Goal: Task Accomplishment & Management: Complete application form

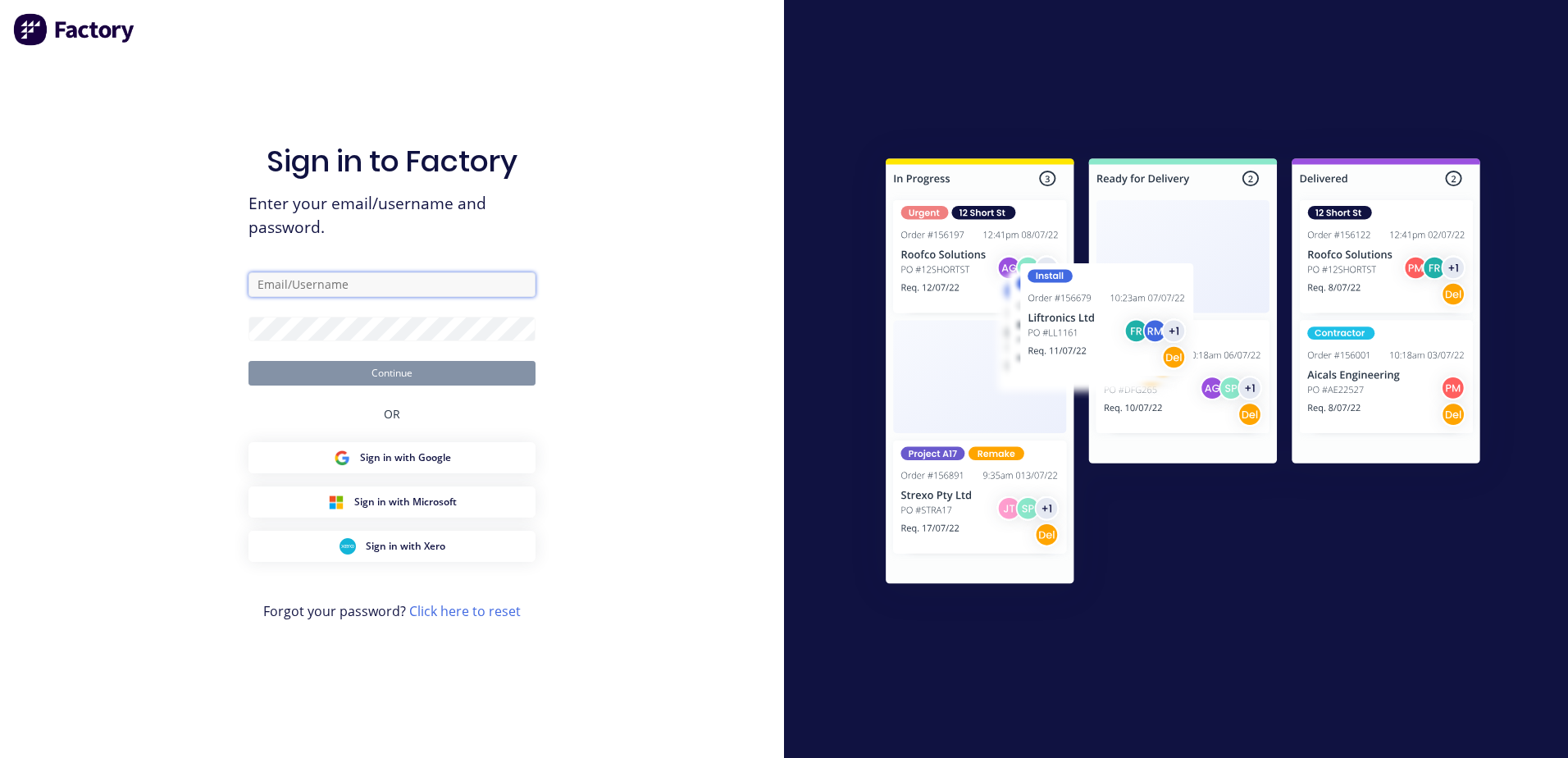
type input "[PERSON_NAME][EMAIL_ADDRESS][DOMAIN_NAME]"
click at [376, 383] on button "Continue" at bounding box center [392, 373] width 287 height 24
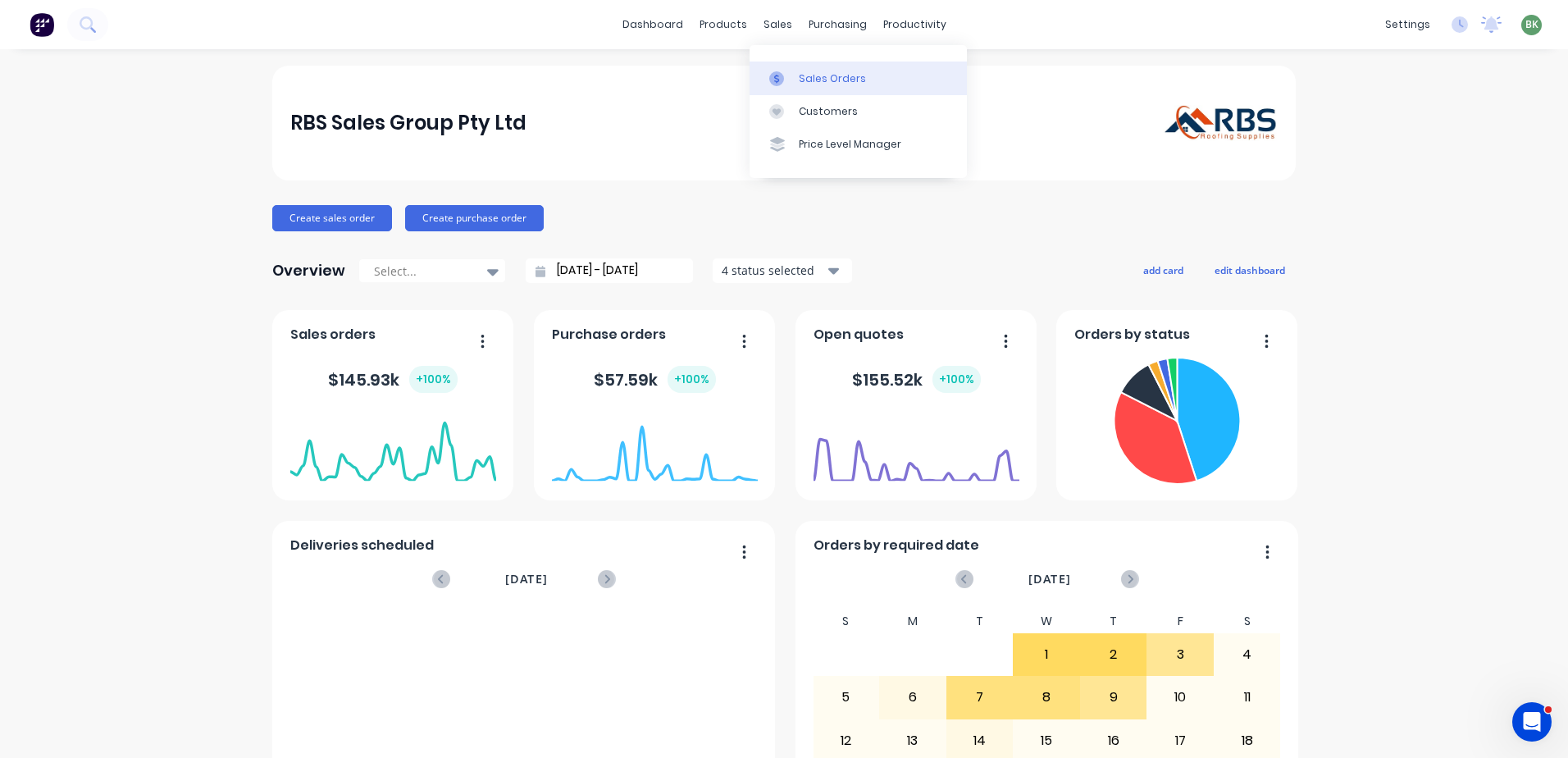
click at [838, 82] on div "Sales Orders" at bounding box center [832, 79] width 67 height 15
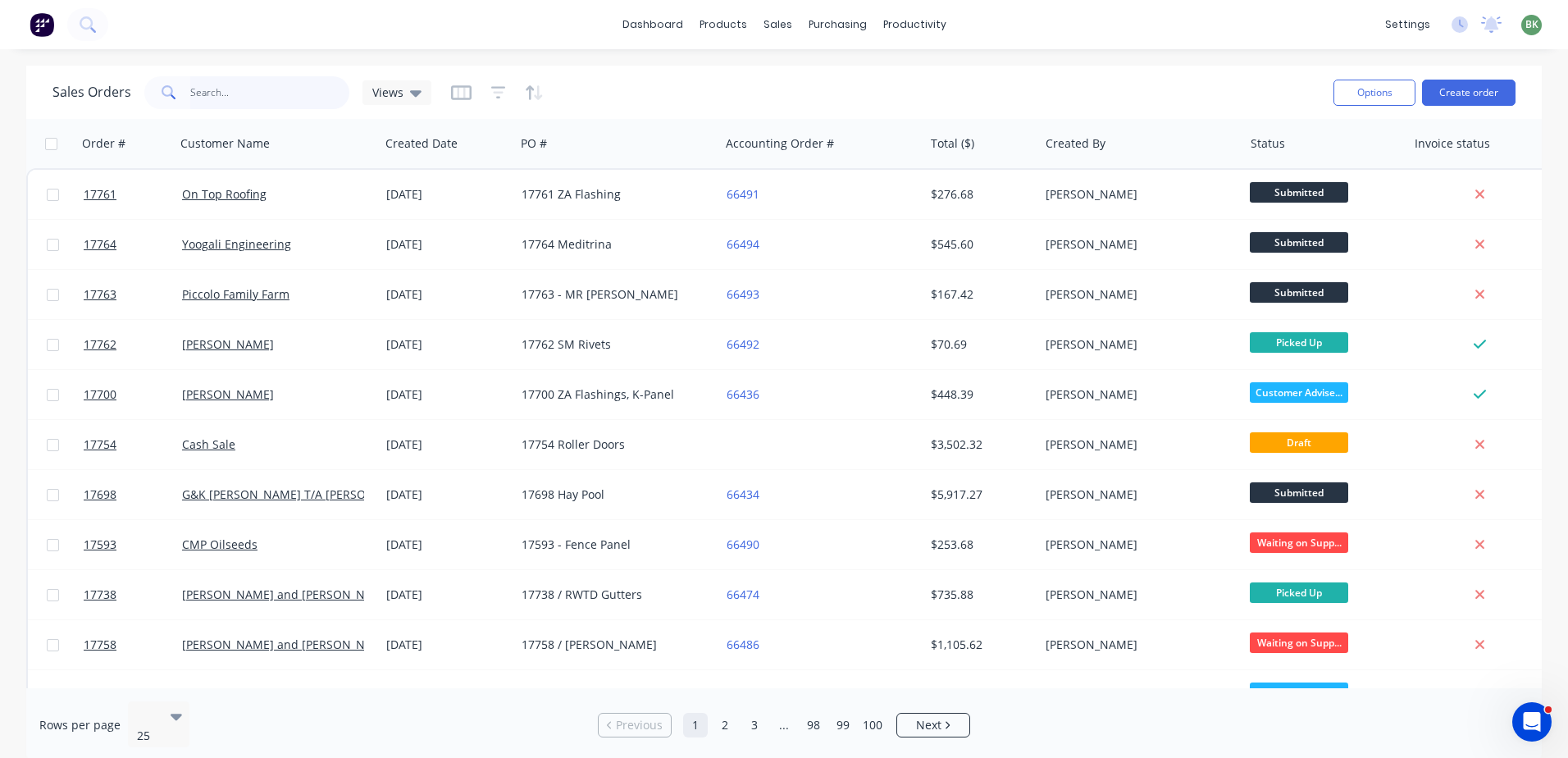
click at [230, 93] on input "text" at bounding box center [270, 92] width 160 height 33
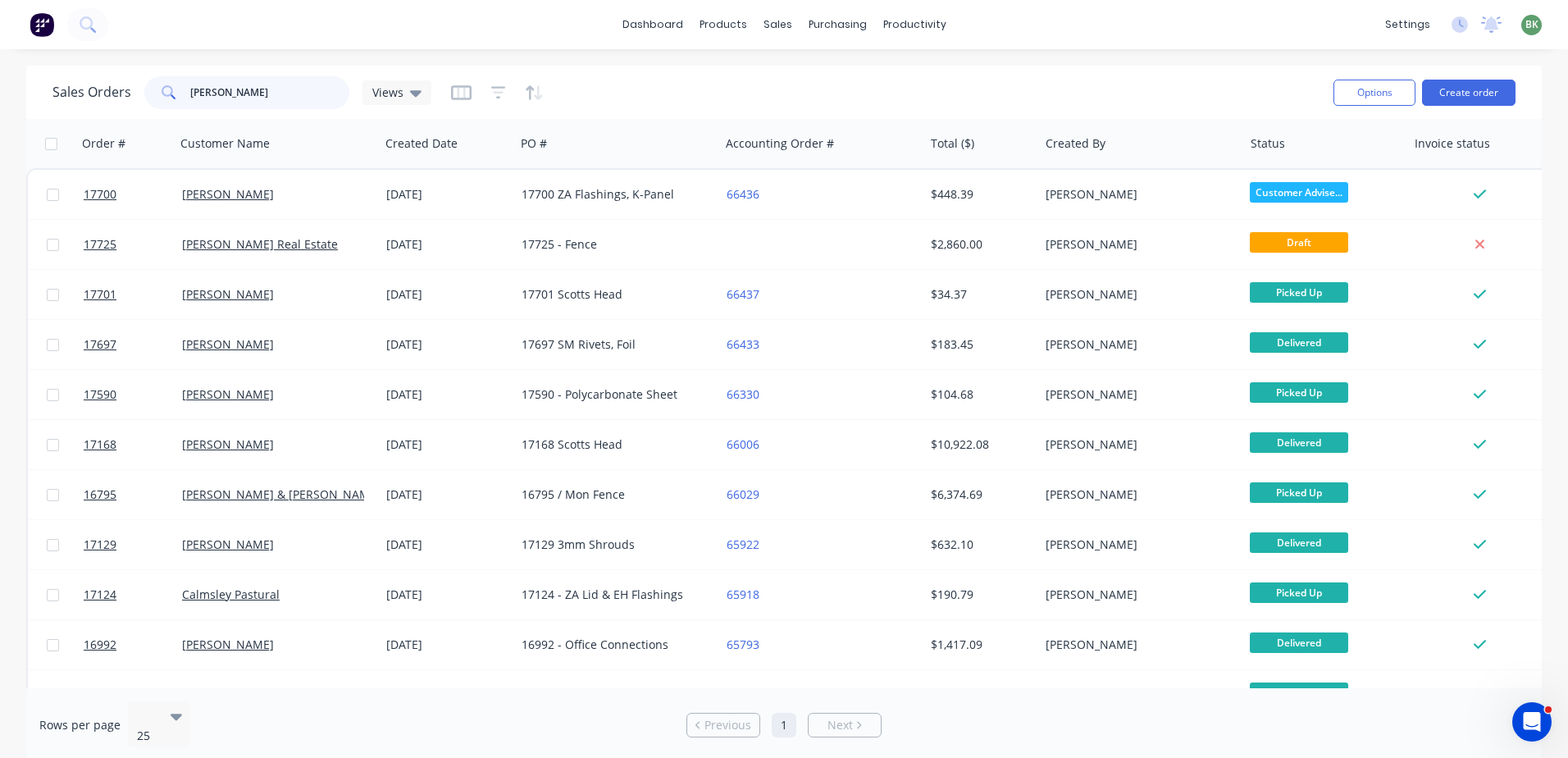
type input "[PERSON_NAME]"
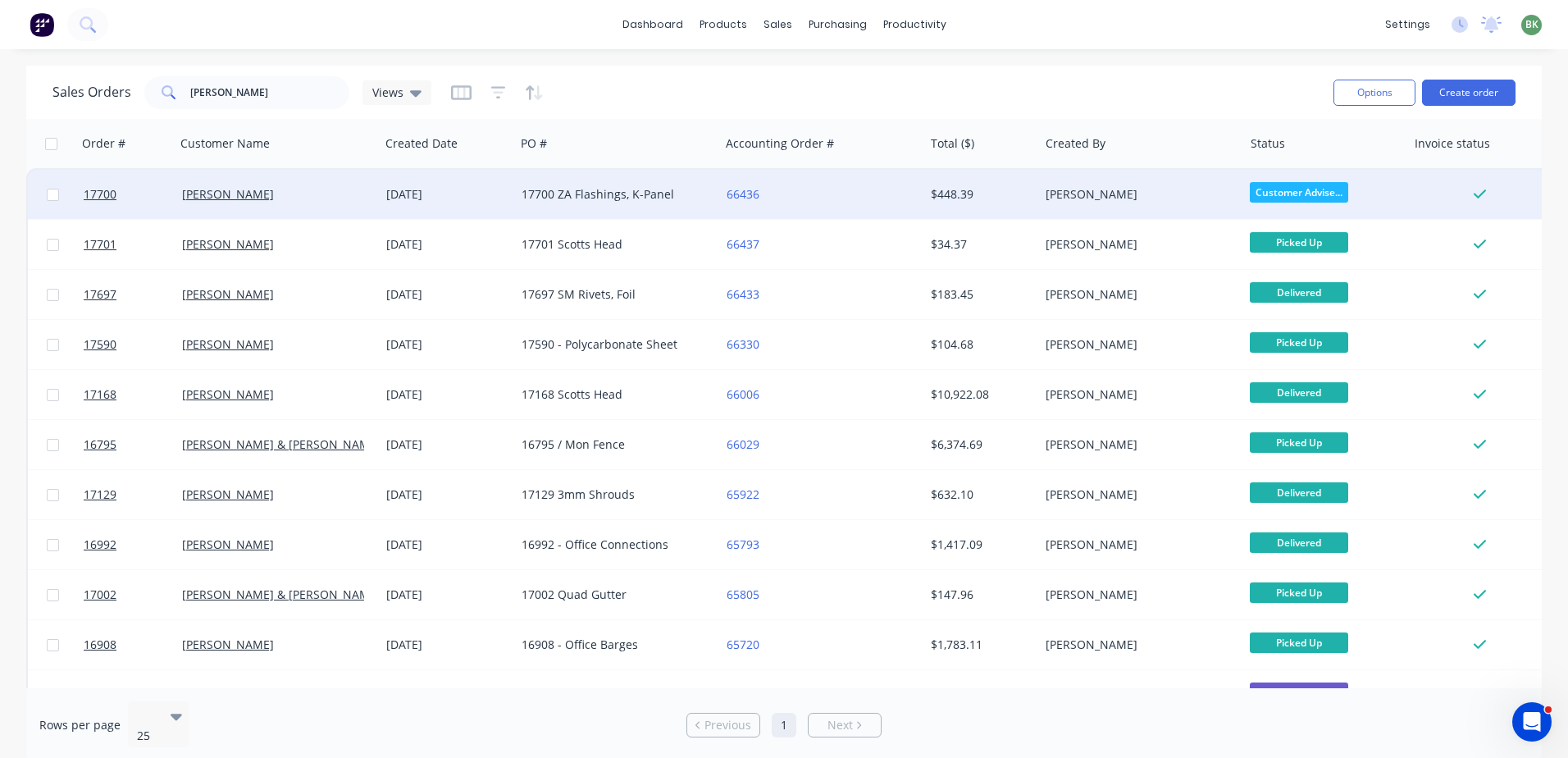
click at [617, 197] on div "17700 ZA Flashings, K-Panel" at bounding box center [612, 194] width 182 height 16
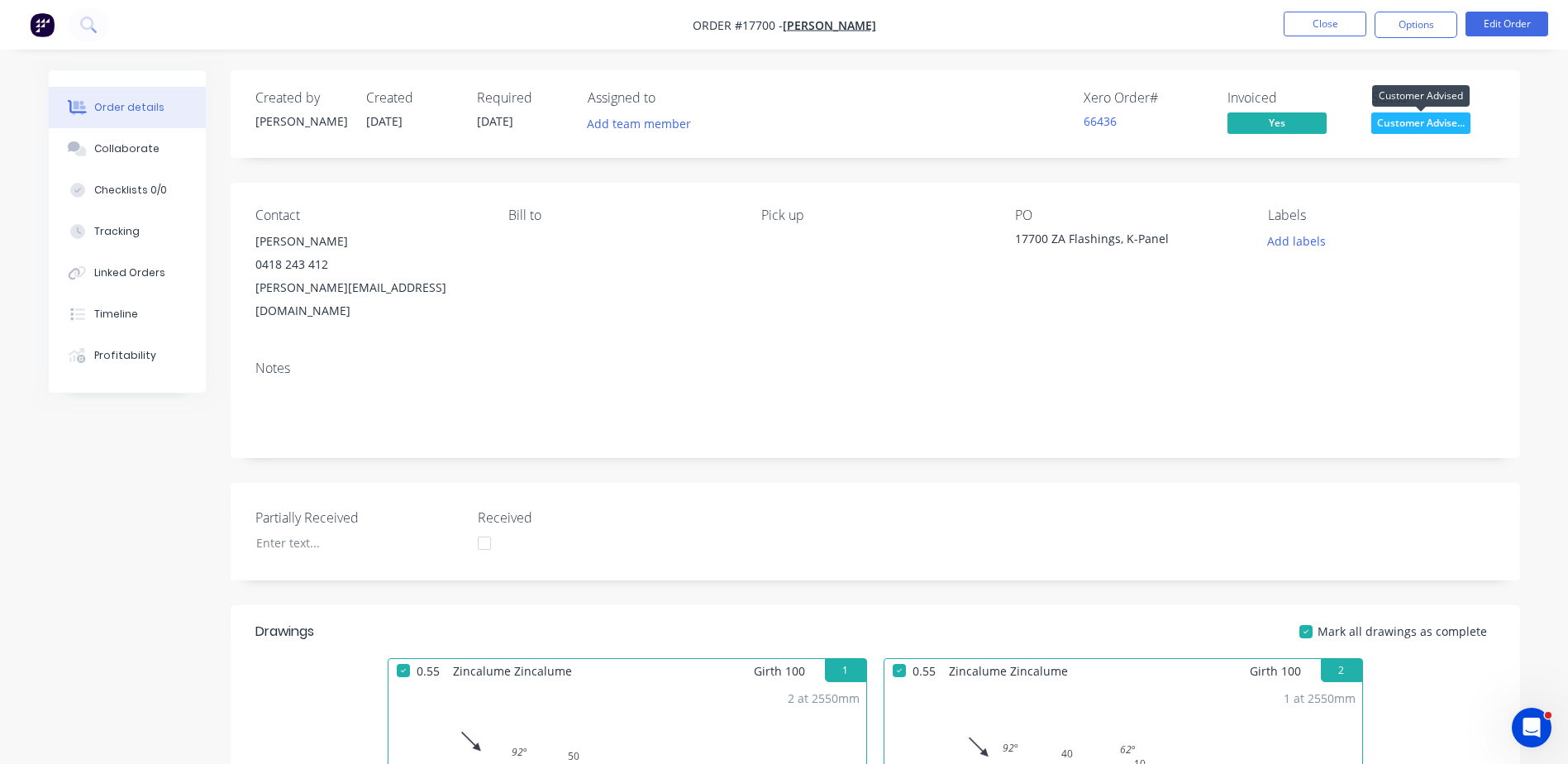
click at [1404, 122] on span "Customer Advise..." at bounding box center [1421, 123] width 100 height 21
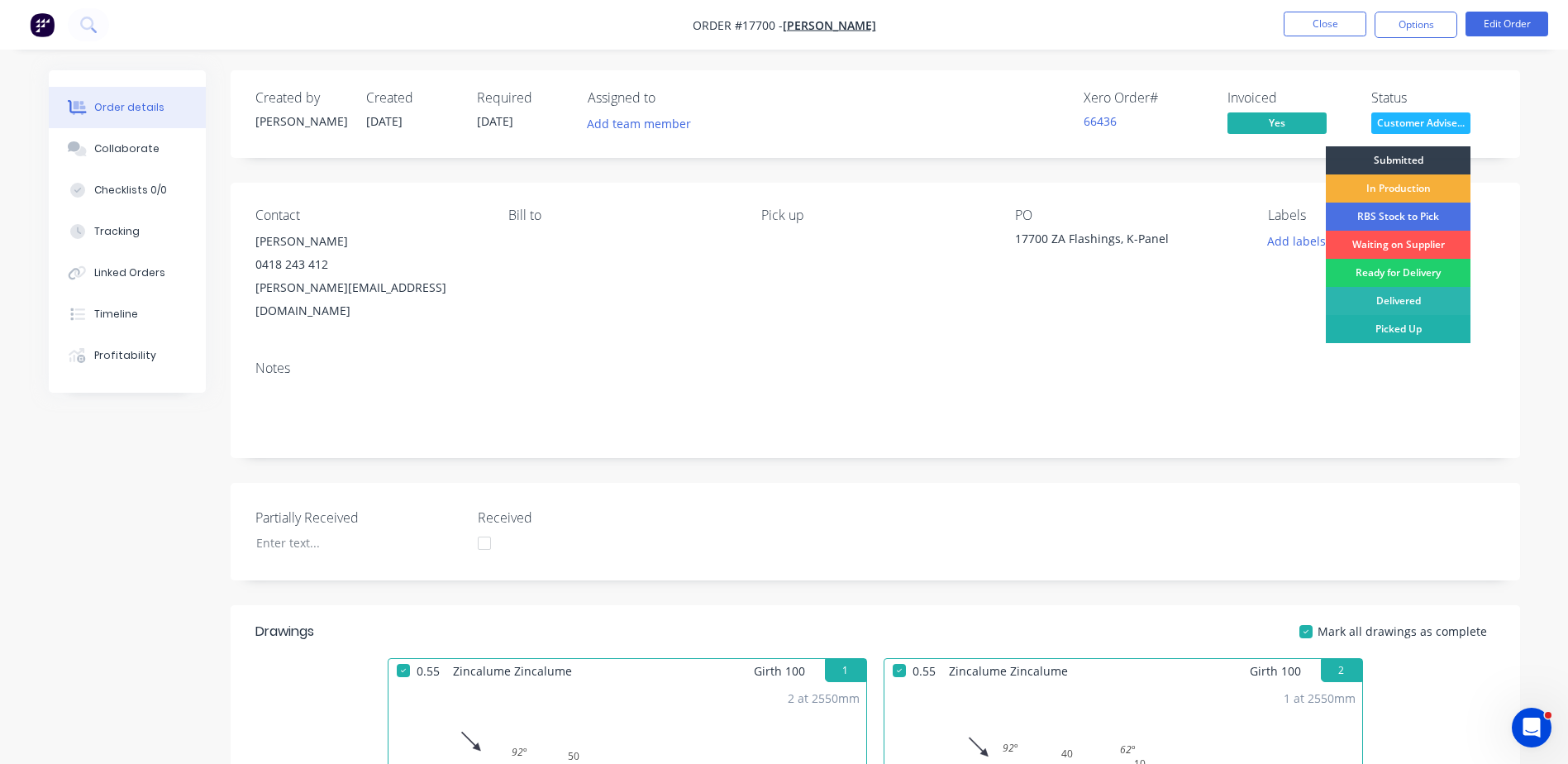
click at [1408, 333] on div "Picked Up" at bounding box center [1398, 329] width 144 height 28
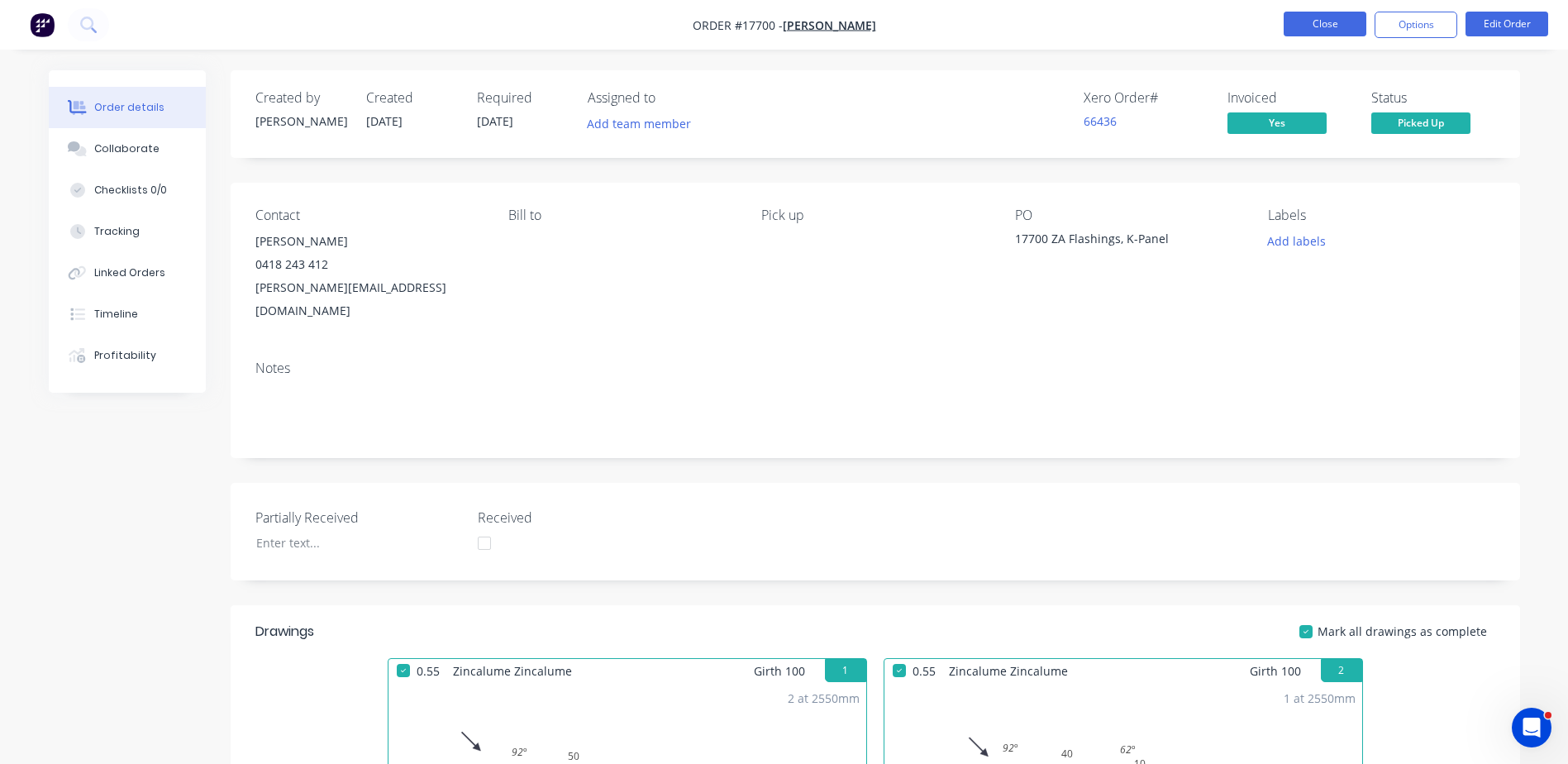
click at [1352, 34] on button "Close" at bounding box center [1324, 24] width 83 height 25
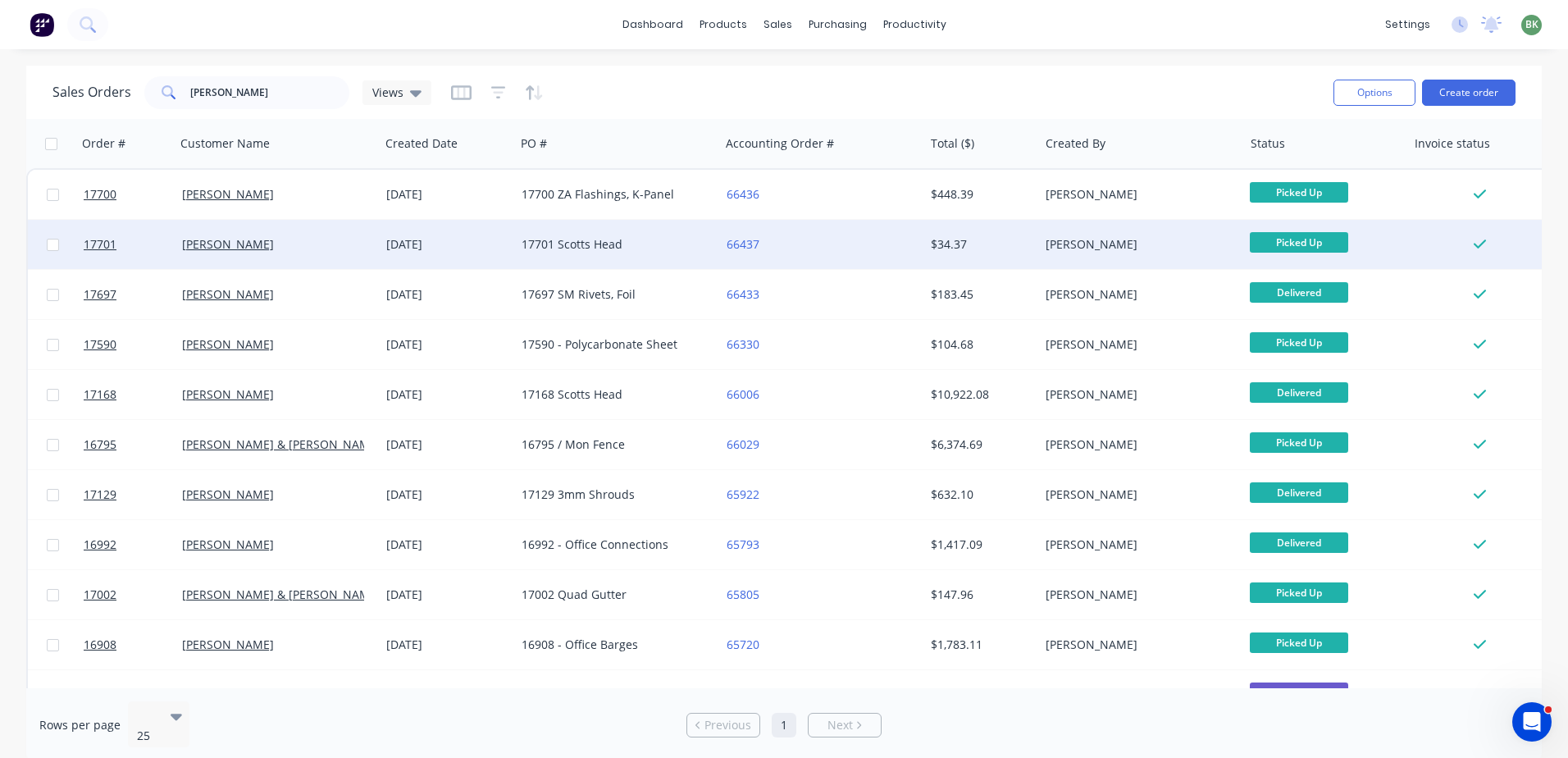
click at [567, 246] on div "17701 Scotts Head" at bounding box center [612, 244] width 182 height 16
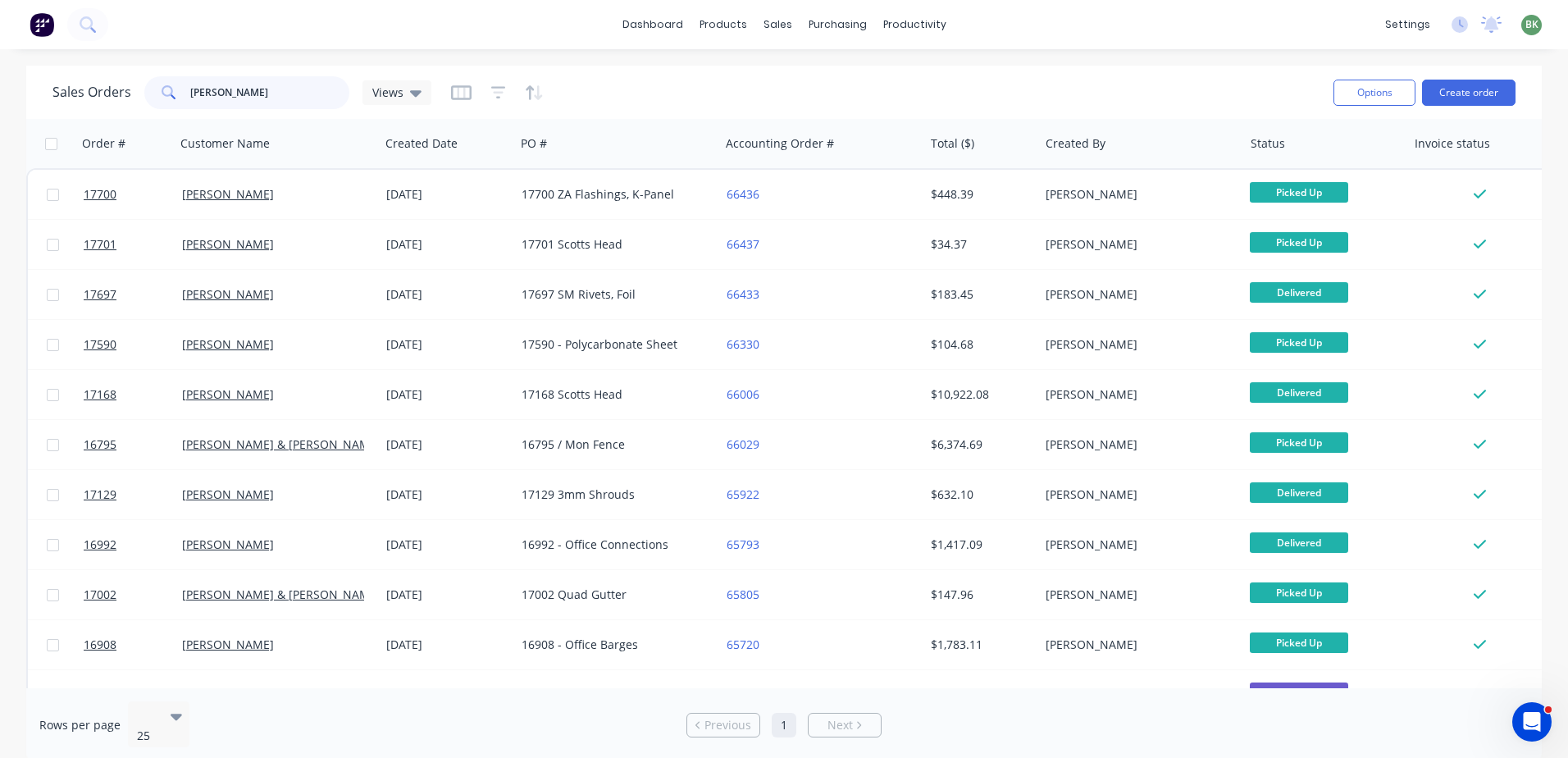
drag, startPoint x: 258, startPoint y: 98, endPoint x: 120, endPoint y: 99, distance: 138.0
click at [125, 95] on div "Sales Orders [PERSON_NAME] Views" at bounding box center [242, 92] width 379 height 33
type input "zedd"
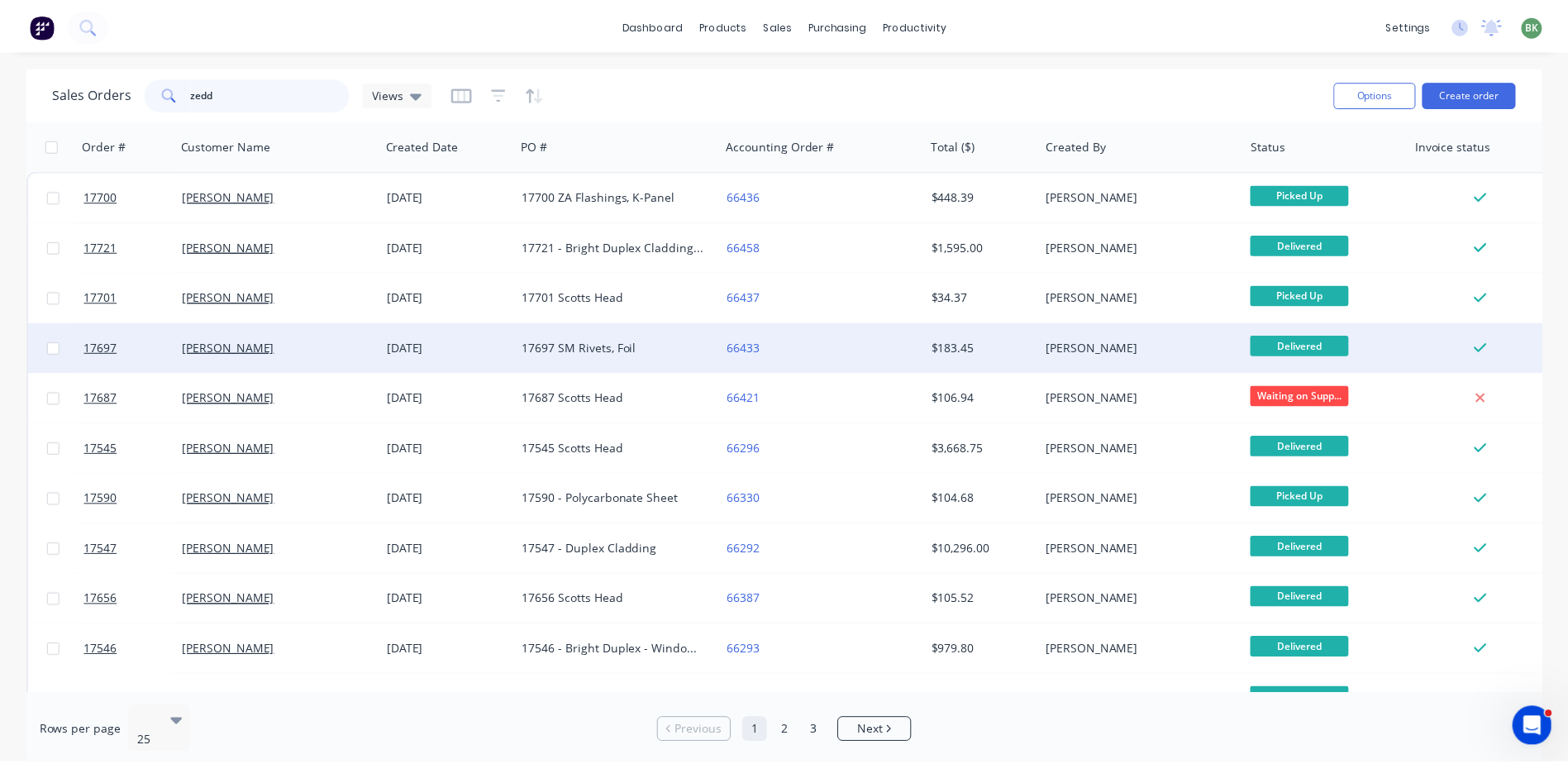
scroll to position [83, 0]
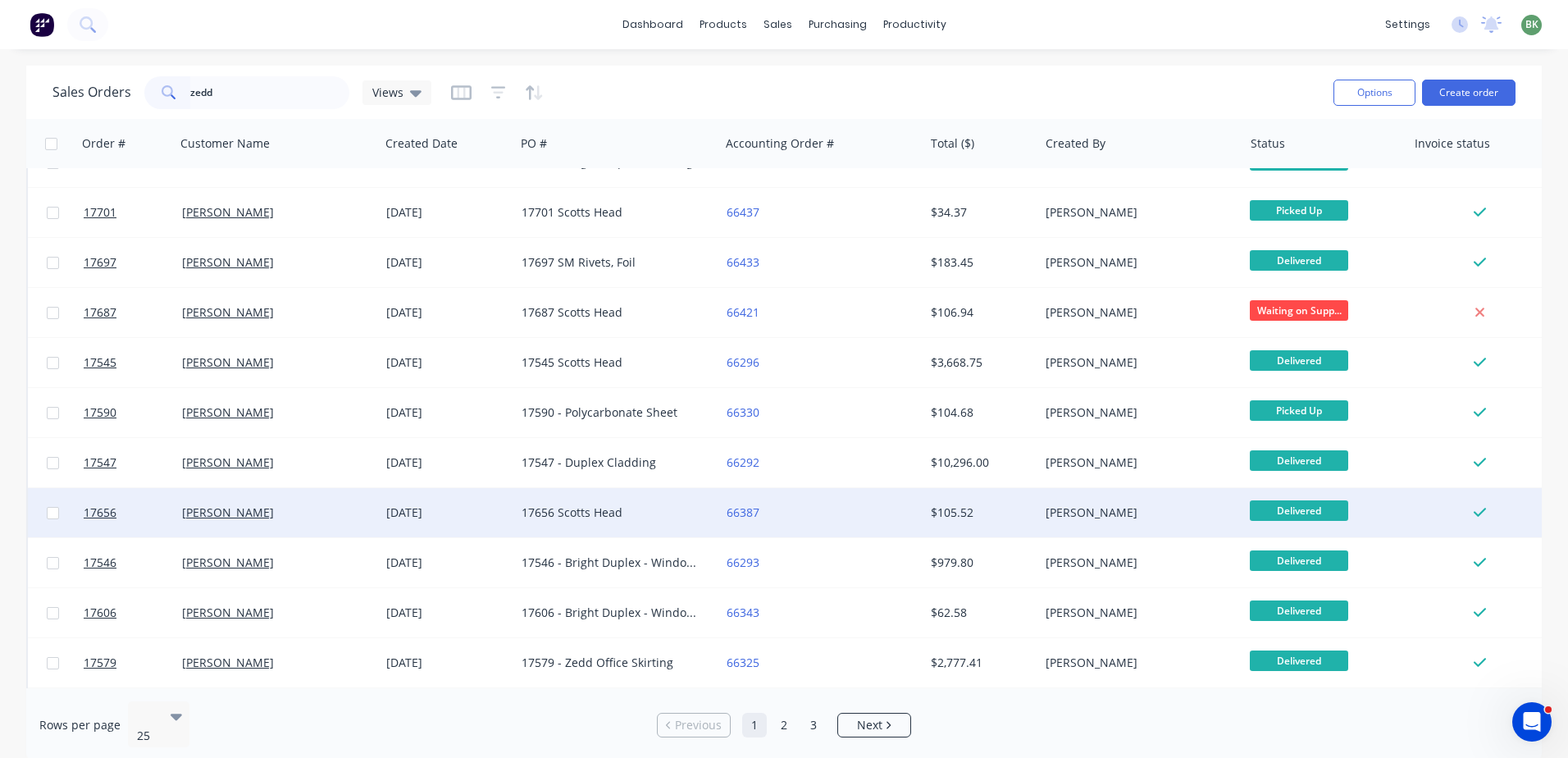
click at [607, 510] on div "17656 Scotts Head" at bounding box center [612, 512] width 182 height 16
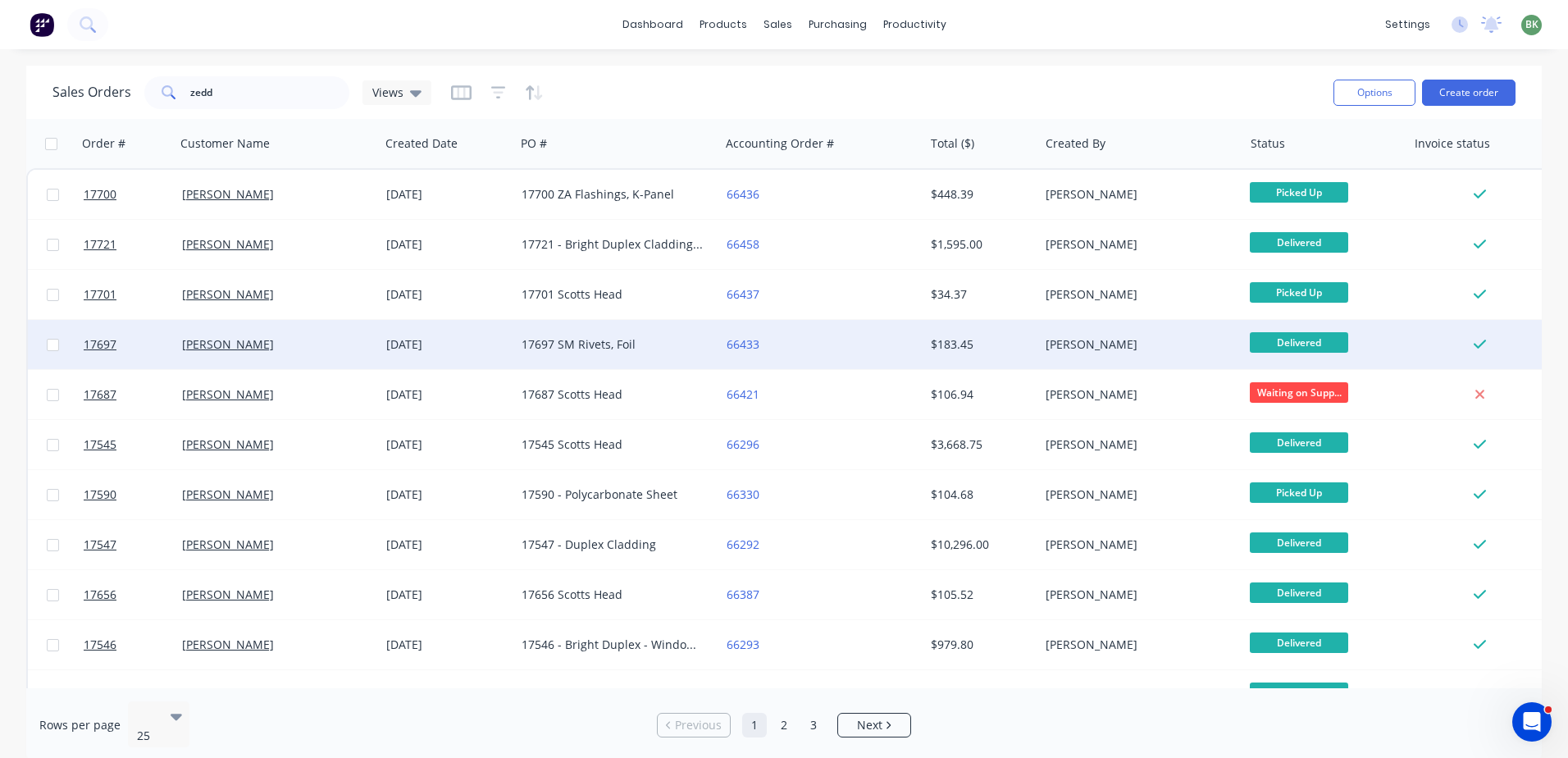
click at [594, 347] on div "17697 SM Rivets, Foil" at bounding box center [612, 344] width 182 height 16
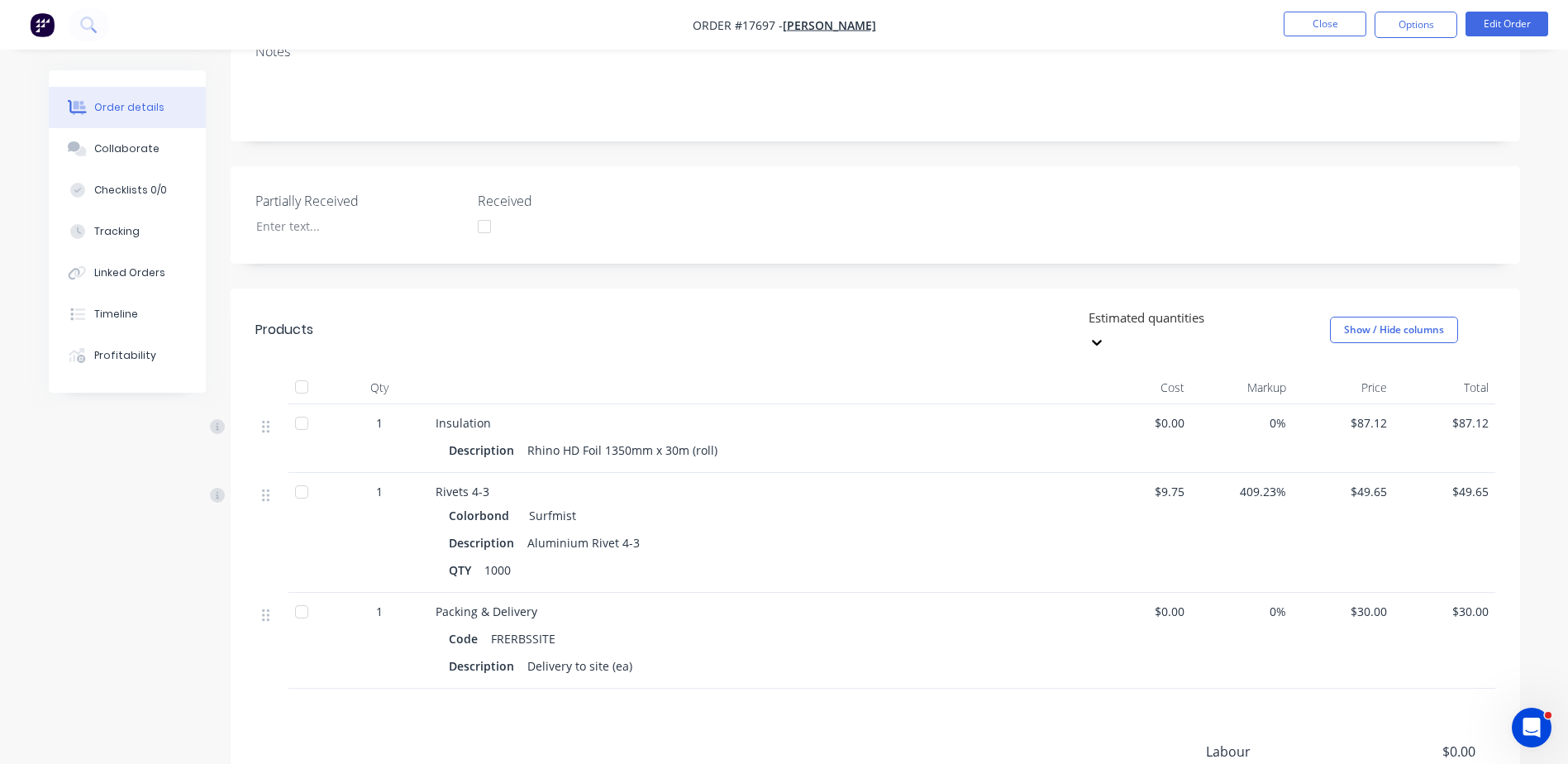
scroll to position [331, 0]
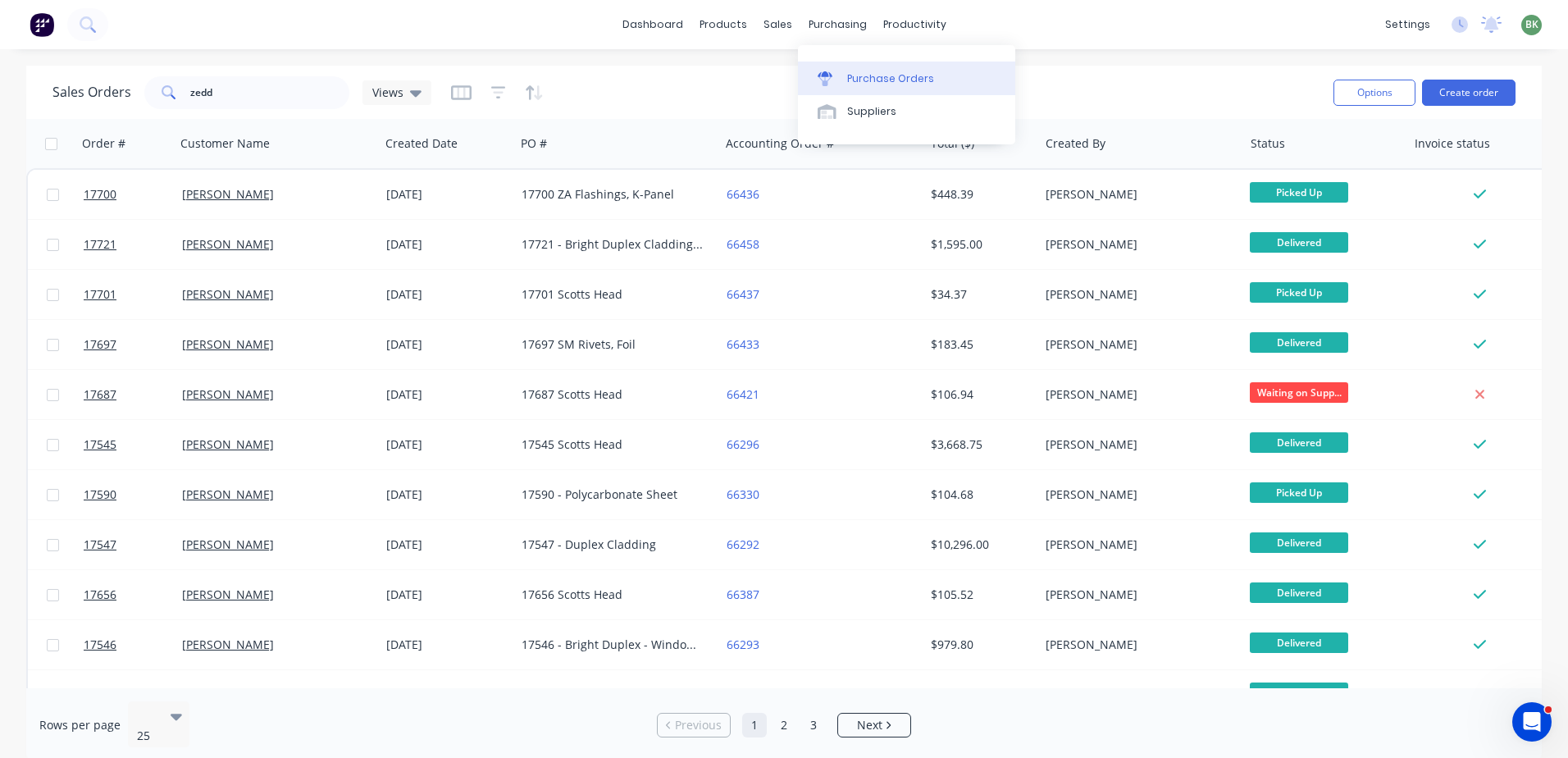
click at [857, 74] on div "Purchase Orders" at bounding box center [890, 79] width 87 height 15
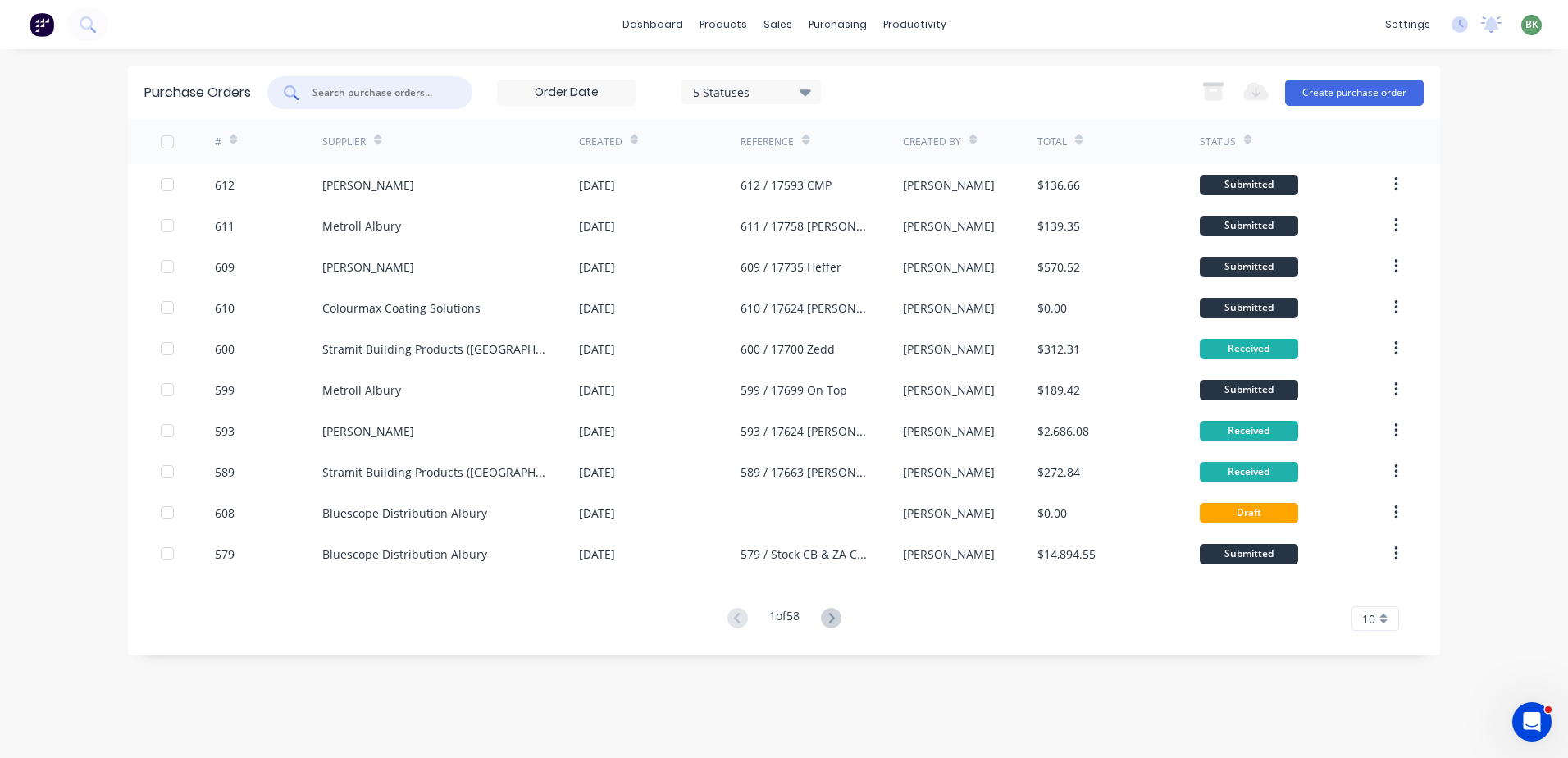
click at [392, 98] on input "text" at bounding box center [378, 92] width 136 height 16
type input "bremick"
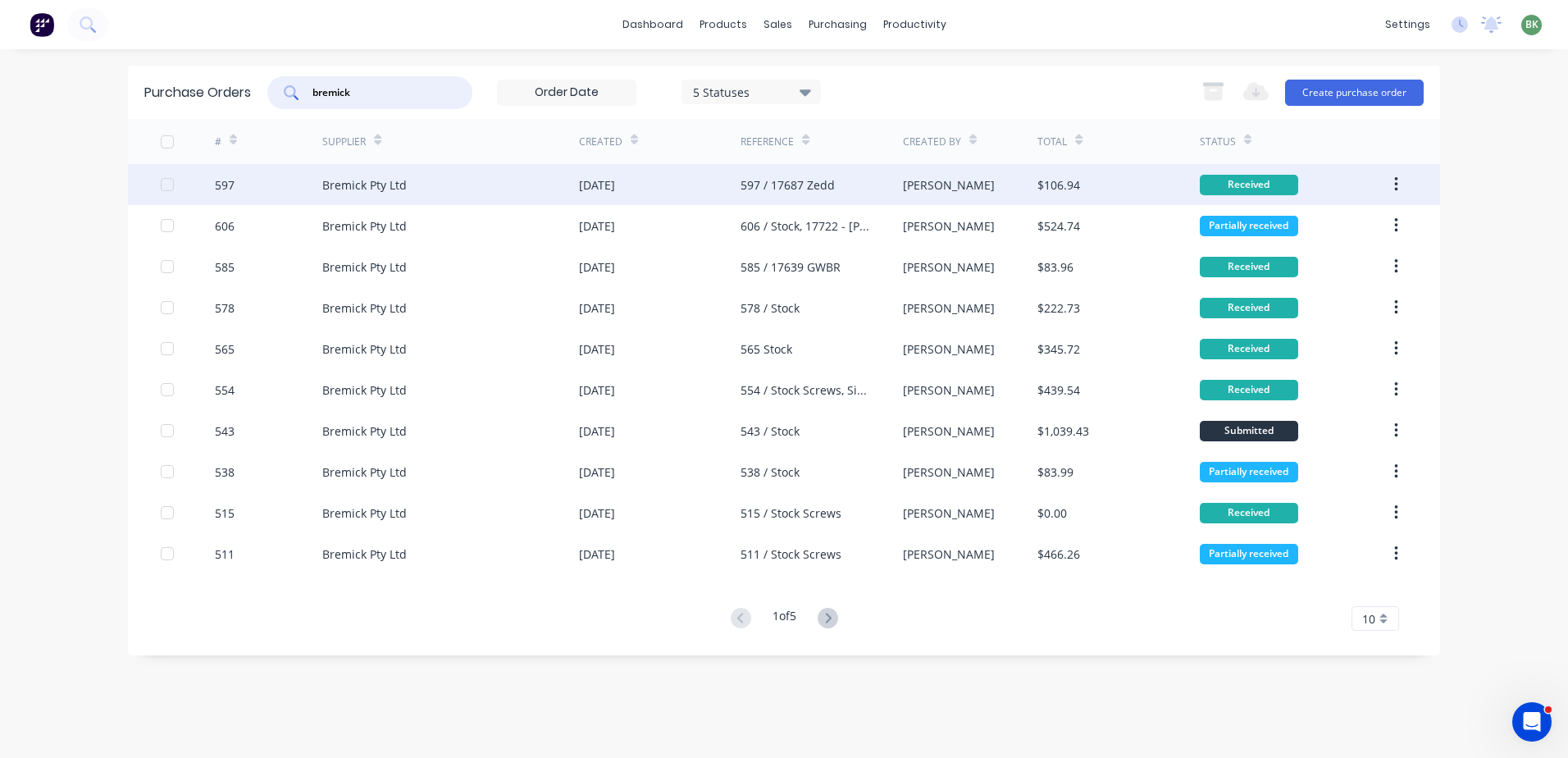
click at [808, 188] on div "597 / 17687 Zedd" at bounding box center [788, 185] width 94 height 17
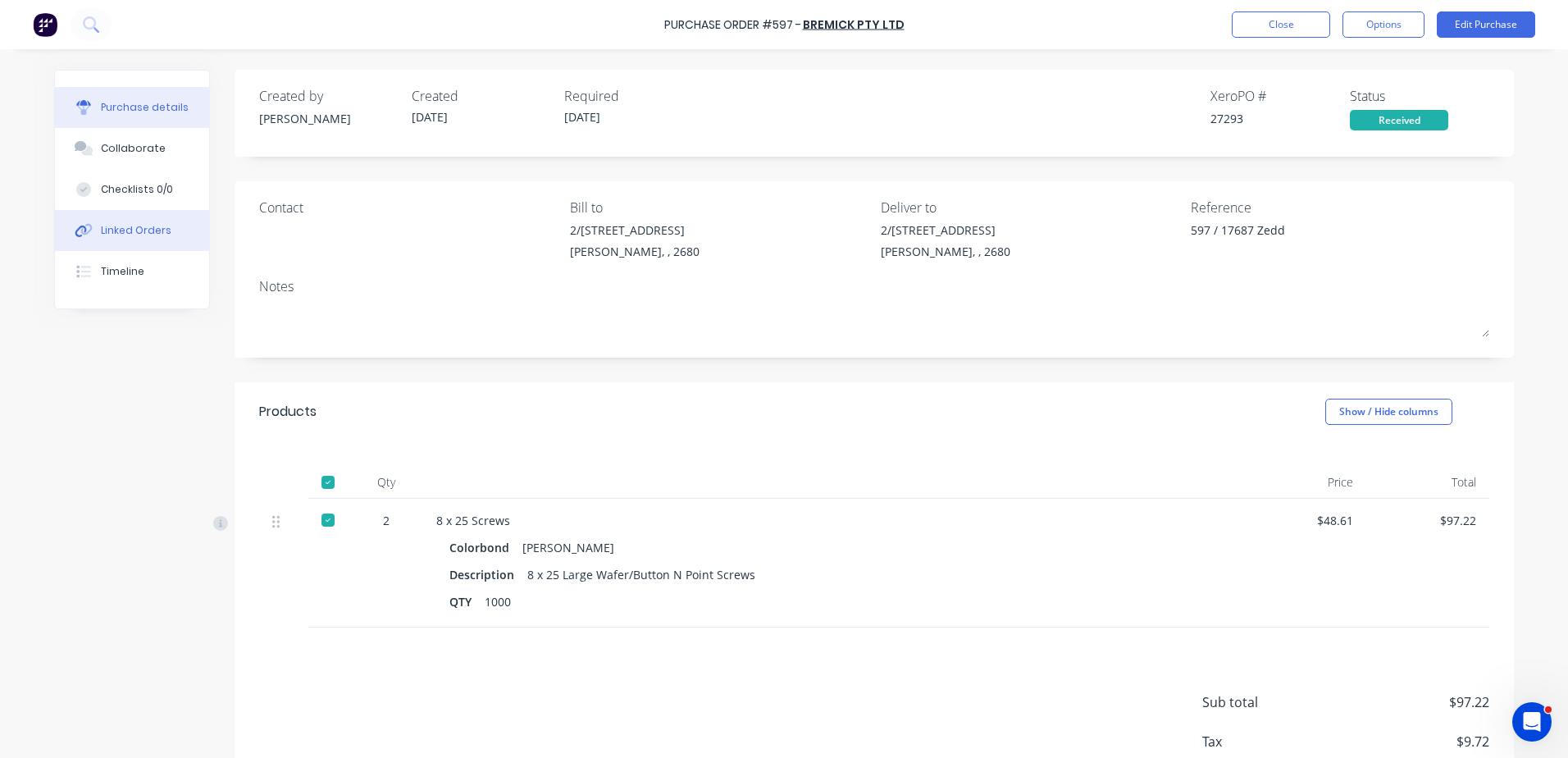
click at [125, 232] on div "Linked Orders" at bounding box center [136, 231] width 71 height 15
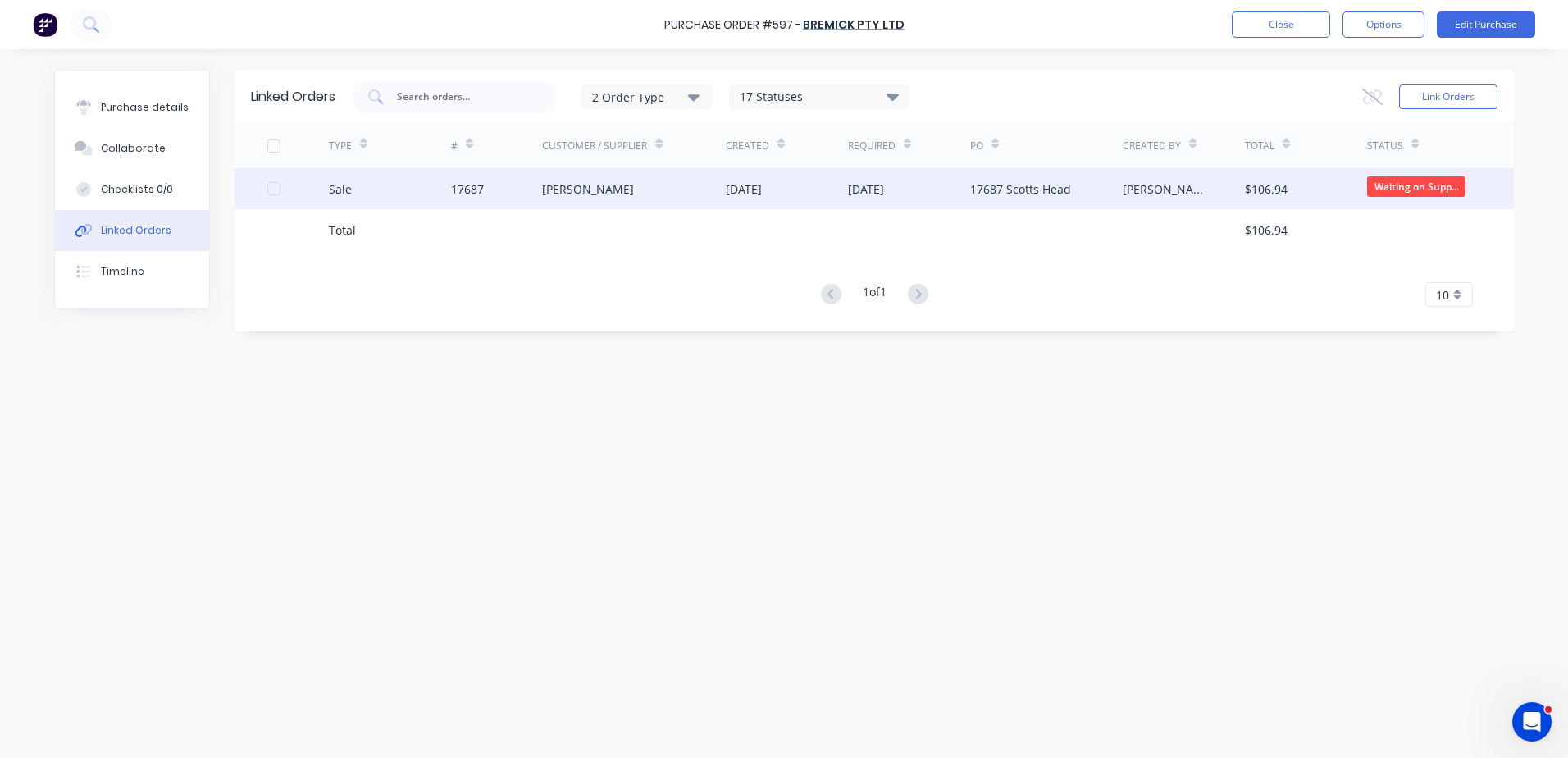
click at [566, 192] on div "[PERSON_NAME]" at bounding box center [588, 189] width 92 height 17
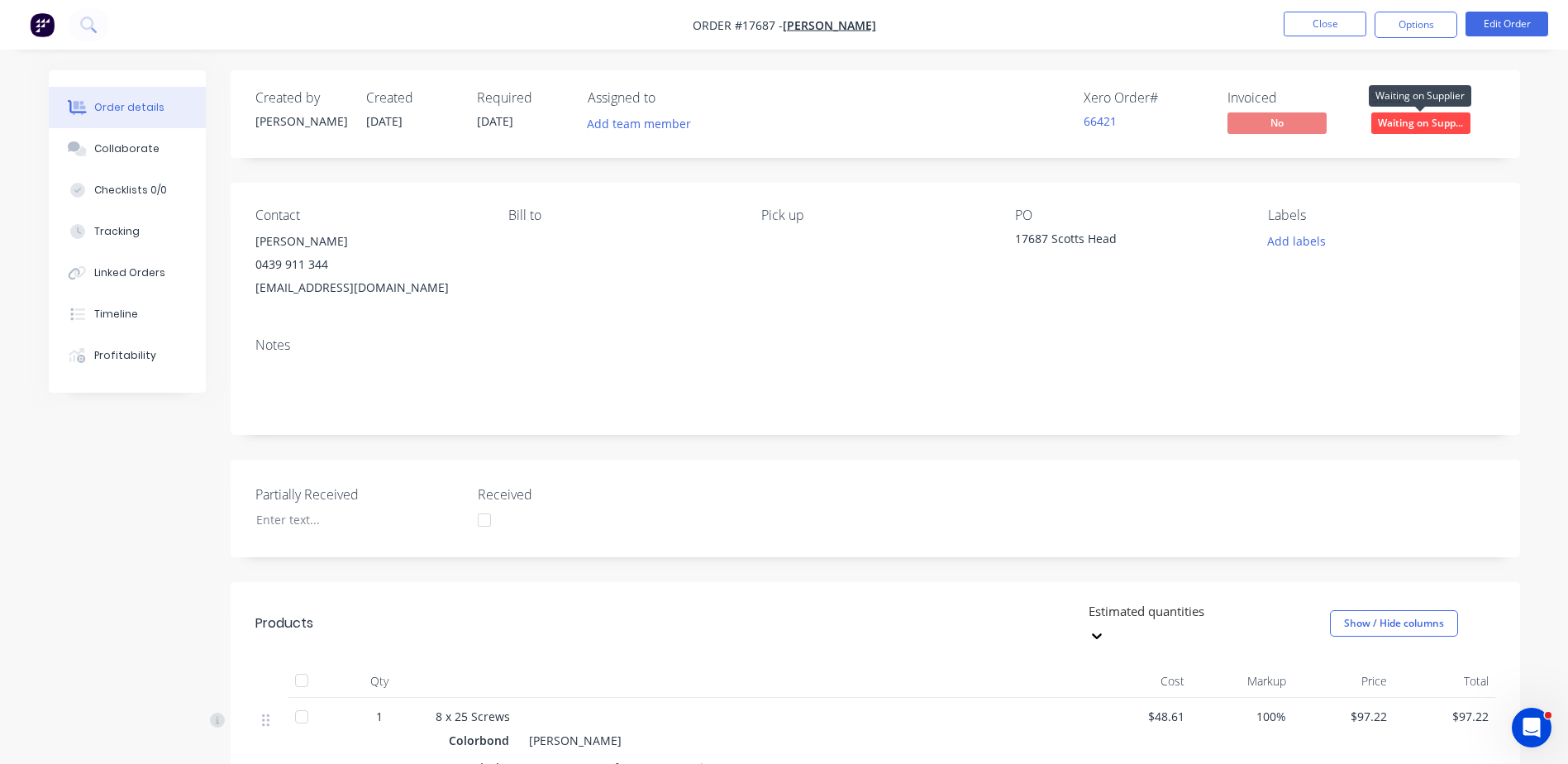
click at [1417, 122] on span "Waiting on Supp..." at bounding box center [1421, 123] width 100 height 21
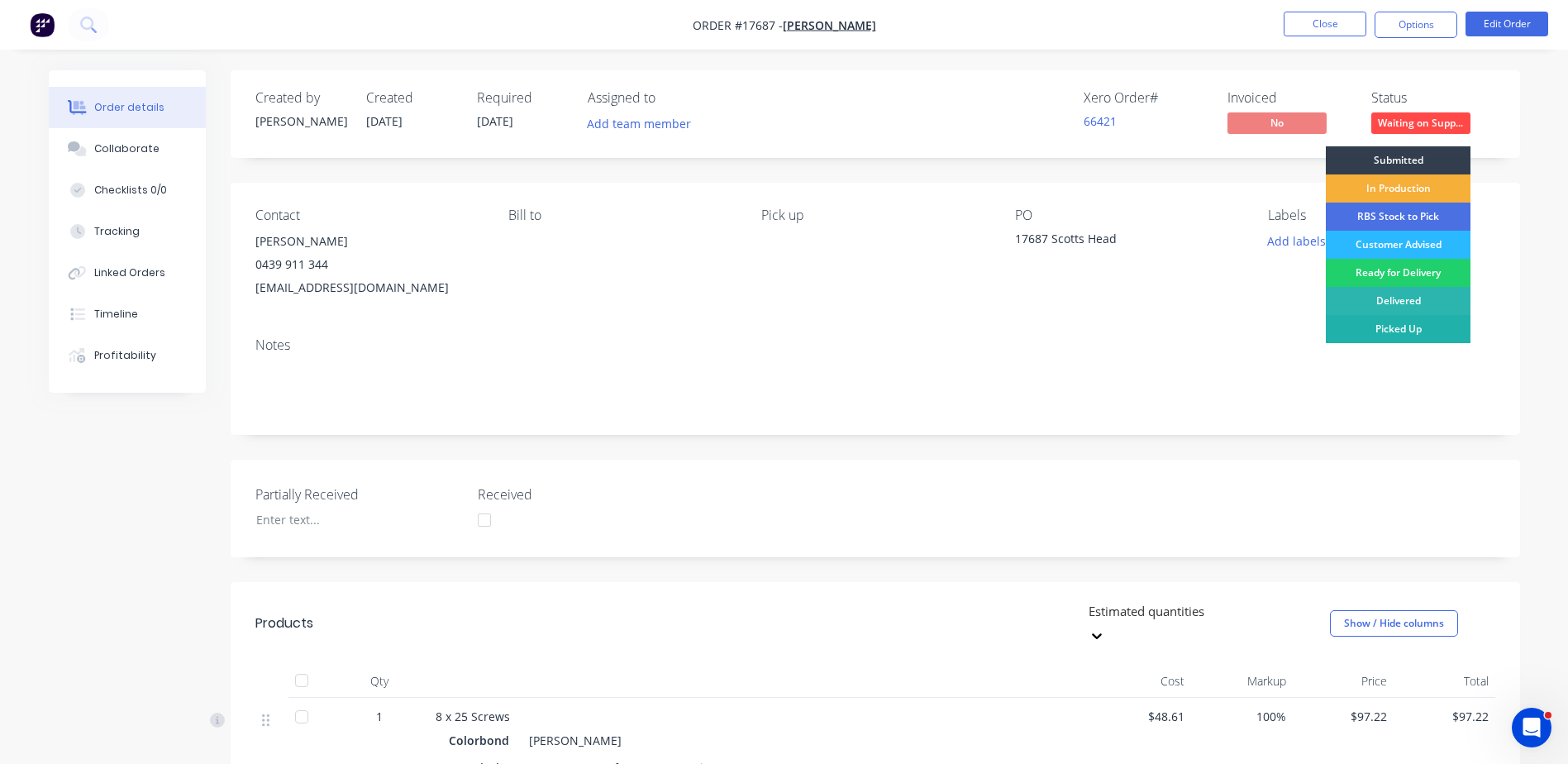
click at [1410, 331] on div "Picked Up" at bounding box center [1398, 329] width 144 height 28
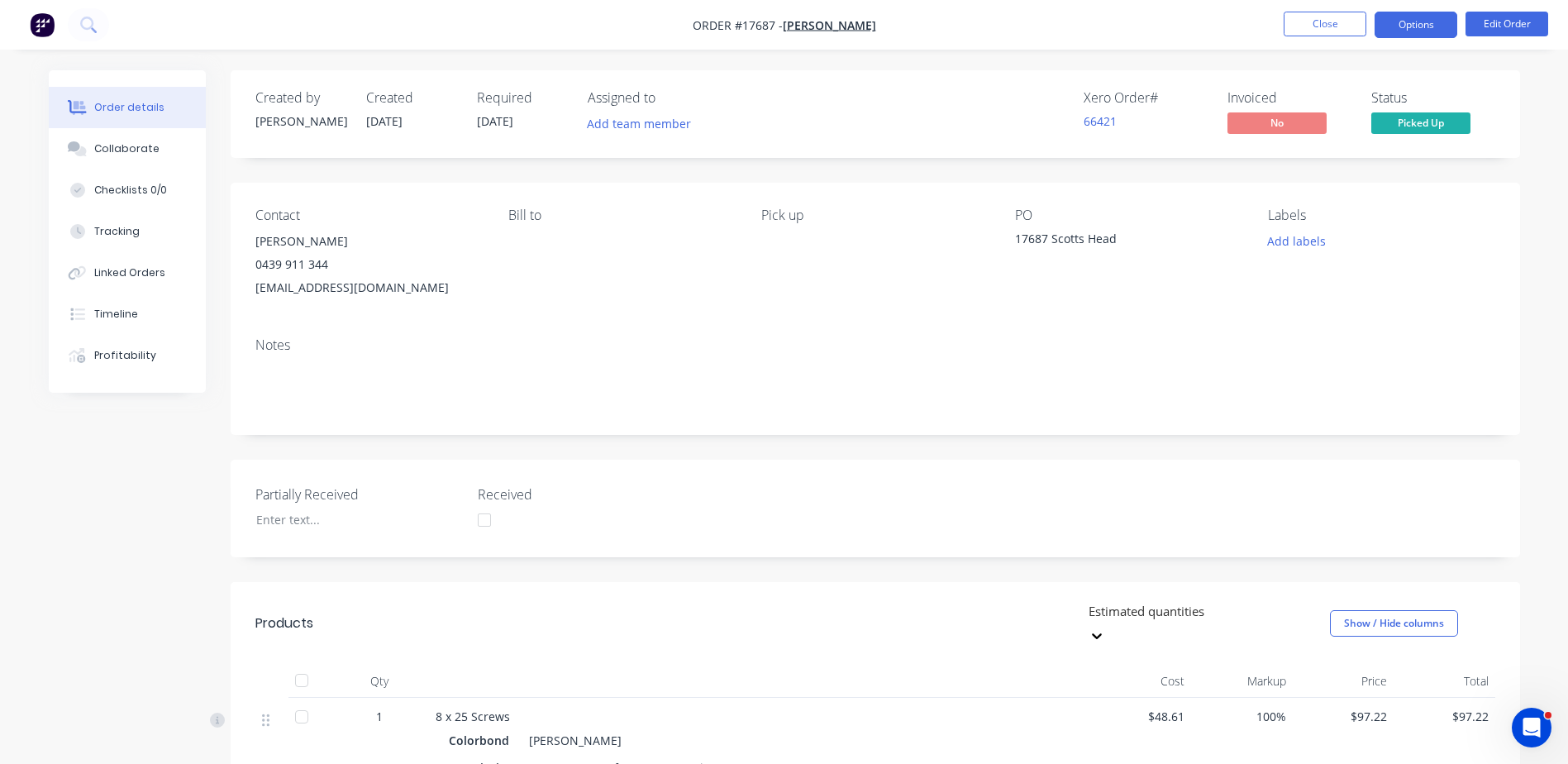
click at [1421, 33] on button "Options" at bounding box center [1415, 25] width 83 height 27
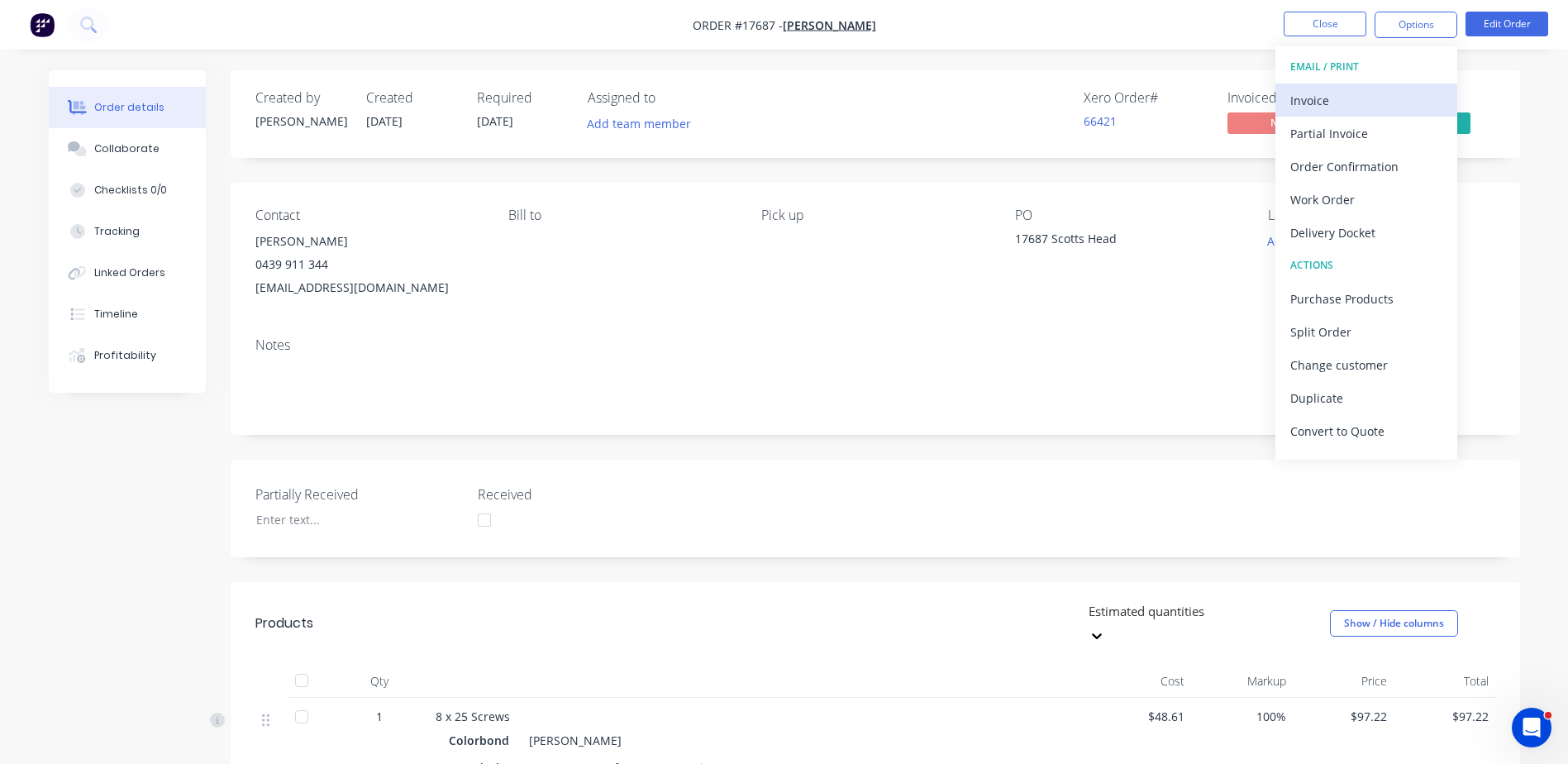
click at [1341, 95] on div "Invoice" at bounding box center [1366, 100] width 152 height 24
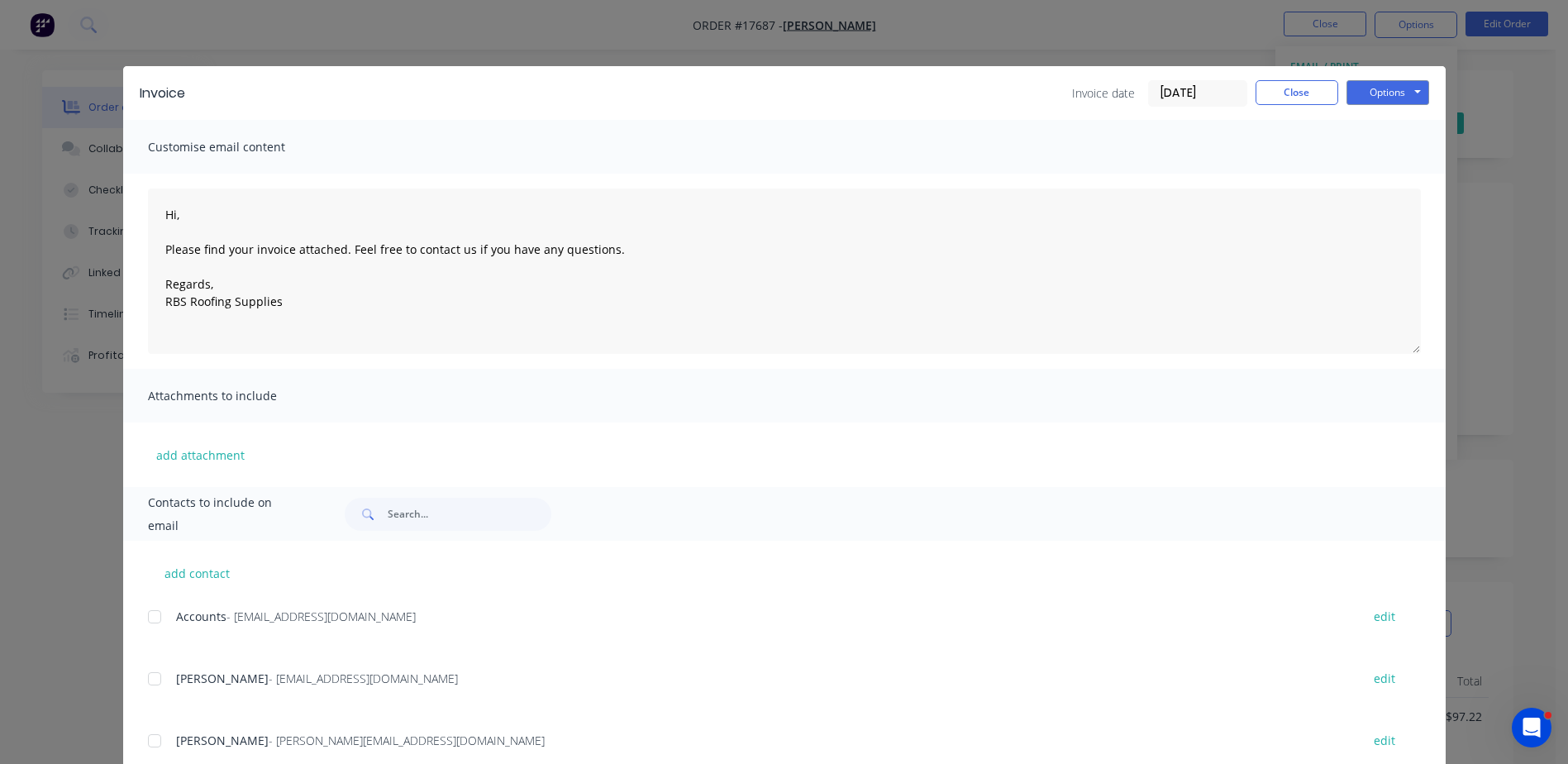
click at [149, 621] on div at bounding box center [155, 617] width 33 height 33
click at [1364, 99] on button "Options" at bounding box center [1387, 93] width 83 height 25
click at [1381, 188] on button "Email" at bounding box center [1399, 177] width 106 height 28
click at [1310, 95] on button "Close" at bounding box center [1297, 93] width 83 height 25
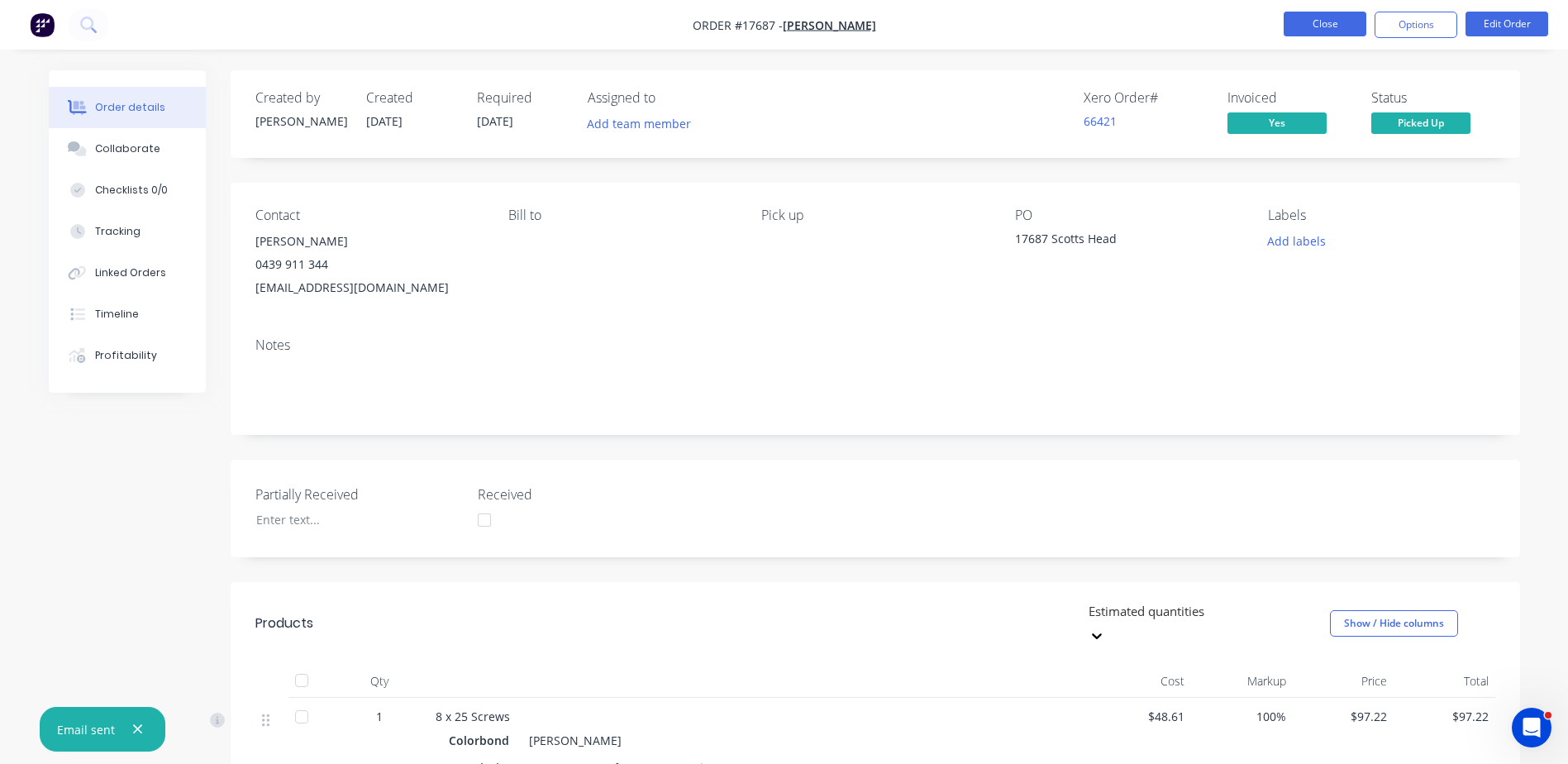
click at [1343, 30] on button "Close" at bounding box center [1324, 24] width 83 height 25
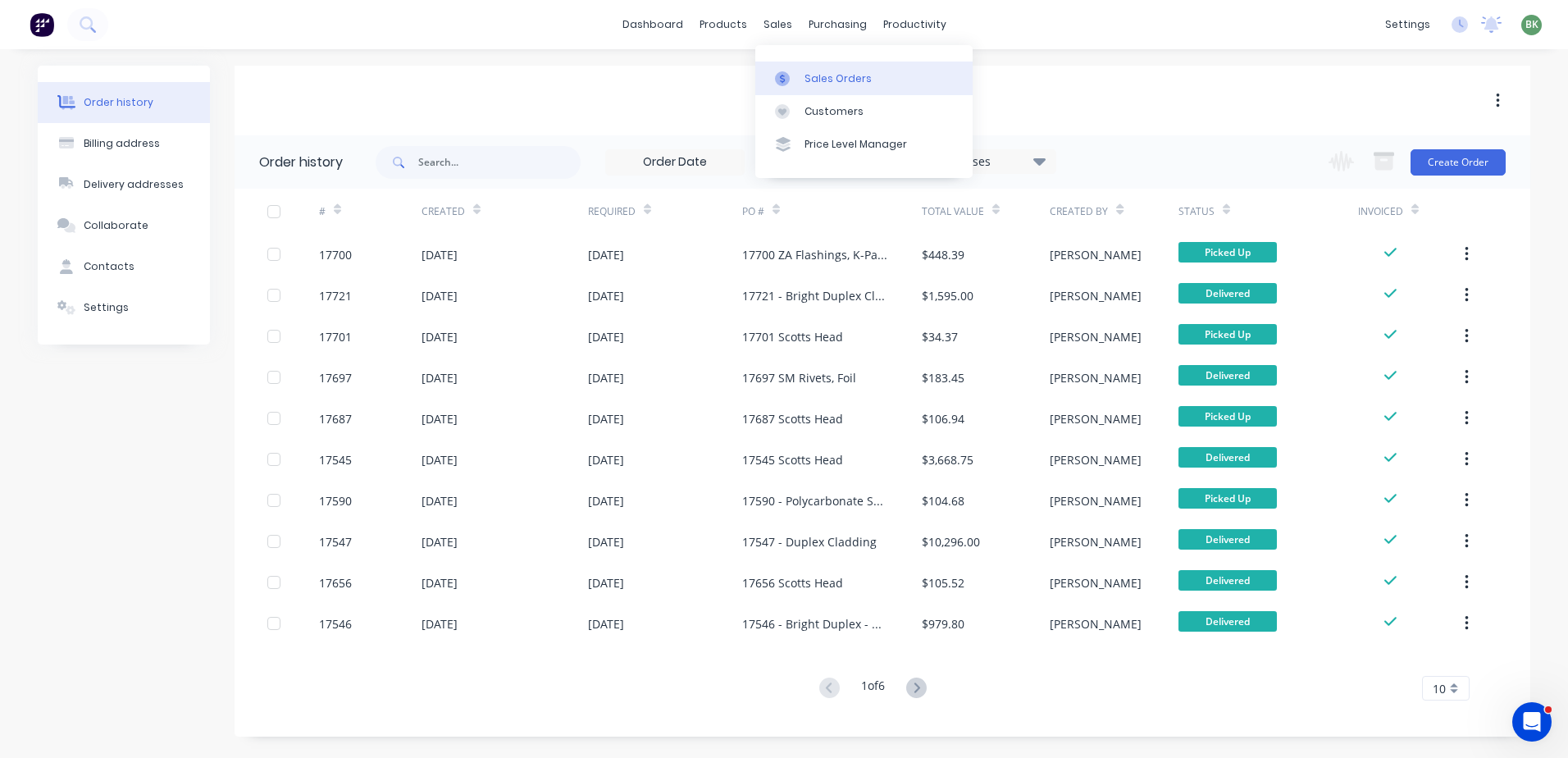
click at [819, 82] on div "Sales Orders" at bounding box center [838, 79] width 67 height 15
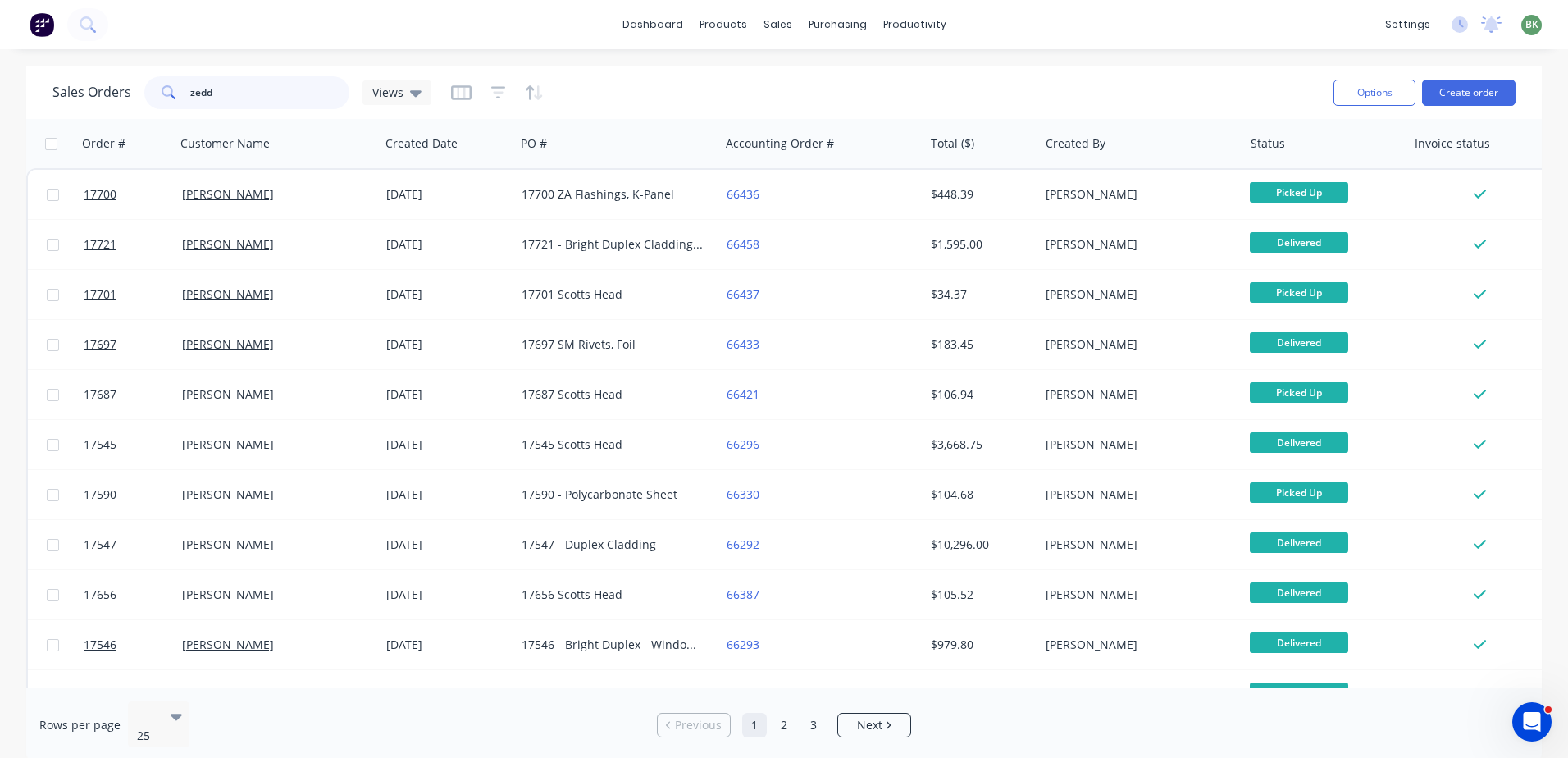
drag, startPoint x: 293, startPoint y: 98, endPoint x: 86, endPoint y: 70, distance: 208.9
click at [67, 94] on div "Sales Orders zedd Views" at bounding box center [242, 92] width 379 height 33
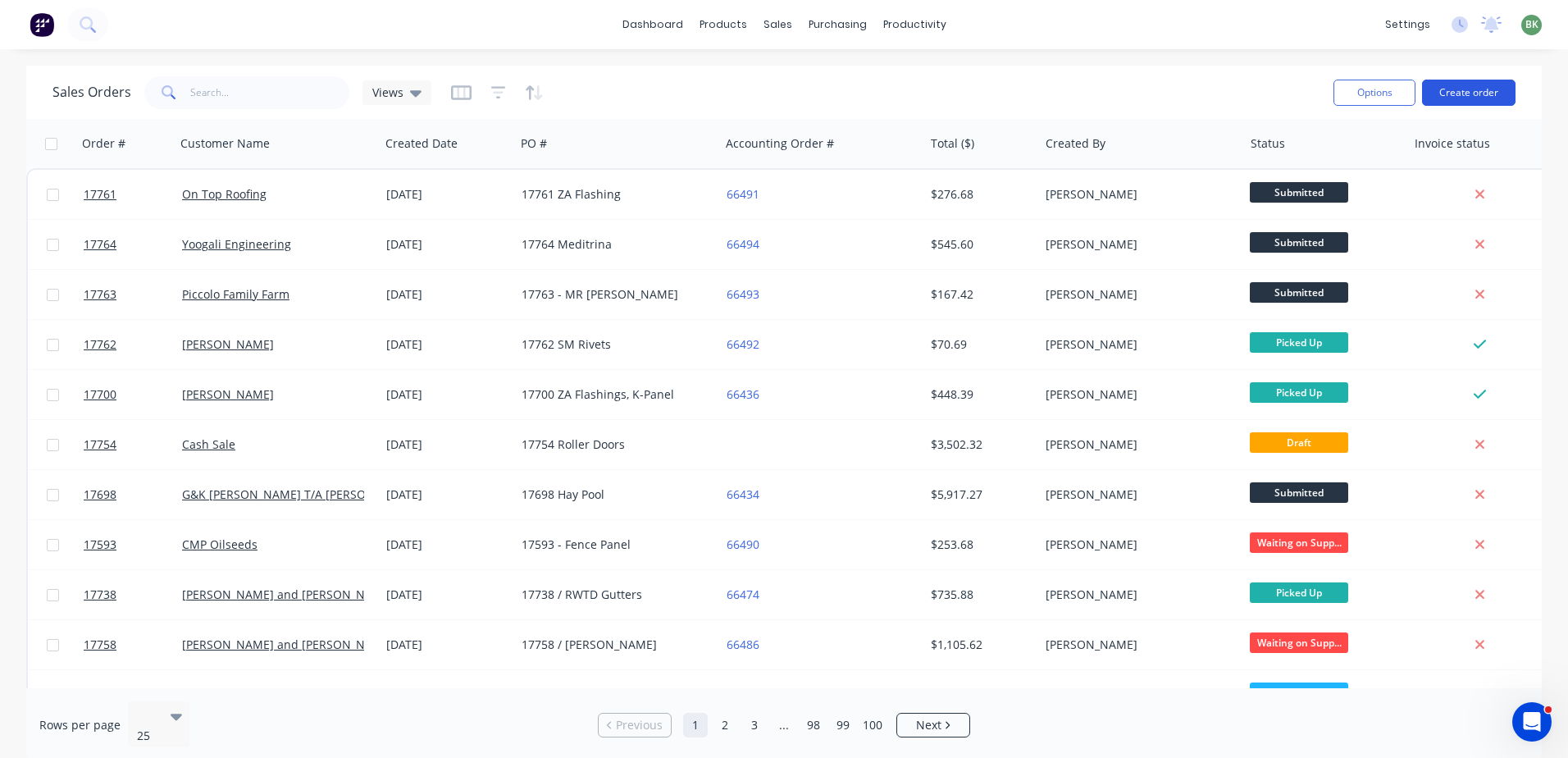
click at [1486, 90] on button "Create order" at bounding box center [1468, 93] width 93 height 26
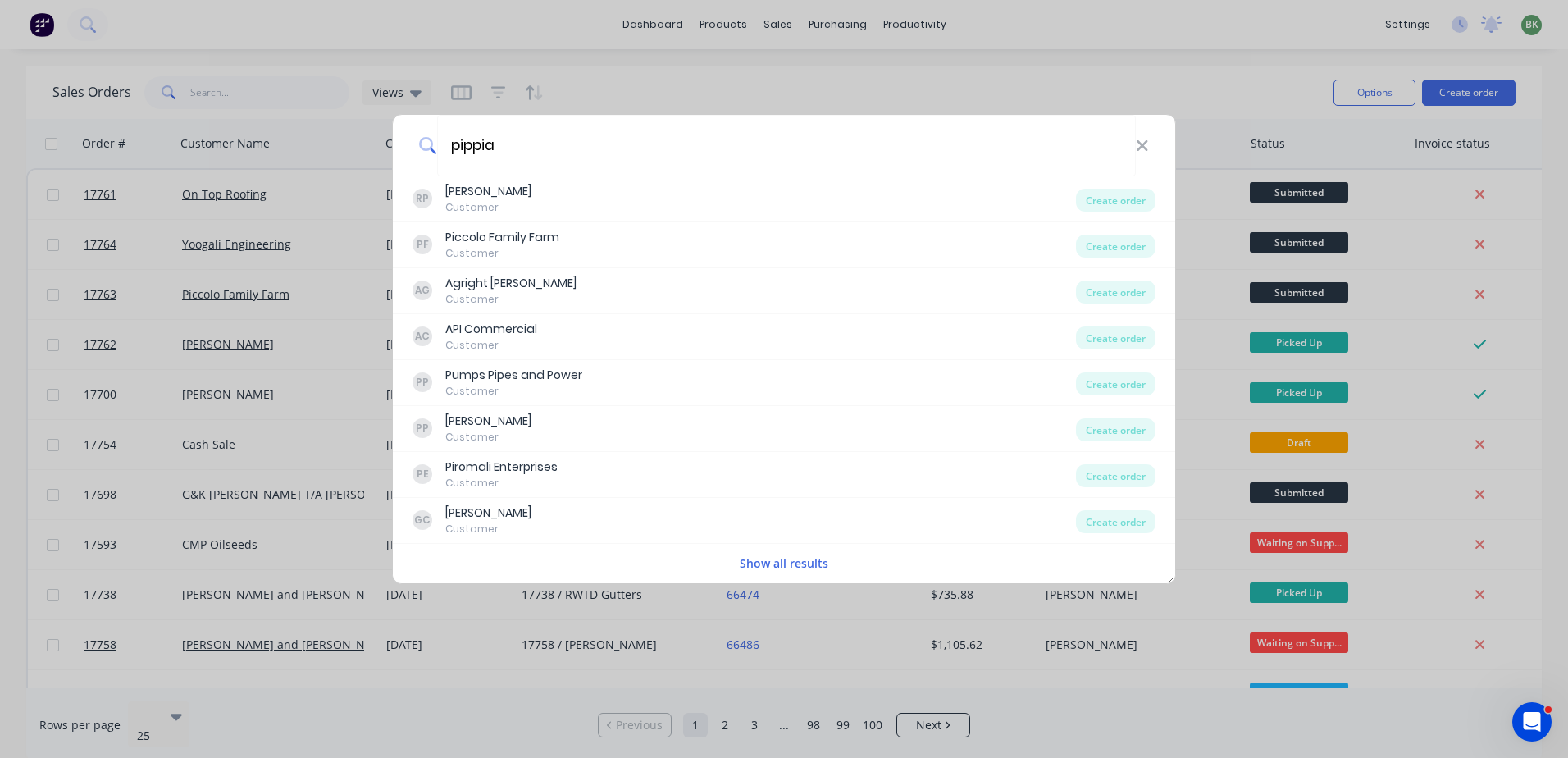
type input "pippia"
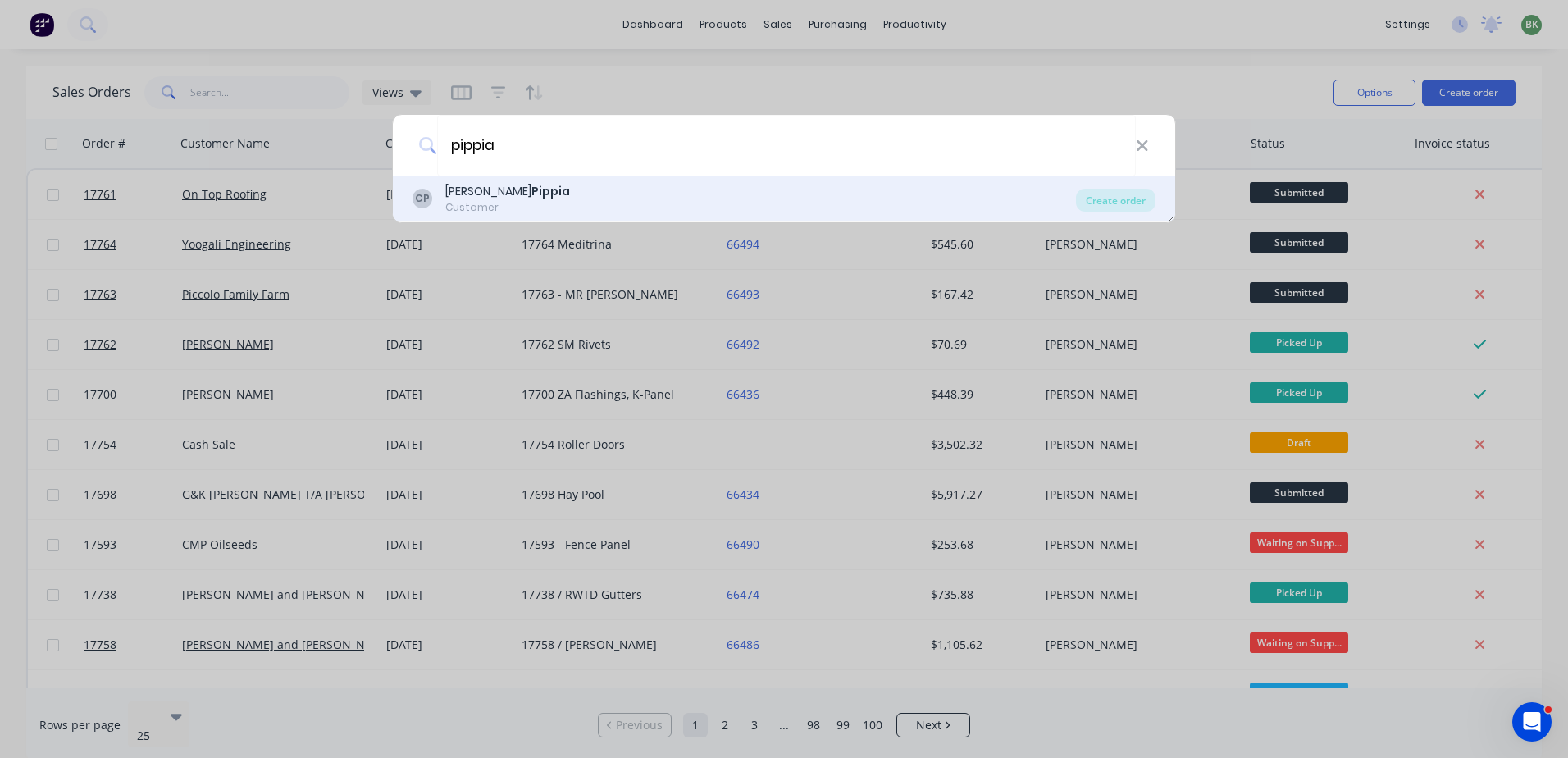
click at [581, 199] on div "CP [PERSON_NAME] Customer" at bounding box center [744, 199] width 664 height 32
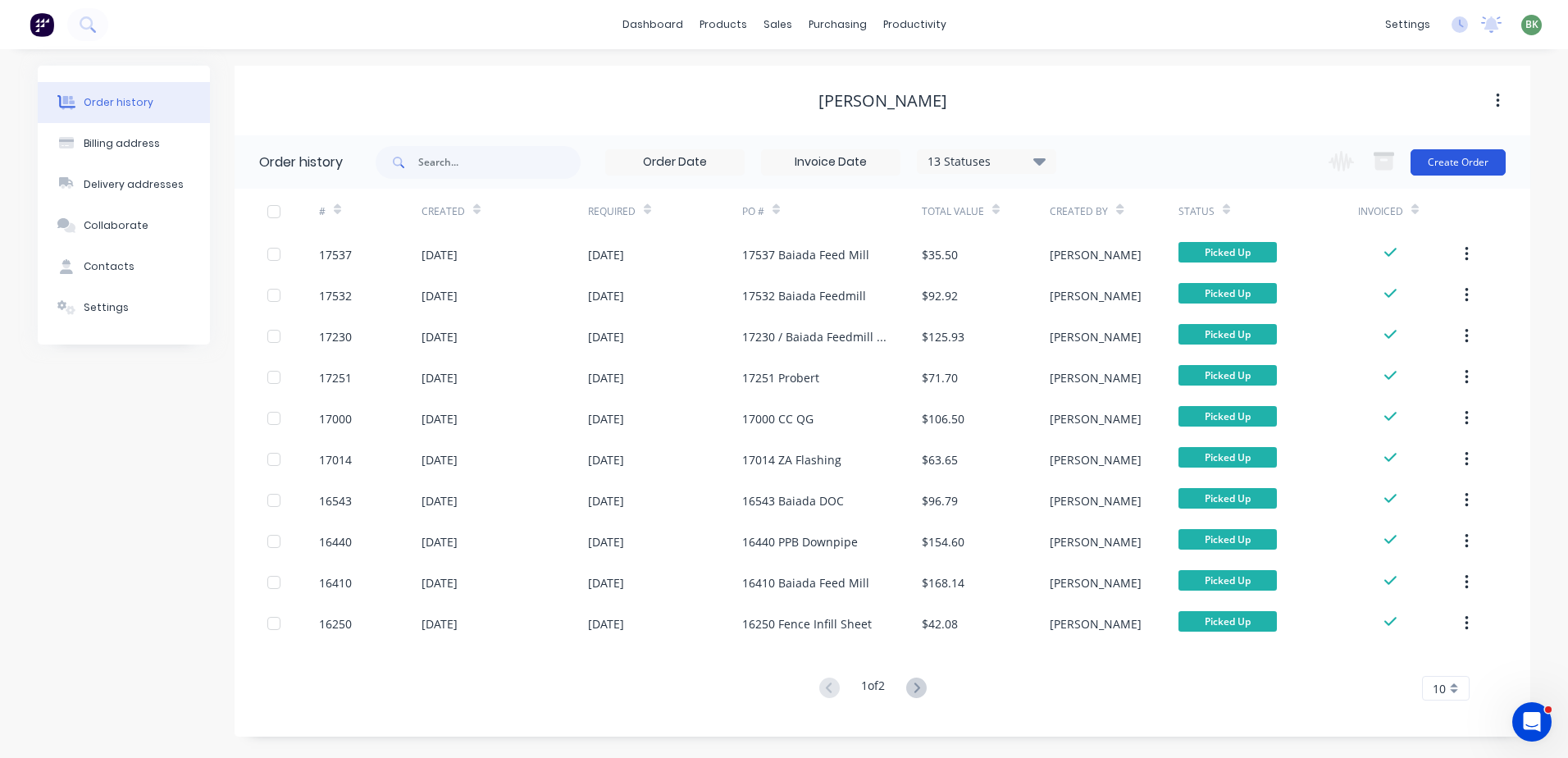
click at [1425, 156] on button "Create Order" at bounding box center [1458, 163] width 95 height 26
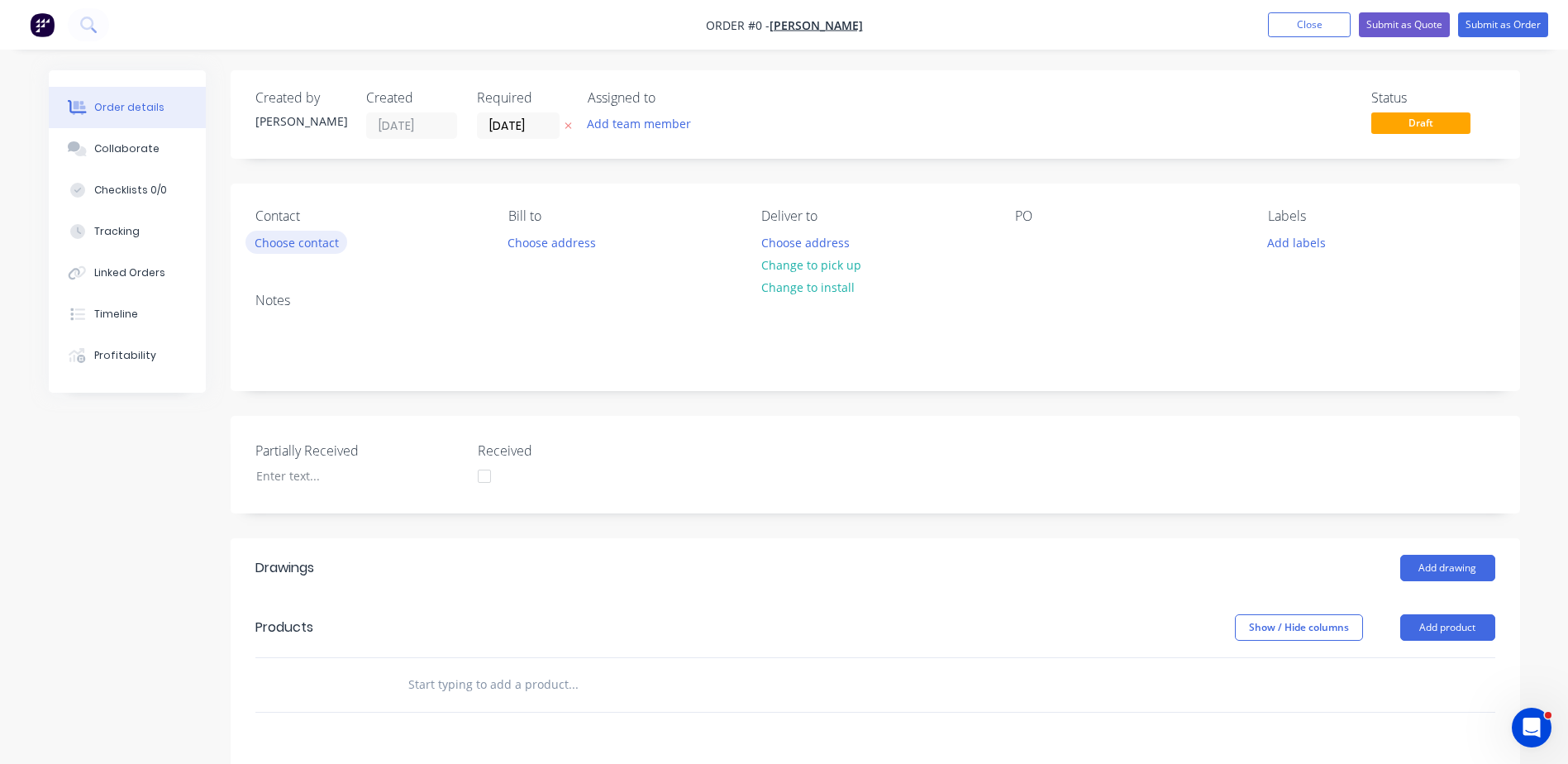
click at [304, 248] on button "Choose contact" at bounding box center [296, 242] width 101 height 23
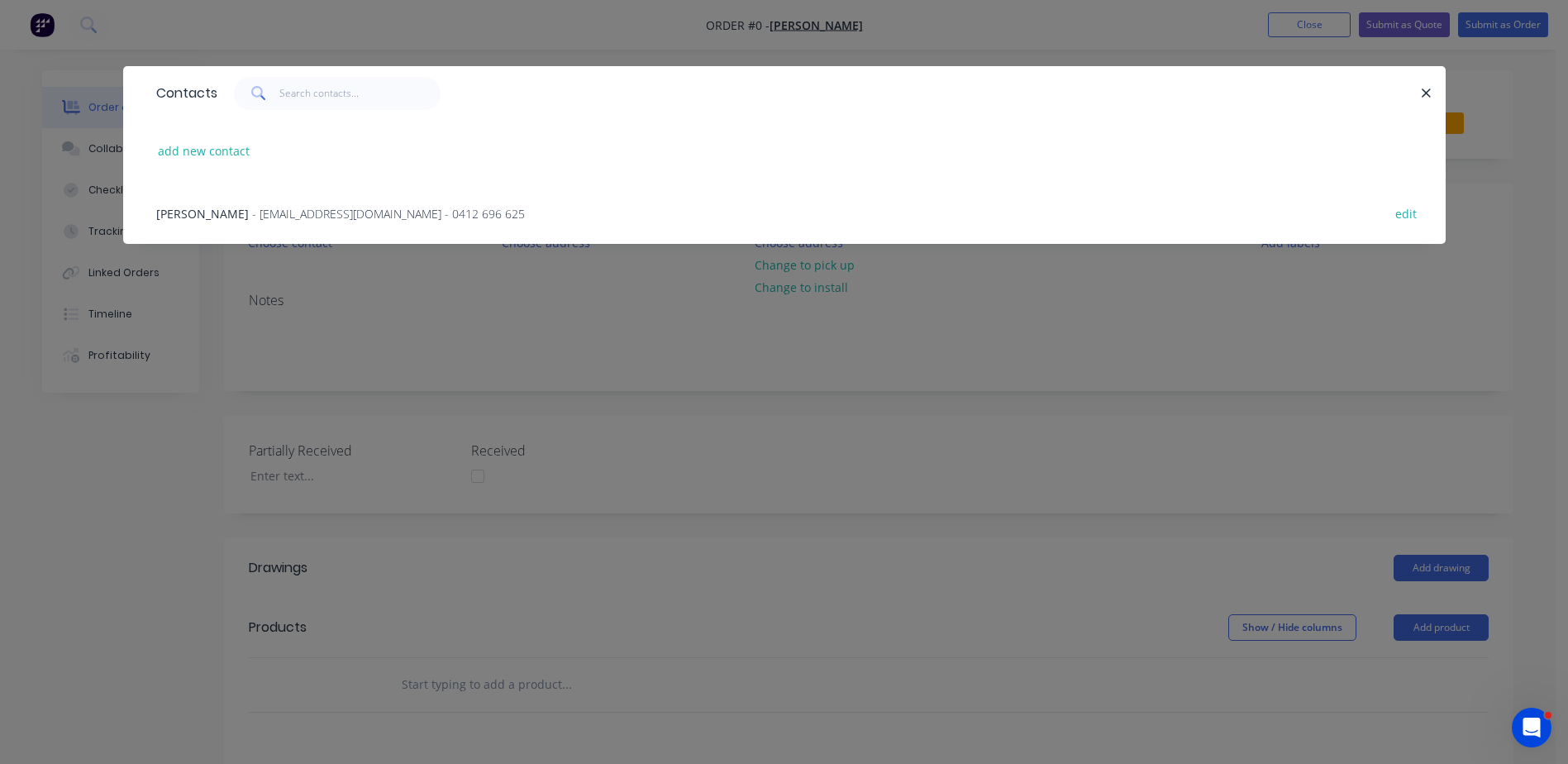
click at [252, 211] on span "- [EMAIL_ADDRESS][DOMAIN_NAME] - 0412 696 625" at bounding box center [389, 214] width 273 height 16
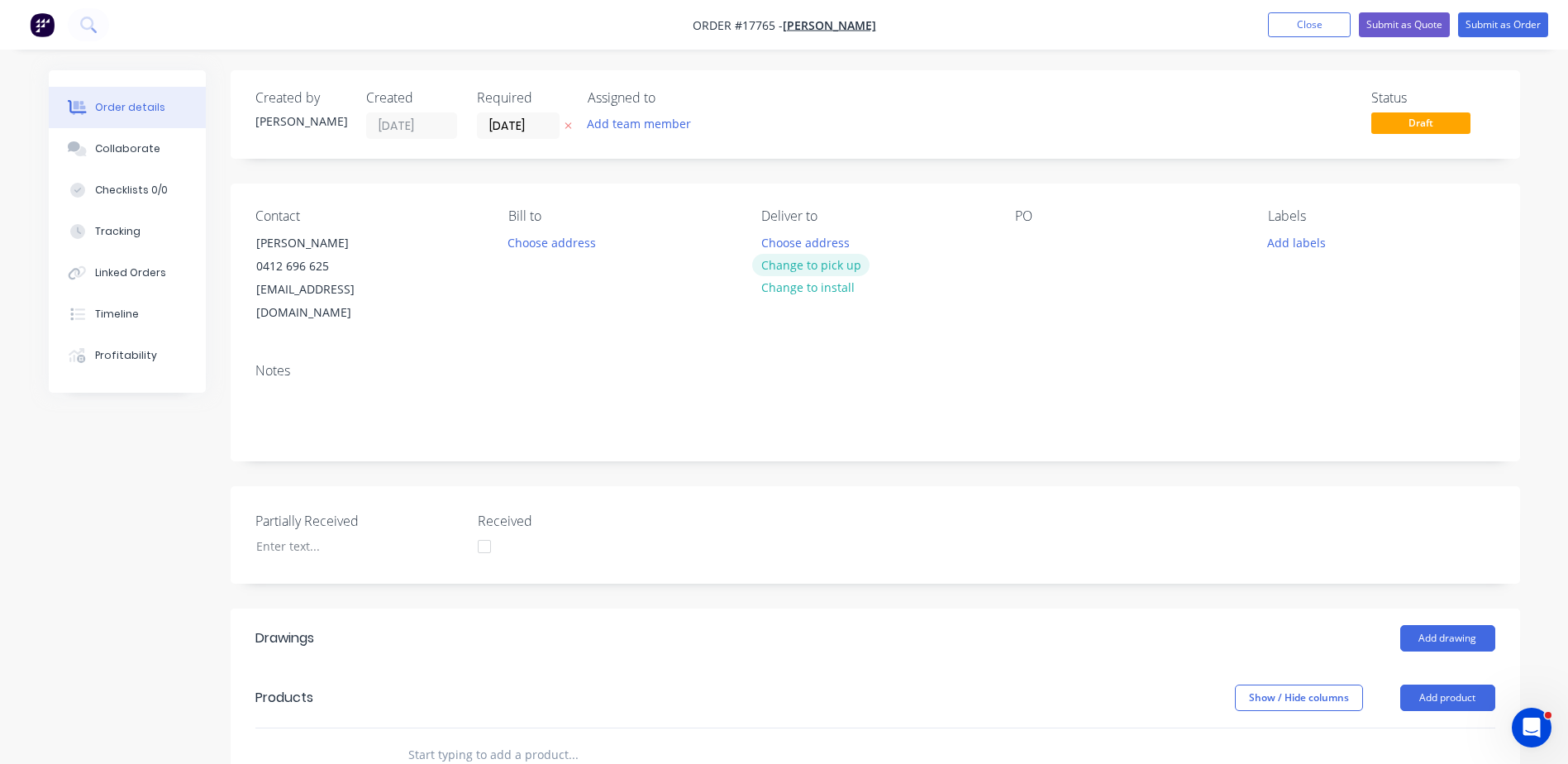
click at [843, 269] on button "Change to pick up" at bounding box center [811, 265] width 118 height 23
click at [1024, 240] on div at bounding box center [1028, 242] width 27 height 24
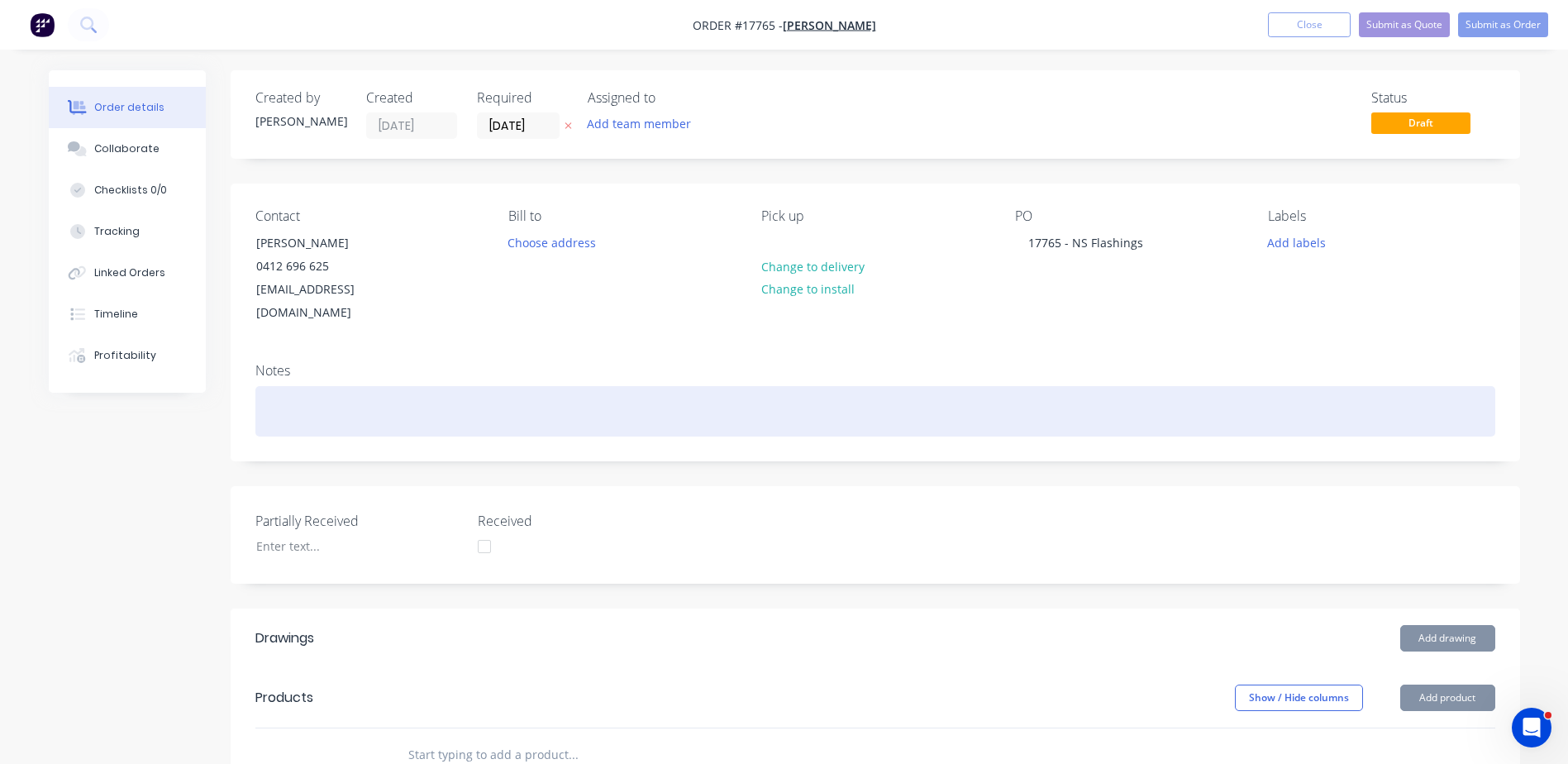
click at [286, 386] on div at bounding box center [875, 411] width 1240 height 50
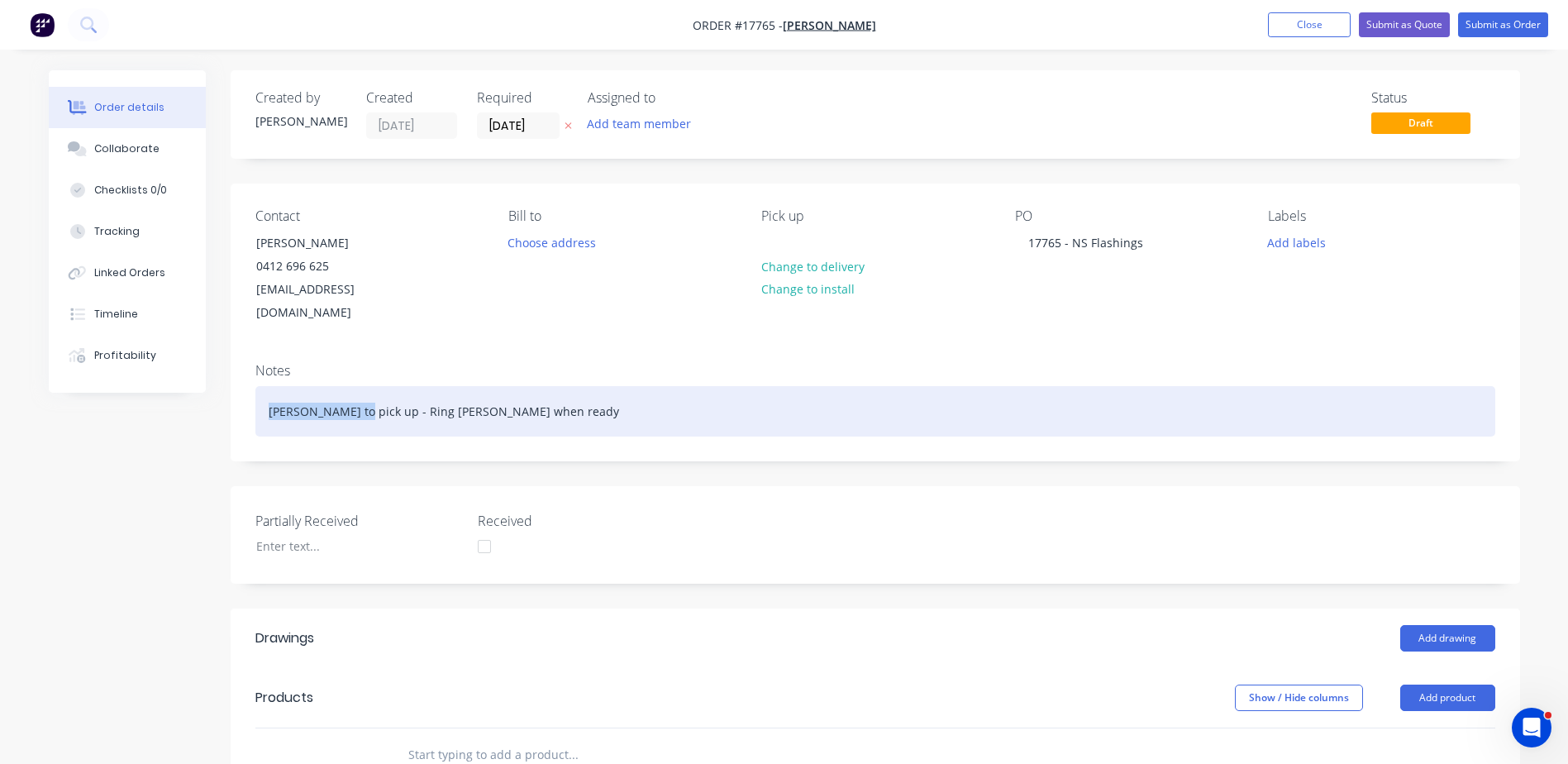
drag, startPoint x: 350, startPoint y: 387, endPoint x: 261, endPoint y: 382, distance: 89.1
click at [261, 386] on div "[PERSON_NAME] to pick up - Ring [PERSON_NAME] when ready" at bounding box center [875, 411] width 1240 height 50
click at [398, 389] on div "Ring [PERSON_NAME] when ready" at bounding box center [875, 411] width 1240 height 50
drag, startPoint x: 439, startPoint y: 384, endPoint x: 424, endPoint y: 387, distance: 15.3
click at [424, 387] on div "Ring [PERSON_NAME] when ready - [PERSON_NAME] to pick up -" at bounding box center [875, 411] width 1240 height 50
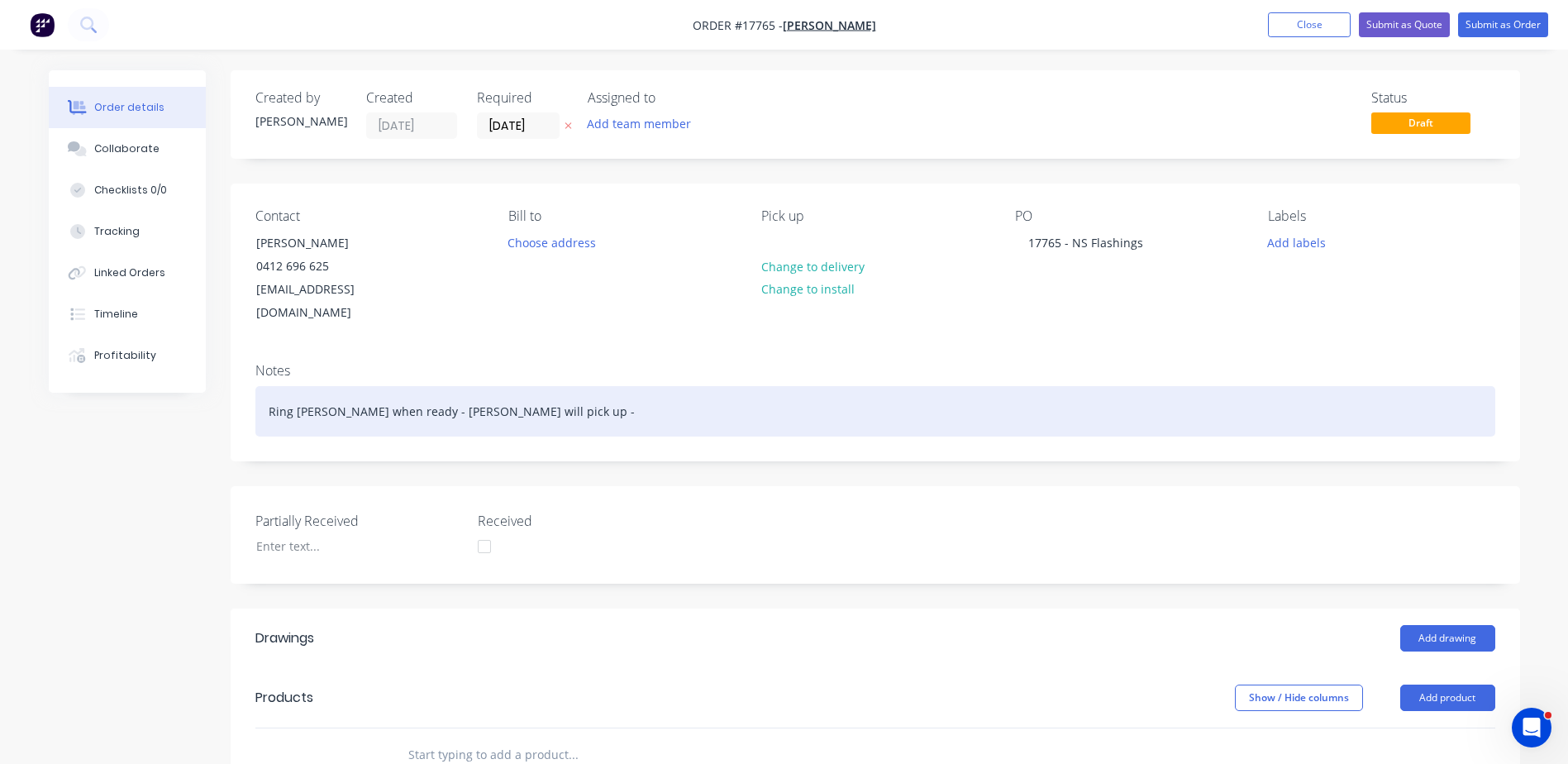
click at [491, 386] on div "Ring [PERSON_NAME] when ready - [PERSON_NAME] will pick up -" at bounding box center [875, 411] width 1240 height 50
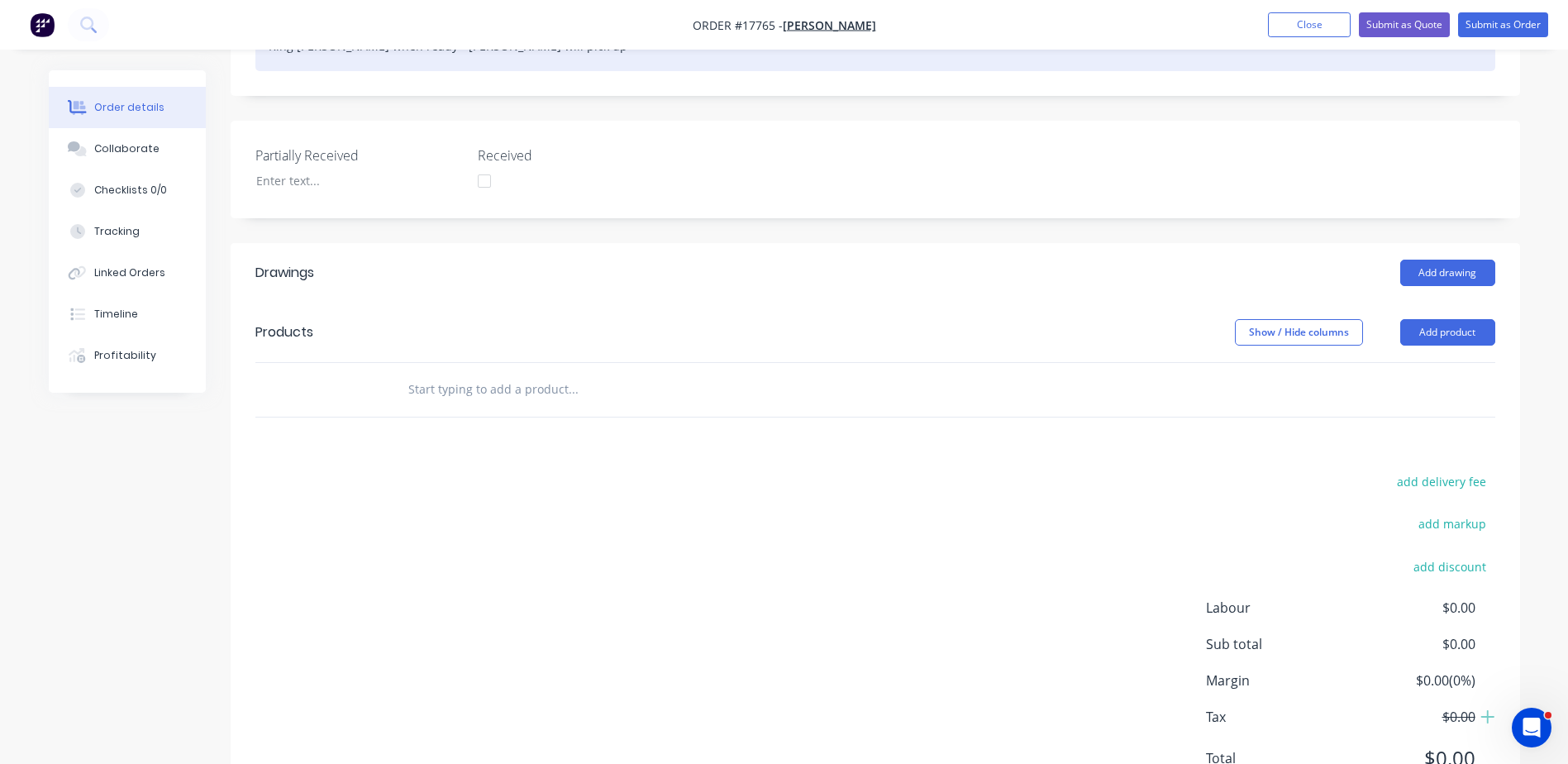
scroll to position [414, 0]
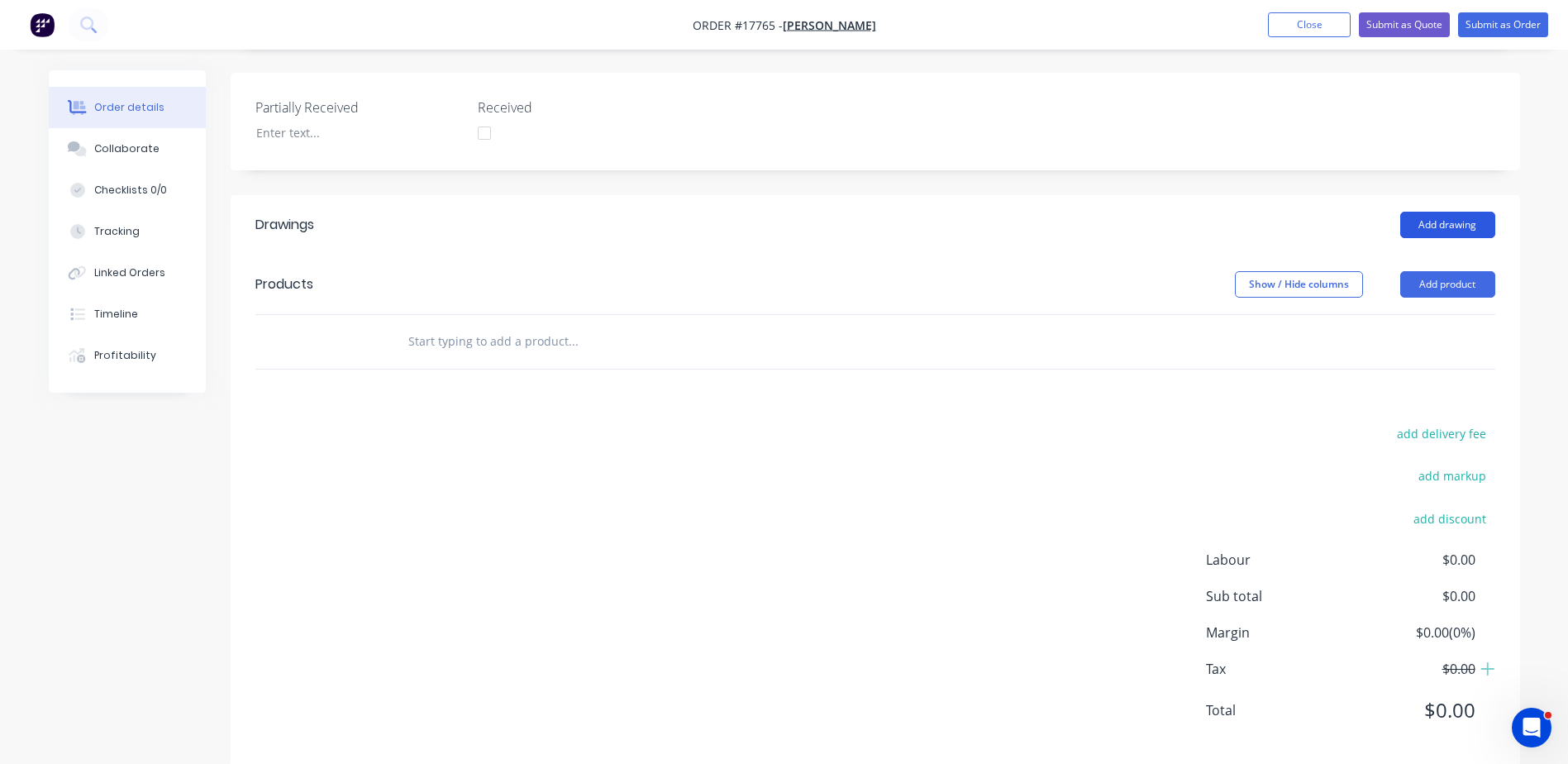
click at [1443, 212] on button "Add drawing" at bounding box center [1448, 225] width 95 height 27
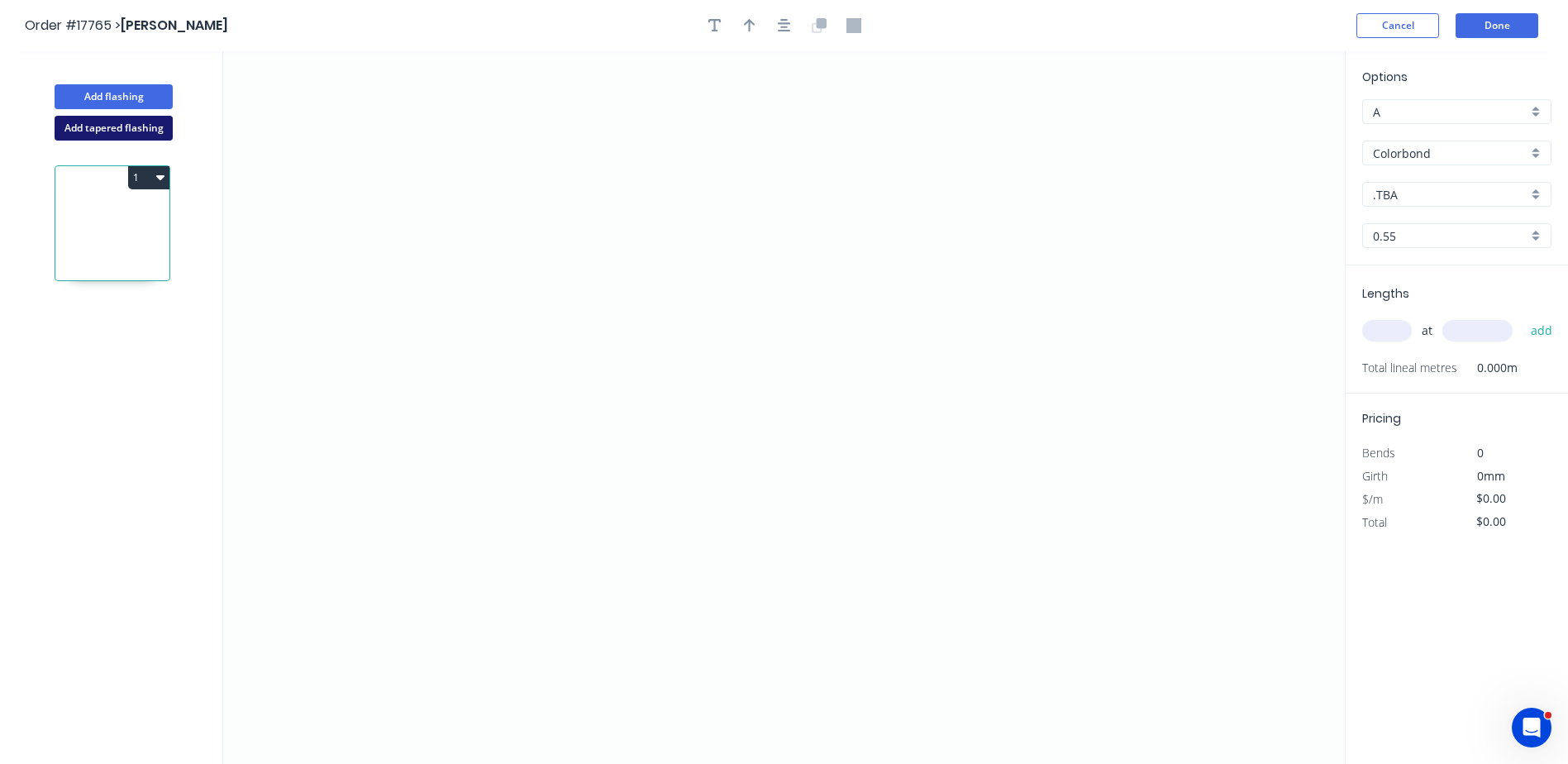
click at [125, 132] on button "Add tapered flashing" at bounding box center [114, 128] width 119 height 25
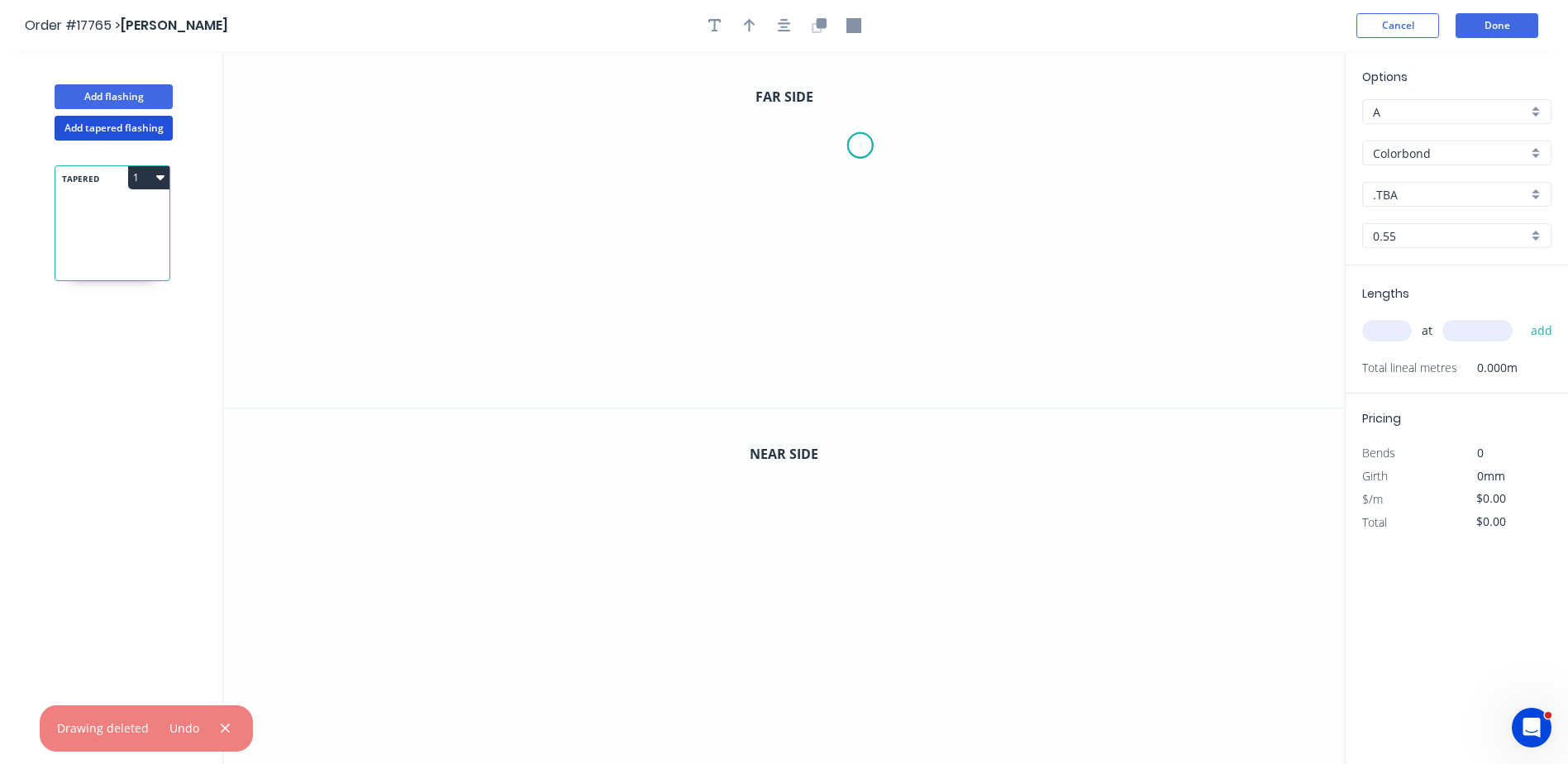
drag, startPoint x: 860, startPoint y: 145, endPoint x: 736, endPoint y: 139, distance: 124.1
click at [857, 147] on icon "0" at bounding box center [784, 230] width 1121 height 357
click at [710, 139] on icon "0" at bounding box center [784, 230] width 1121 height 357
click at [705, 384] on icon "0 ?" at bounding box center [784, 230] width 1121 height 357
click at [704, 384] on circle at bounding box center [710, 383] width 25 height 25
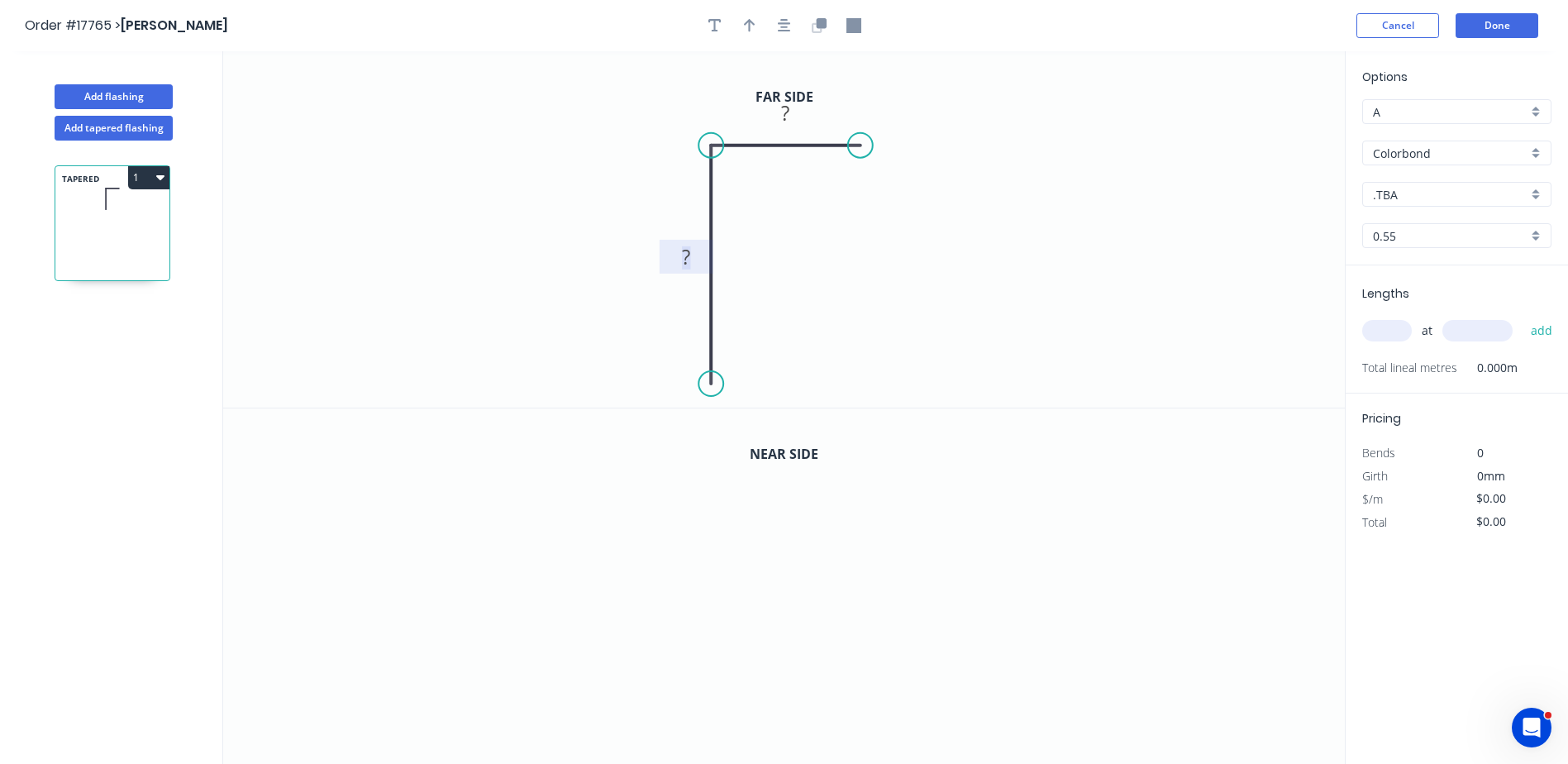
click at [673, 263] on rect at bounding box center [686, 258] width 33 height 23
drag, startPoint x: 710, startPoint y: 384, endPoint x: 710, endPoint y: 394, distance: 10.0
click at [710, 394] on circle at bounding box center [710, 393] width 25 height 25
type input "$14.46"
drag, startPoint x: 854, startPoint y: 150, endPoint x: 828, endPoint y: 148, distance: 26.1
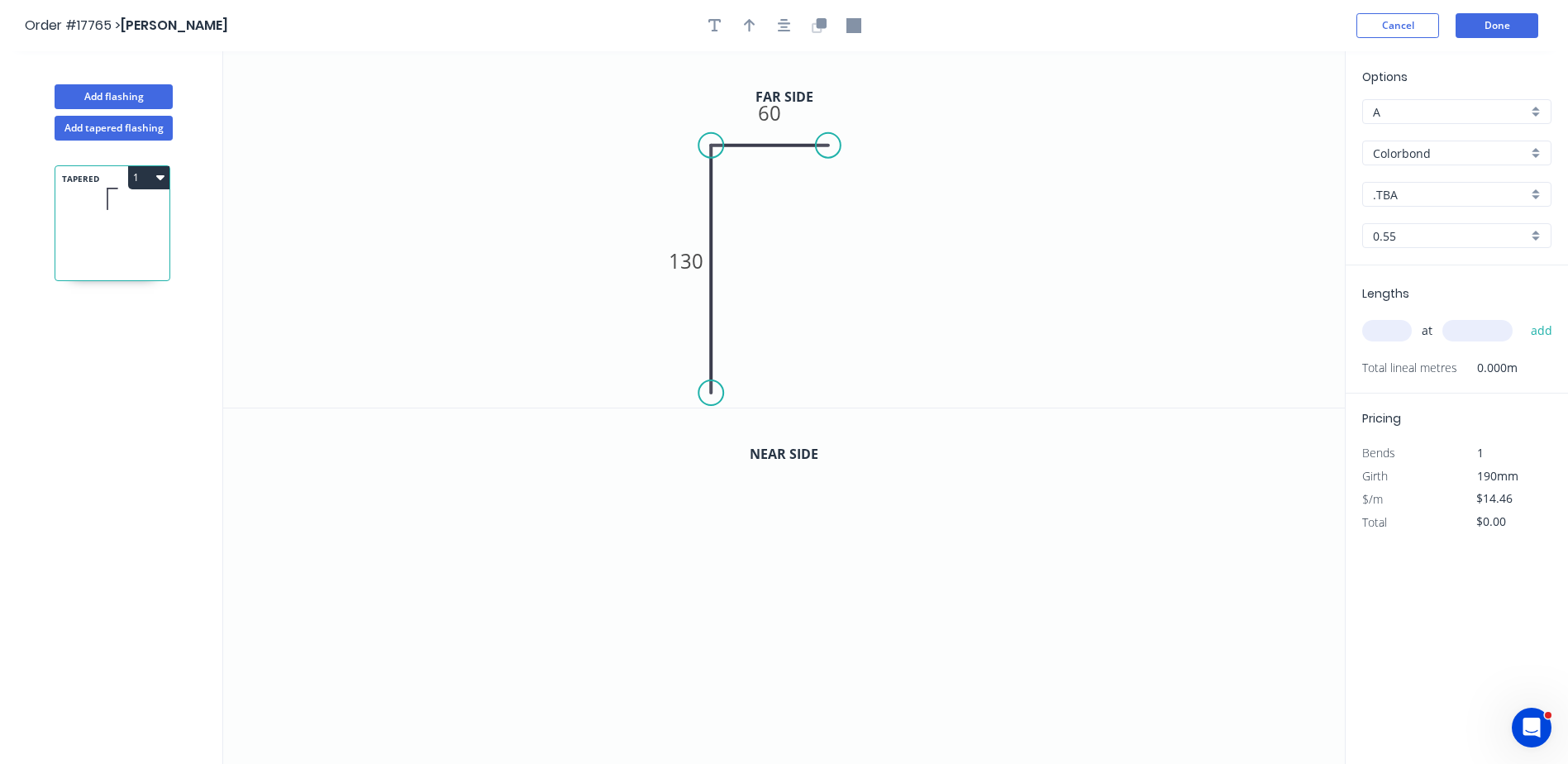
click at [828, 148] on circle at bounding box center [828, 145] width 25 height 25
drag, startPoint x: 744, startPoint y: 23, endPoint x: 466, endPoint y: 267, distance: 369.9
click at [465, 272] on div "Order #17765 > [PERSON_NAME] Cancel Done Add flashing Add tapered flashing TAPE…" at bounding box center [784, 397] width 1568 height 794
drag, startPoint x: 743, startPoint y: 20, endPoint x: 768, endPoint y: 22, distance: 25.1
click at [745, 19] on icon "button" at bounding box center [749, 26] width 11 height 15
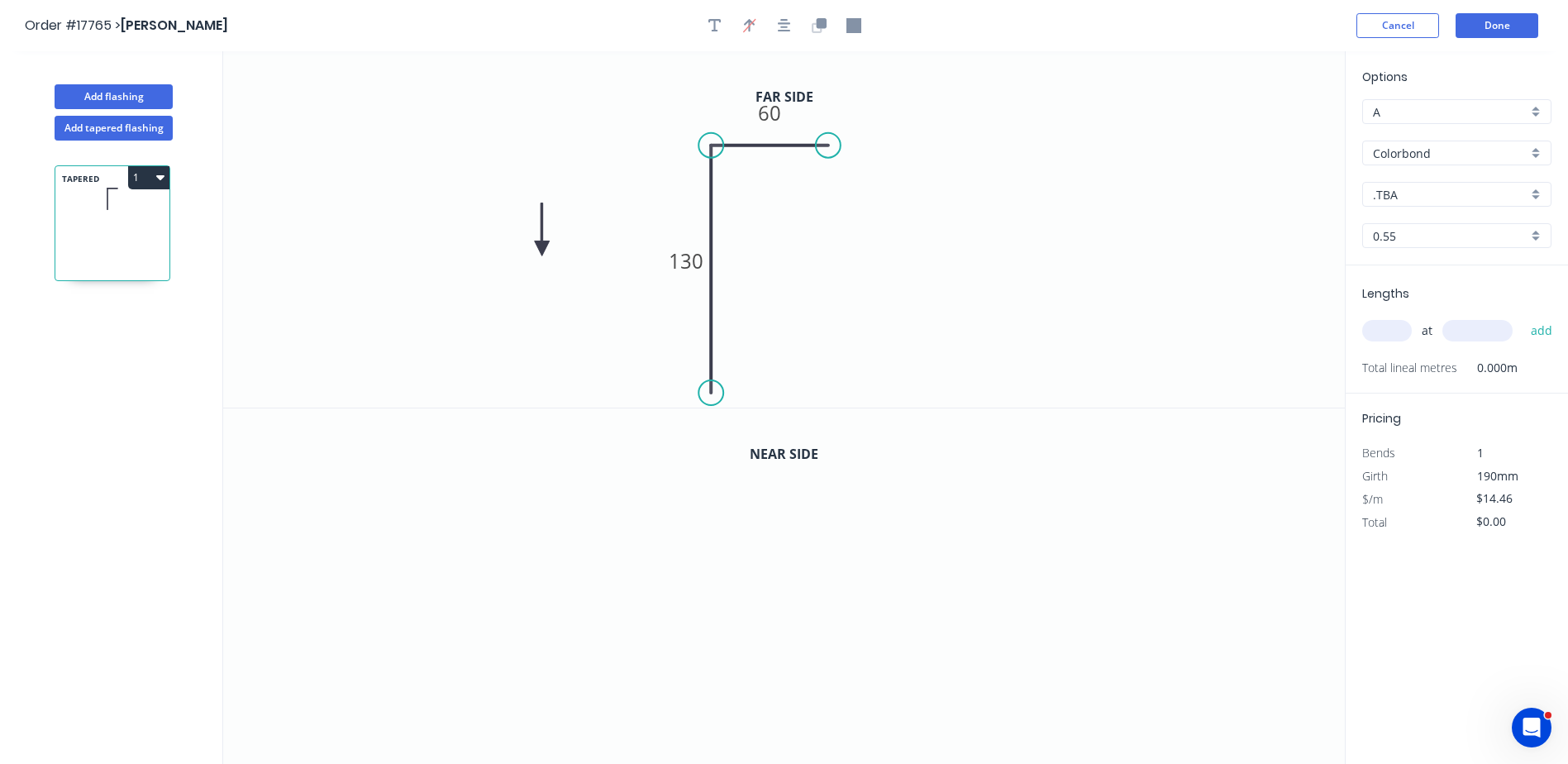
drag, startPoint x: 1260, startPoint y: 128, endPoint x: 559, endPoint y: 248, distance: 711.2
click at [549, 248] on icon at bounding box center [543, 230] width 15 height 53
click at [559, 248] on icon at bounding box center [561, 229] width 15 height 53
click at [559, 248] on icon at bounding box center [573, 233] width 48 height 48
click at [559, 248] on icon at bounding box center [580, 248] width 53 height 15
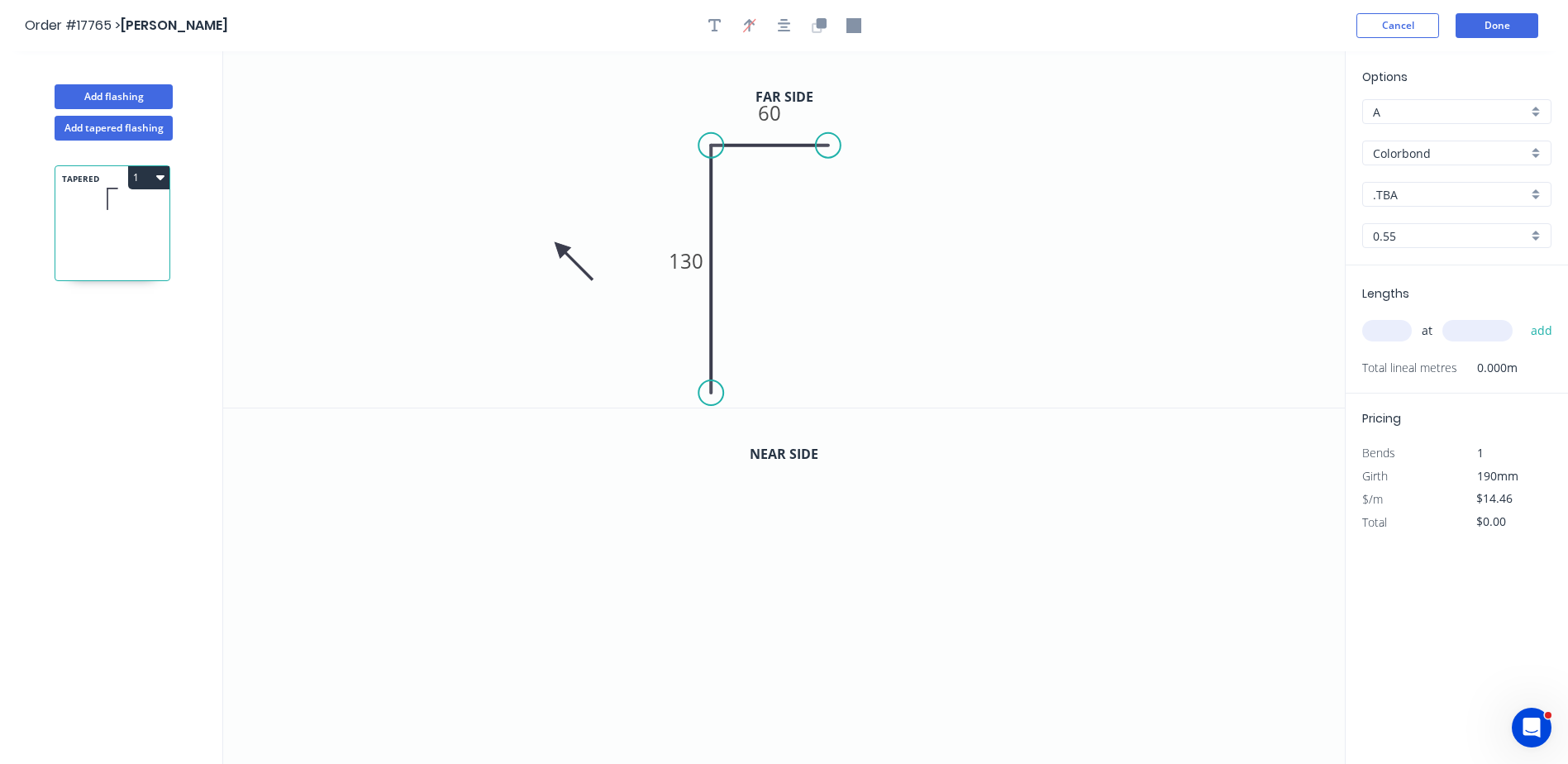
click at [559, 248] on icon at bounding box center [573, 261] width 48 height 48
click at [559, 248] on icon at bounding box center [546, 261] width 48 height 48
click at [1539, 194] on div ".TBA" at bounding box center [1457, 195] width 190 height 25
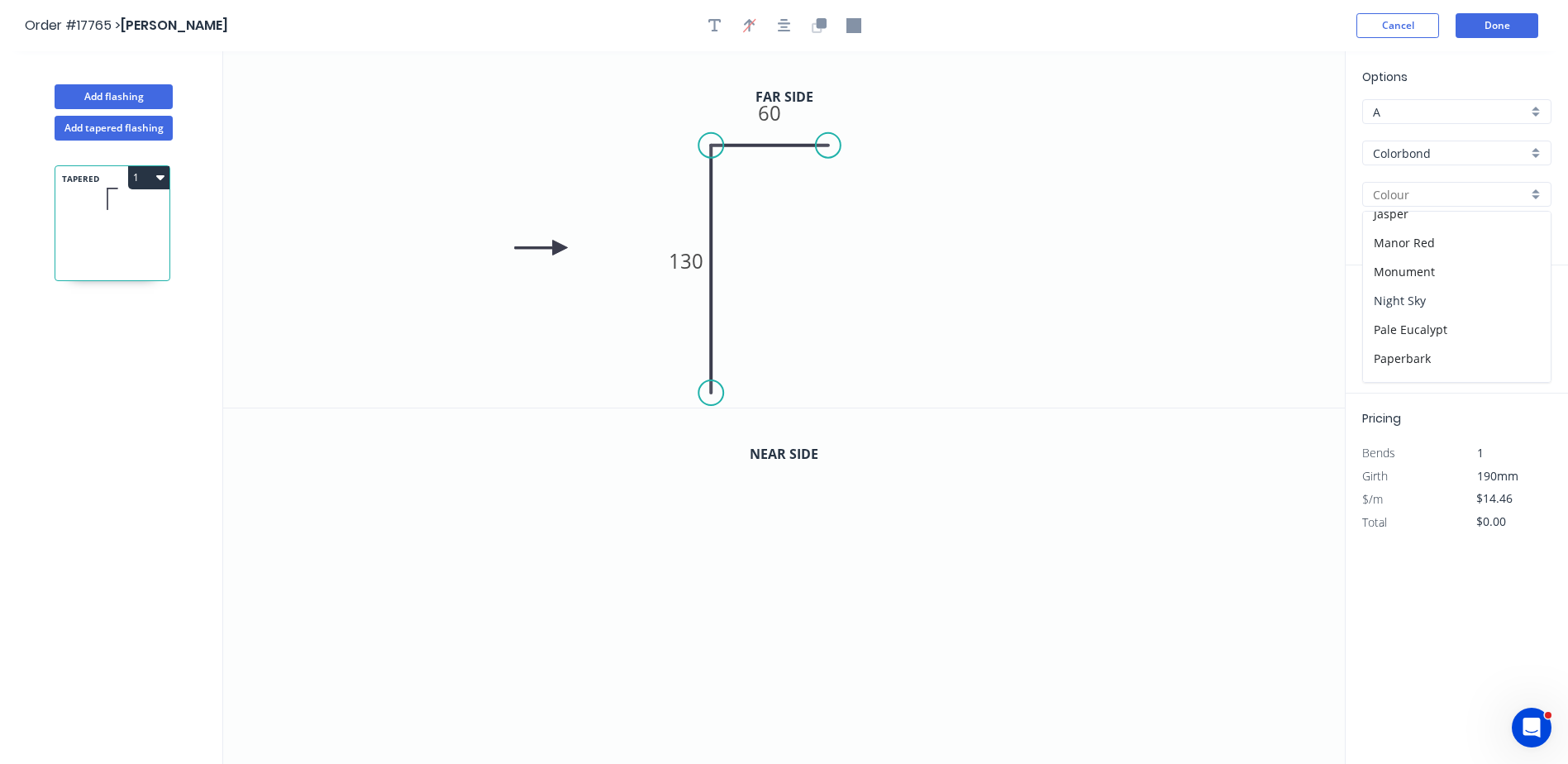
click at [1445, 292] on div "Night Sky" at bounding box center [1457, 300] width 188 height 28
type input "Night Sky"
click at [696, 265] on tspan "130" at bounding box center [686, 261] width 35 height 28
click at [802, 612] on icon "0" at bounding box center [784, 587] width 1121 height 357
click at [799, 492] on icon at bounding box center [799, 551] width 0 height 121
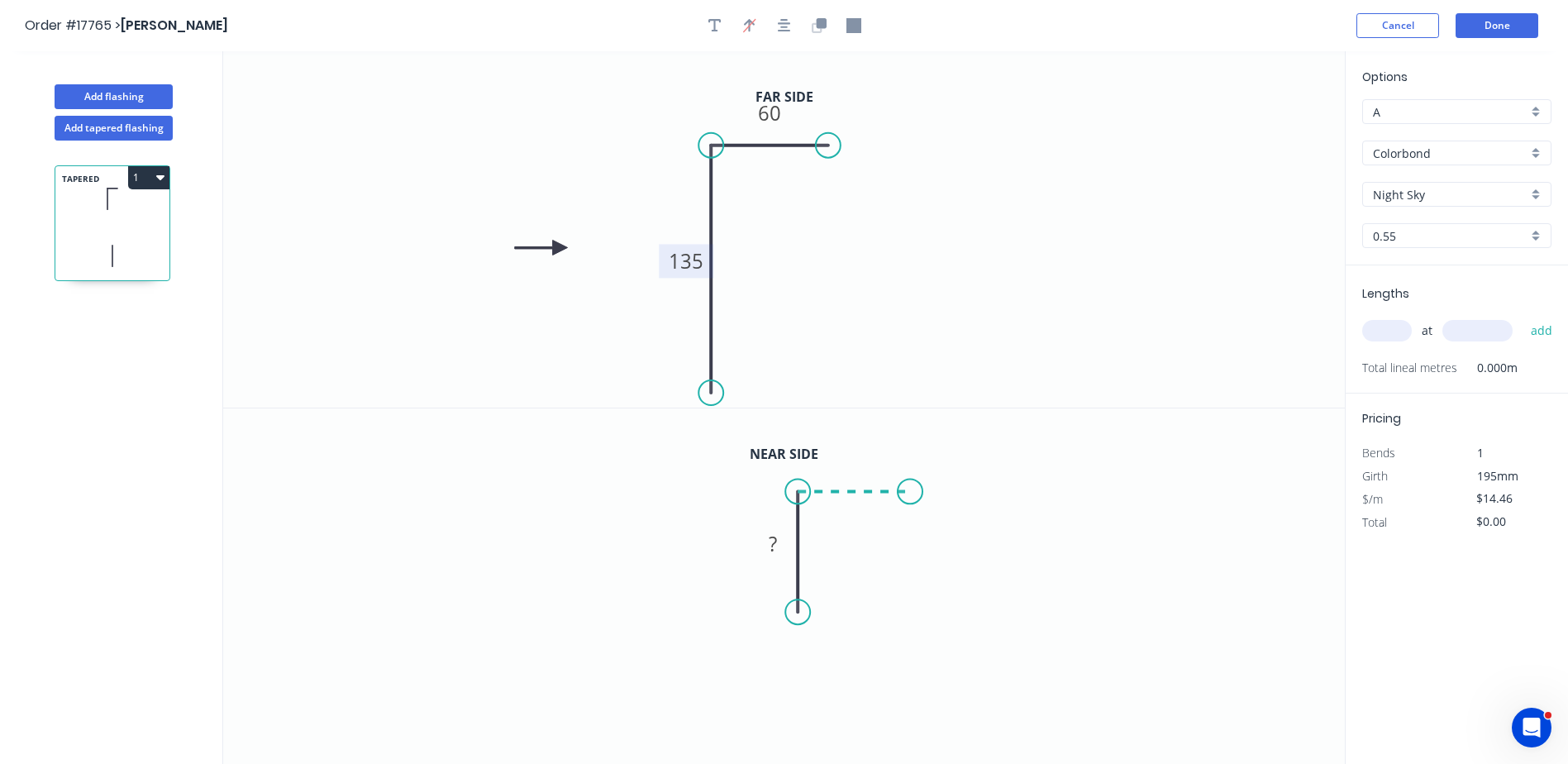
click at [911, 489] on icon "0 ?" at bounding box center [784, 587] width 1121 height 357
click at [911, 489] on circle at bounding box center [911, 492] width 25 height 25
drag, startPoint x: 797, startPoint y: 619, endPoint x: 797, endPoint y: 742, distance: 123.0
click at [797, 742] on circle at bounding box center [799, 742] width 25 height 25
click at [791, 23] on button "button" at bounding box center [784, 26] width 25 height 25
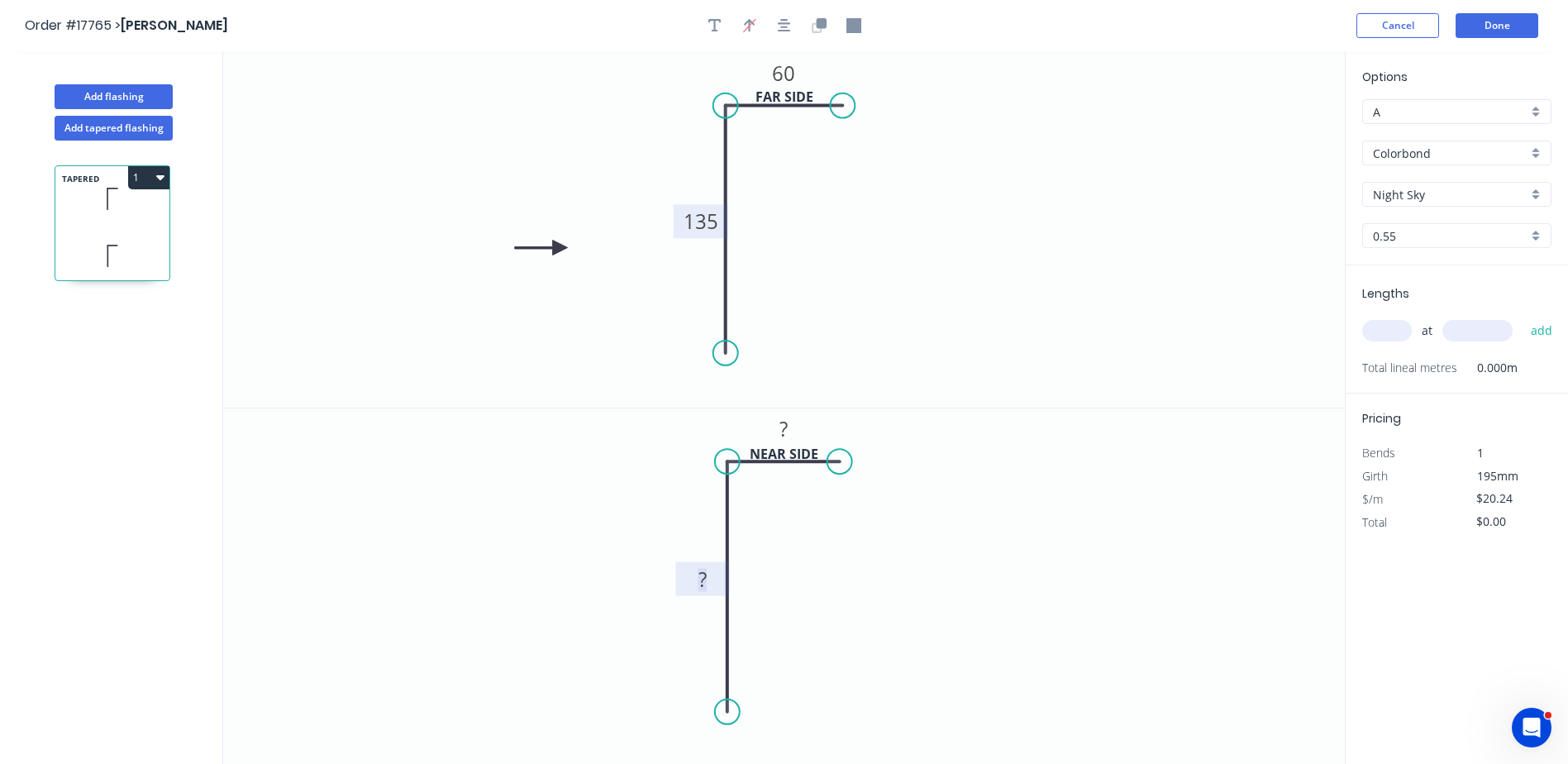
drag, startPoint x: 692, startPoint y: 587, endPoint x: 735, endPoint y: 587, distance: 43.0
click at [692, 587] on rect at bounding box center [703, 580] width 33 height 23
click at [784, 420] on tspan "?" at bounding box center [784, 428] width 9 height 28
click at [921, 575] on icon "0 120 60" at bounding box center [784, 587] width 1121 height 357
type input "$17.35"
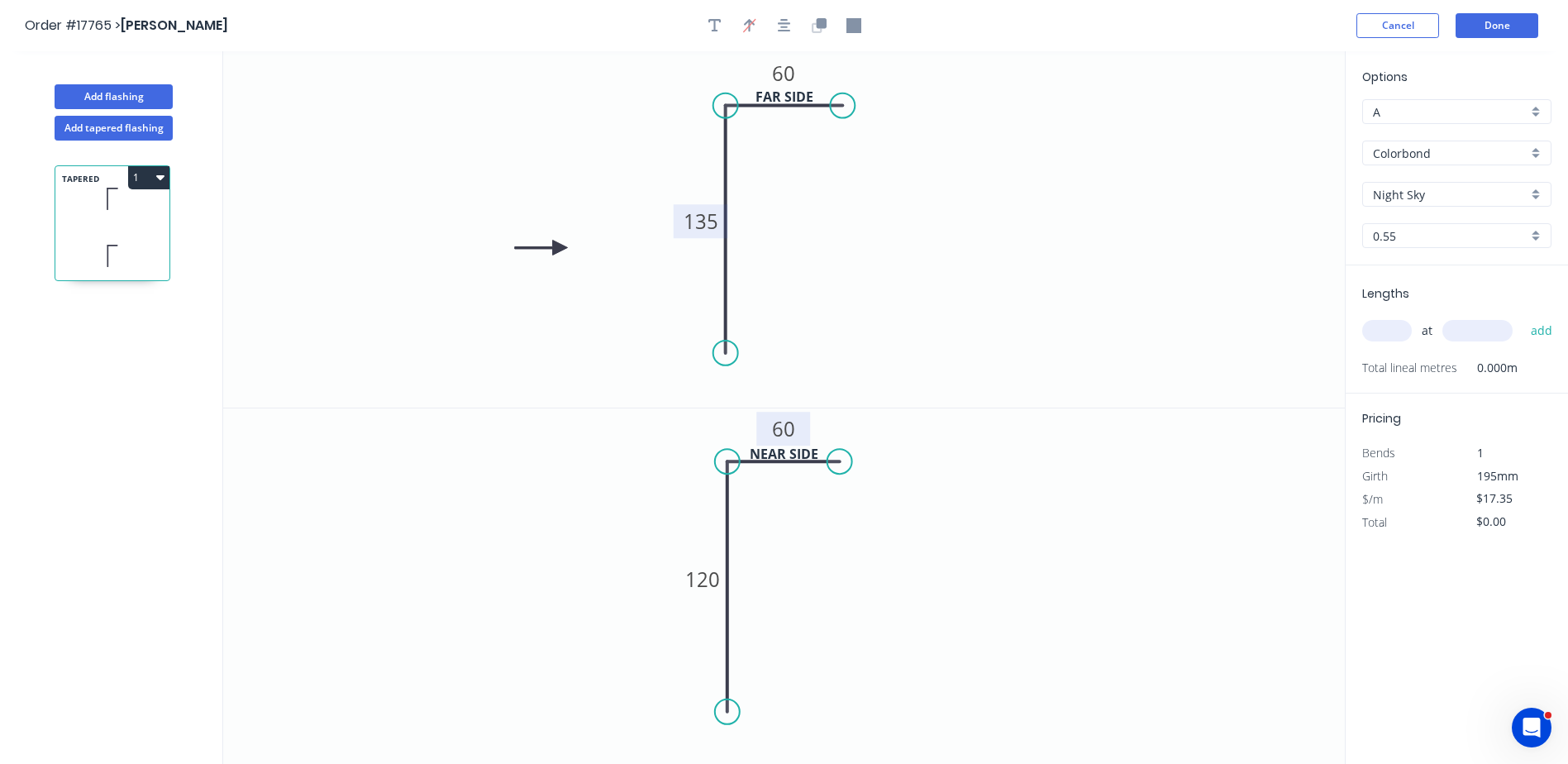
click at [1508, 40] on header "Order #17765 > [PERSON_NAME] Cancel Done" at bounding box center [784, 26] width 1568 height 51
click at [1503, 32] on button "Done" at bounding box center [1496, 26] width 83 height 25
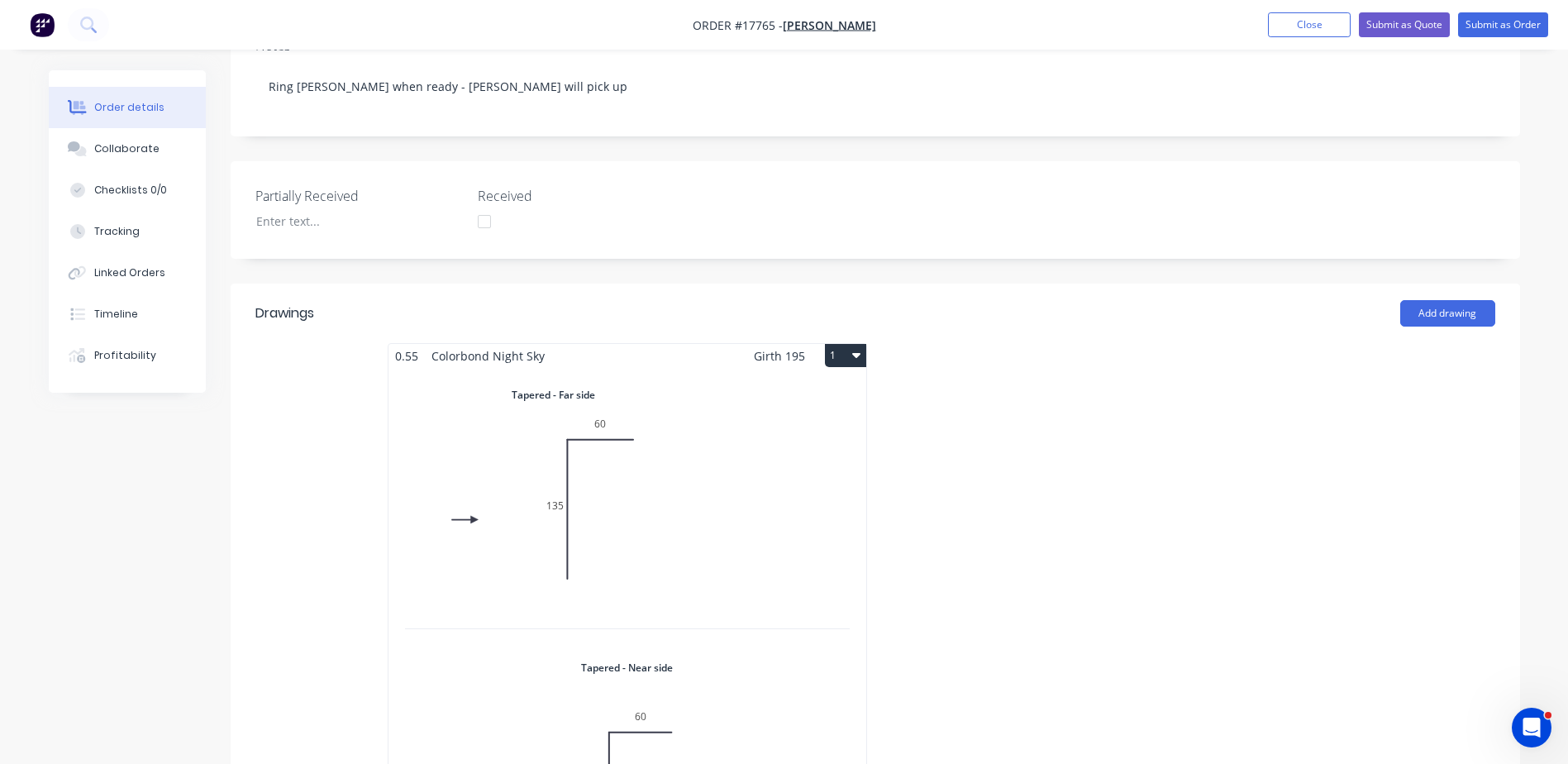
scroll to position [248, 0]
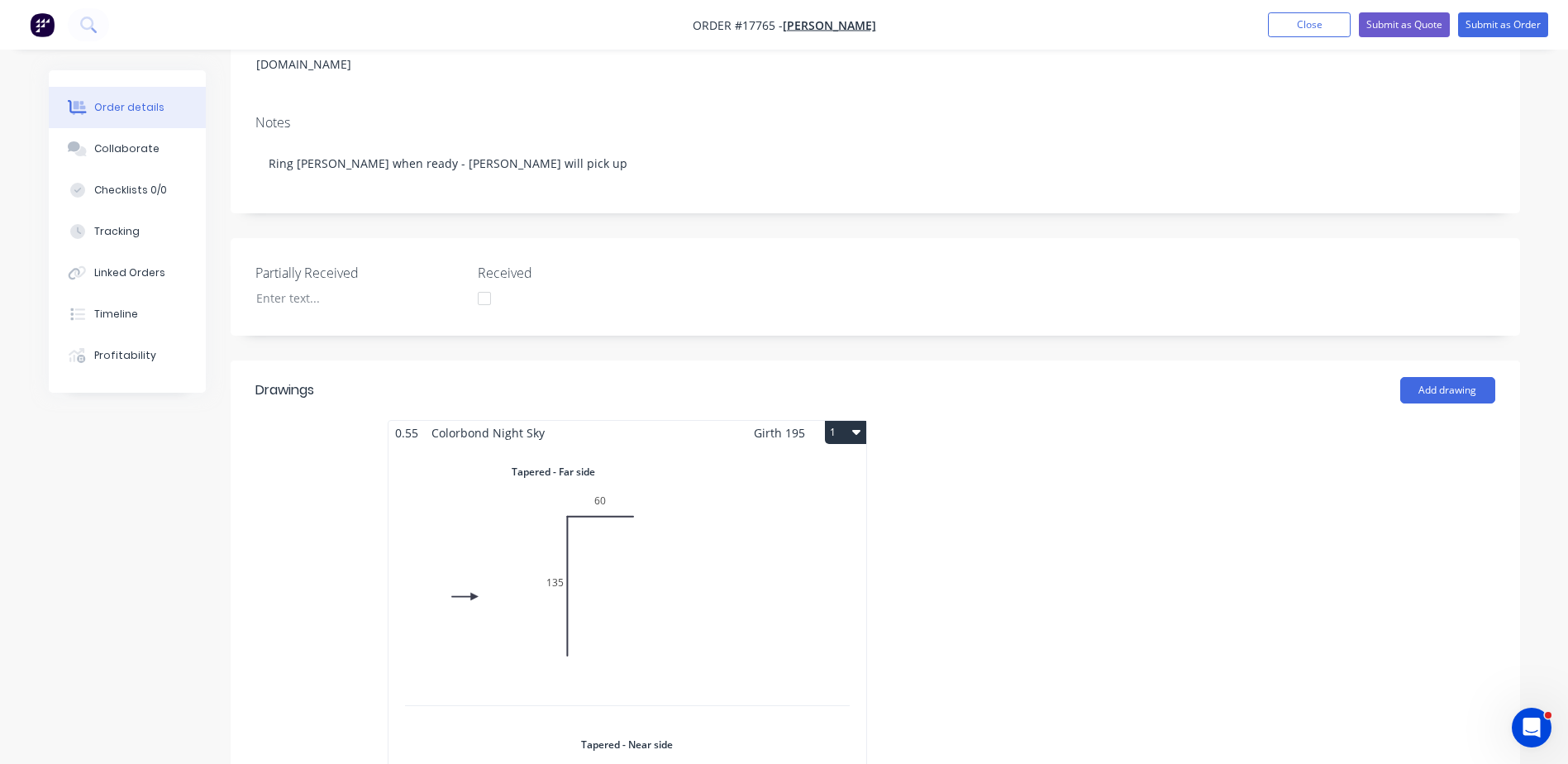
click at [755, 505] on div "Total lm $/M Total 0m $17.35 $0.00" at bounding box center [628, 717] width 478 height 545
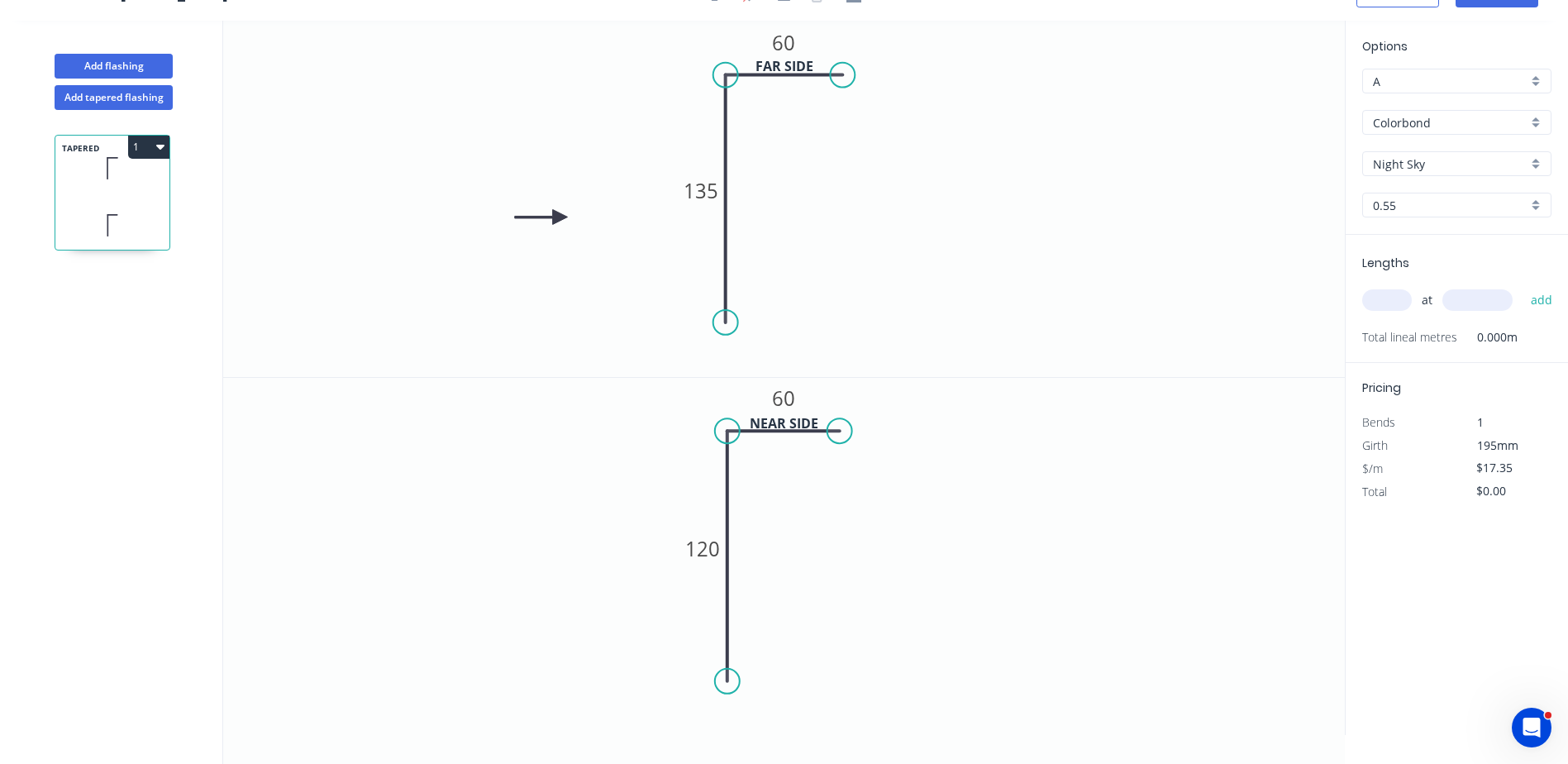
scroll to position [30, 0]
click at [1397, 299] on input "text" at bounding box center [1387, 300] width 49 height 22
type input "1"
type input "1290"
click at [1522, 286] on button "add" at bounding box center [1541, 300] width 39 height 28
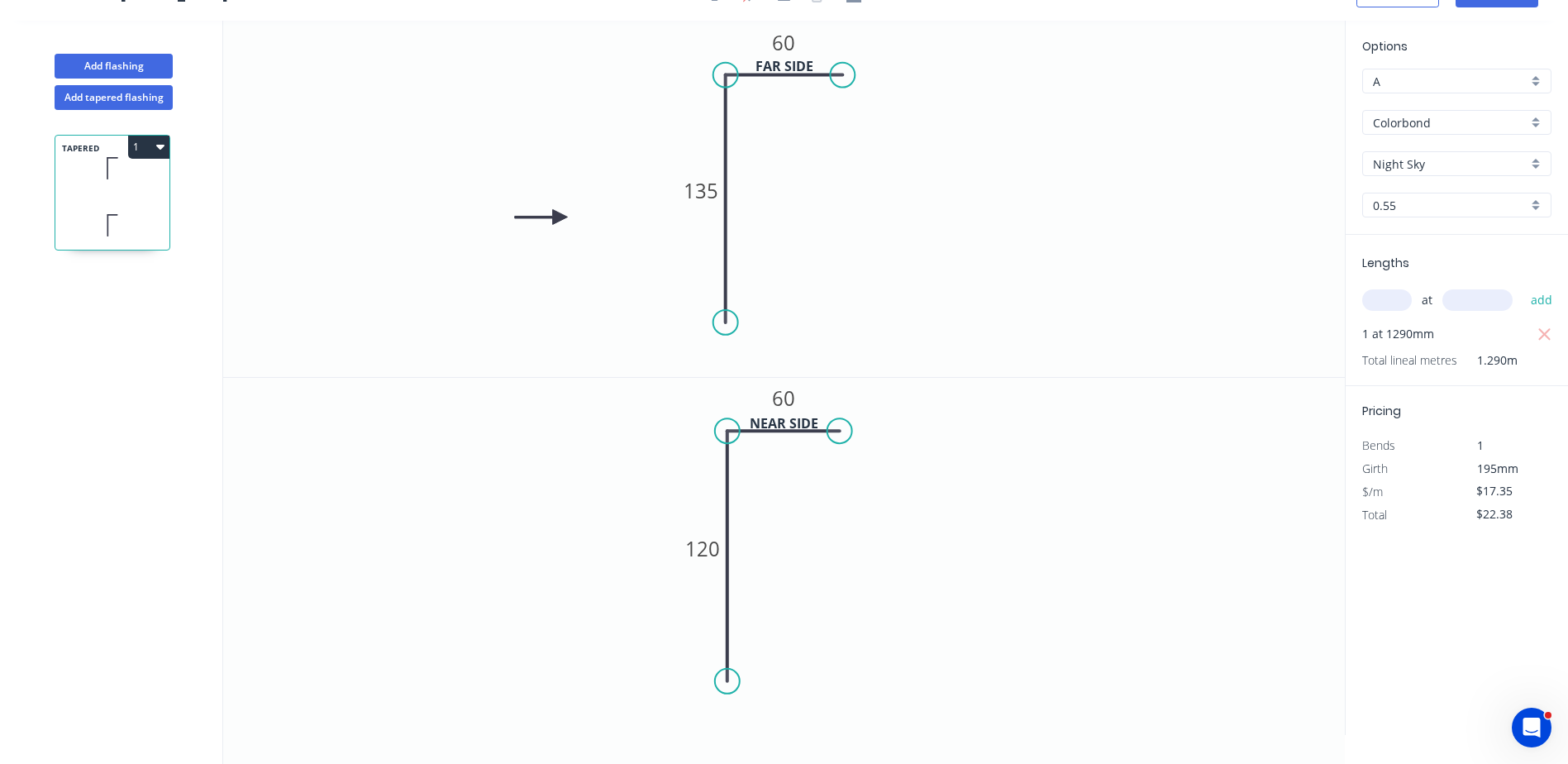
click at [157, 149] on icon "button" at bounding box center [160, 146] width 9 height 13
click at [93, 191] on div "Duplicate" at bounding box center [91, 188] width 127 height 24
type input "$0.00"
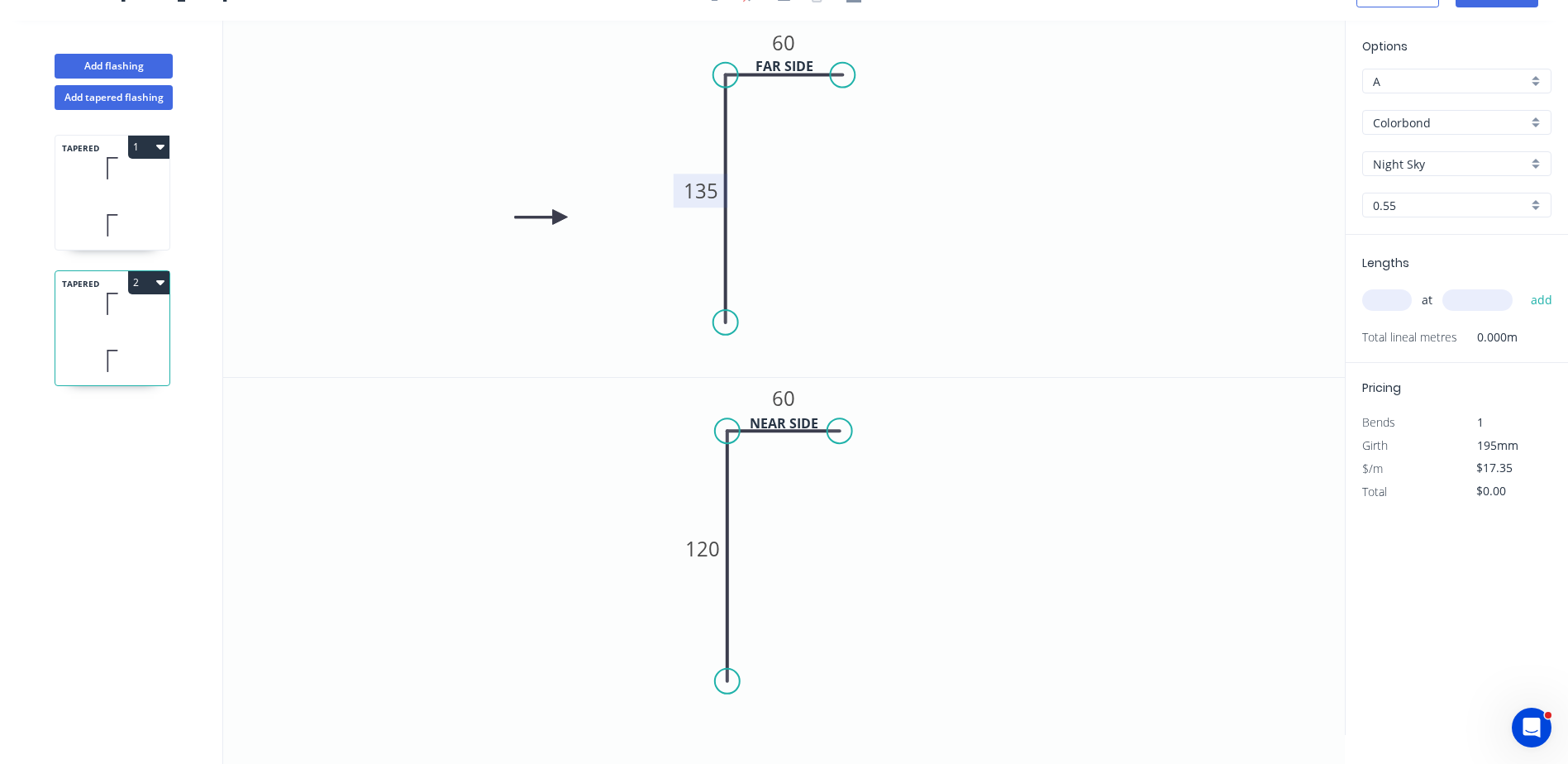
click at [716, 186] on tspan "135" at bounding box center [701, 190] width 35 height 28
click at [710, 548] on tspan "120" at bounding box center [703, 548] width 35 height 28
click at [891, 629] on icon "0 135 60" at bounding box center [784, 556] width 1121 height 357
type input "$17.35"
click at [1402, 299] on input "text" at bounding box center [1387, 300] width 49 height 22
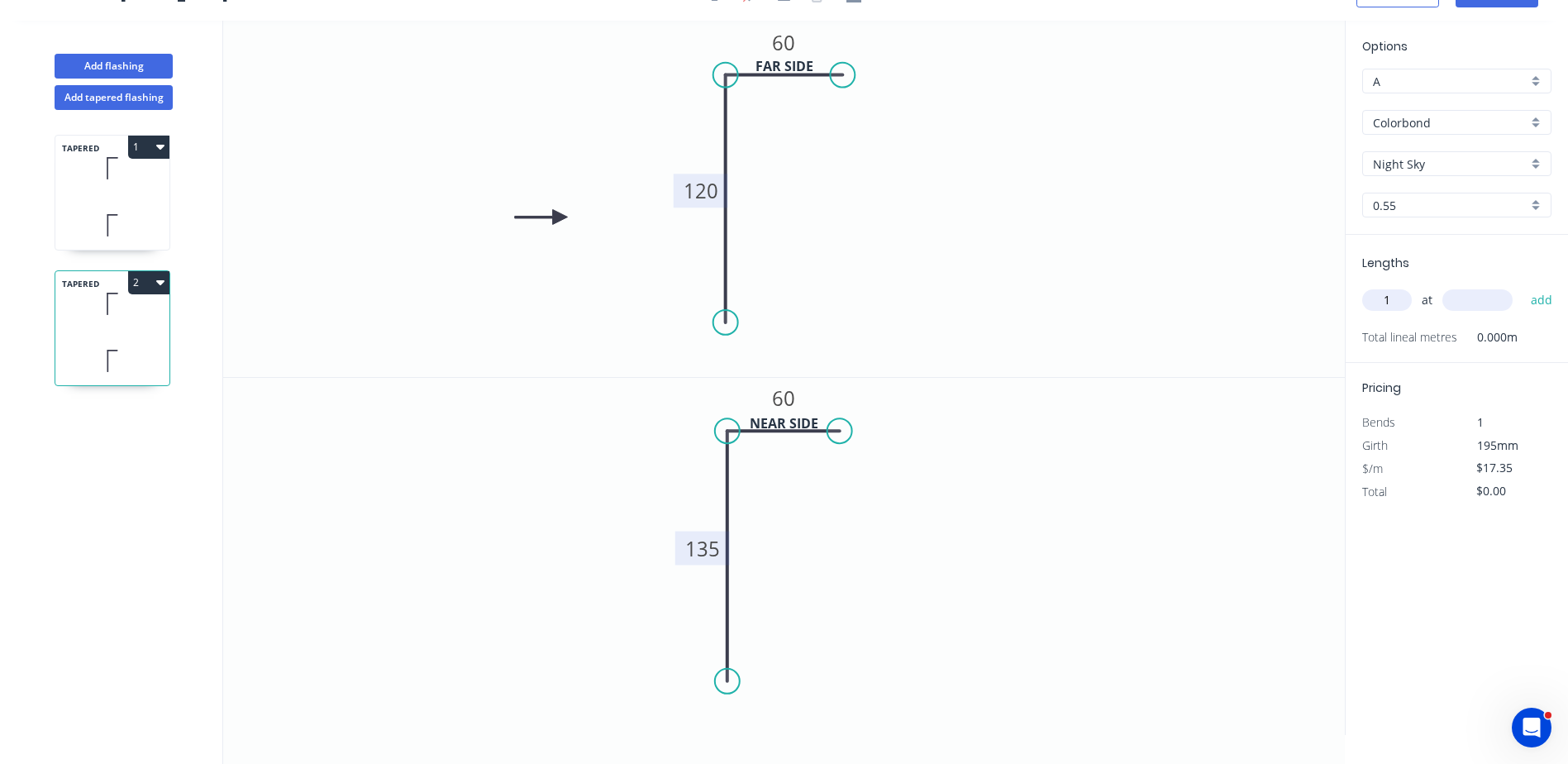
type input "1"
type input "1290"
click at [1522, 286] on button "add" at bounding box center [1541, 300] width 39 height 28
type input "$22.38"
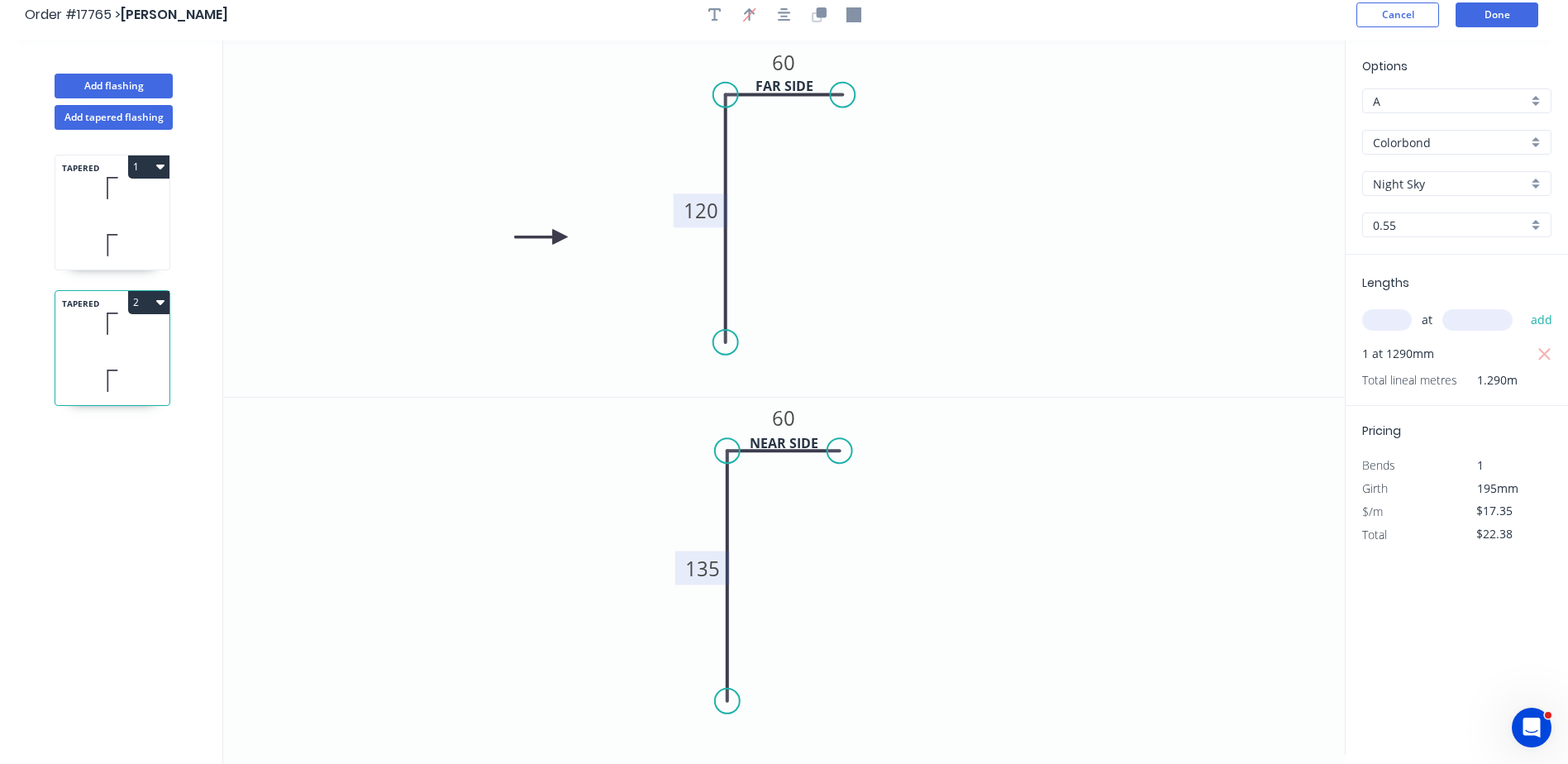
scroll to position [0, 0]
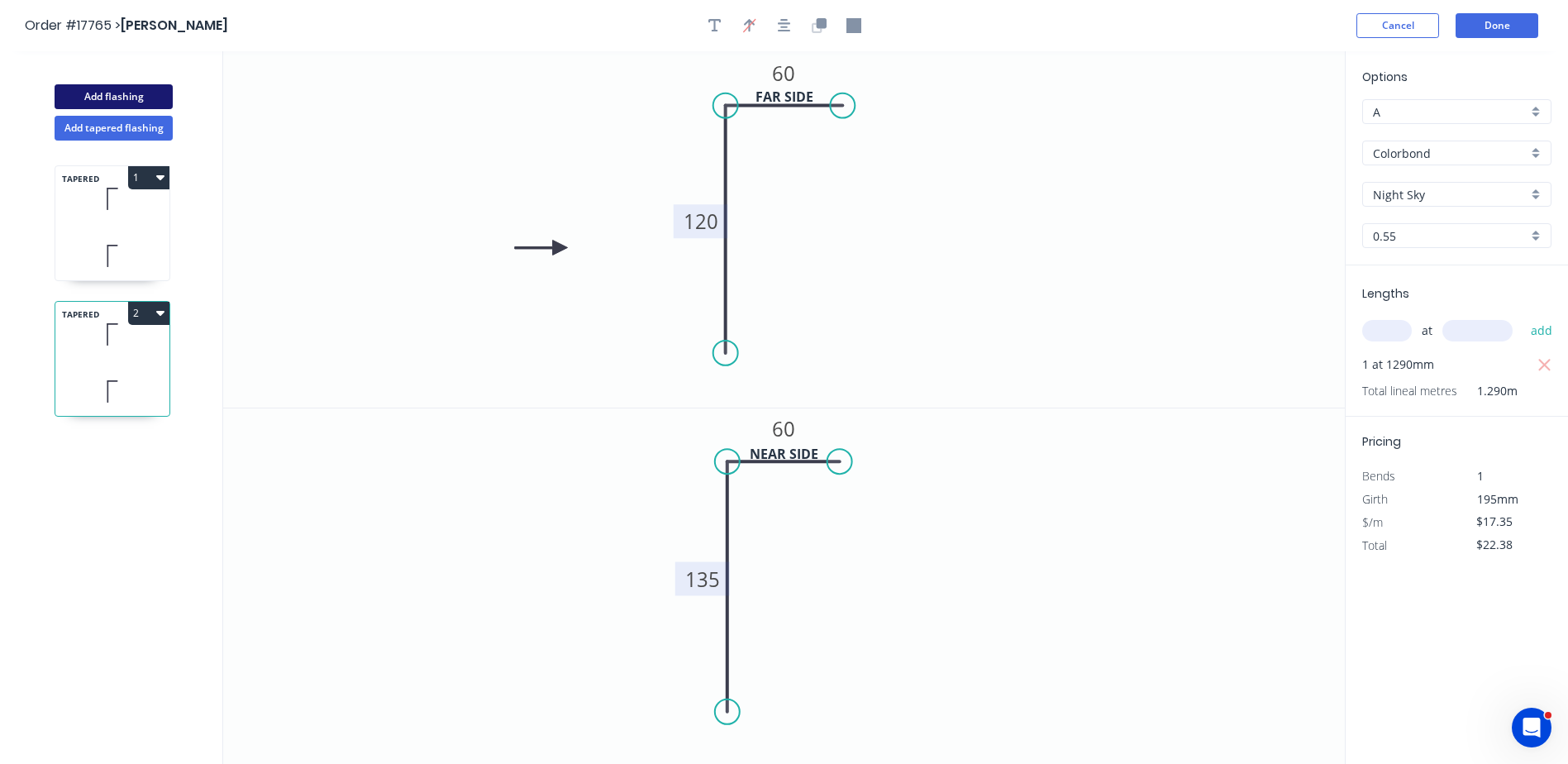
click at [106, 90] on button "Add flashing" at bounding box center [114, 97] width 119 height 25
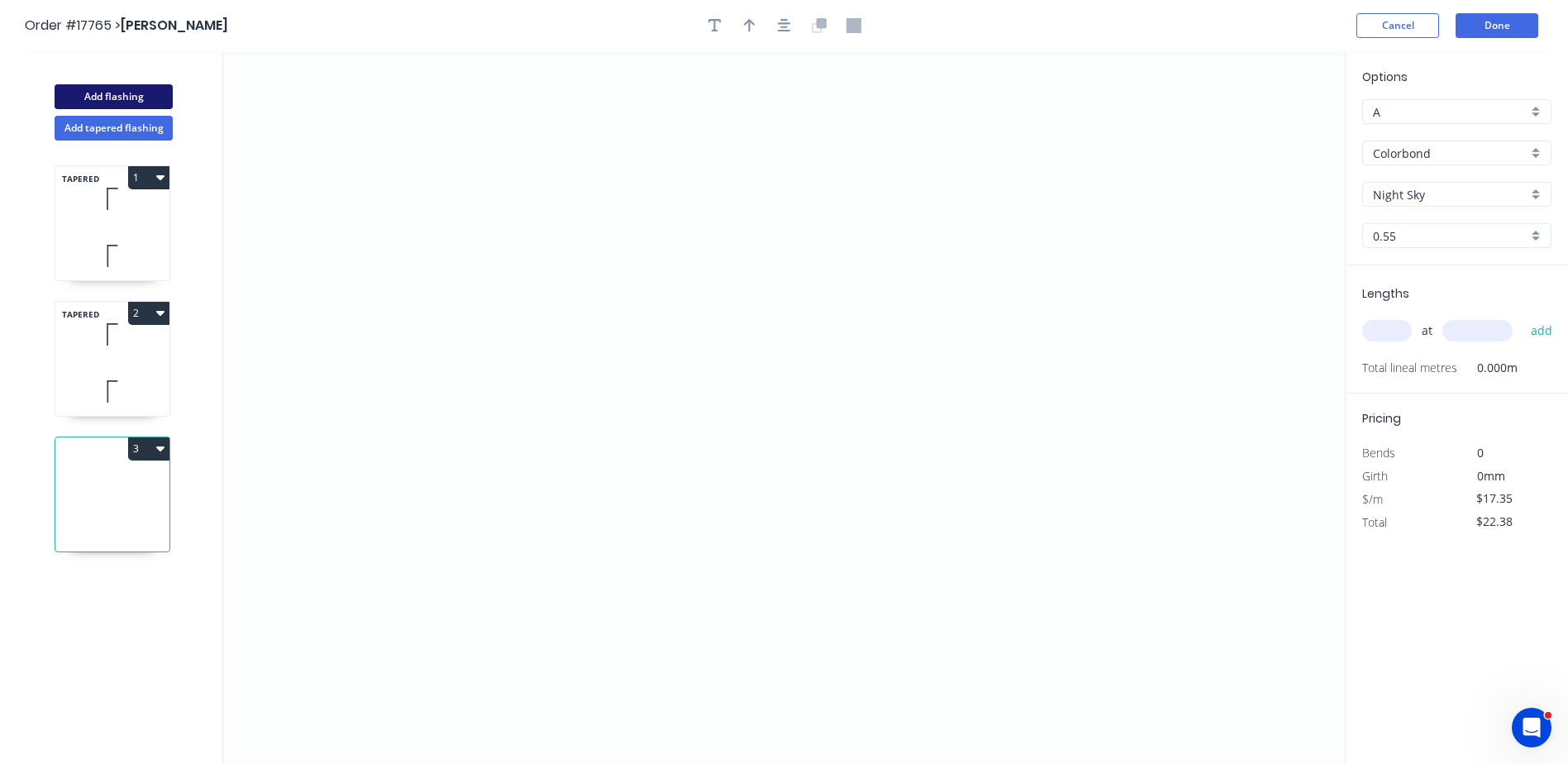
type input "$0.00"
click at [896, 223] on icon "0" at bounding box center [784, 407] width 1121 height 713
click at [735, 222] on icon "0" at bounding box center [784, 407] width 1121 height 713
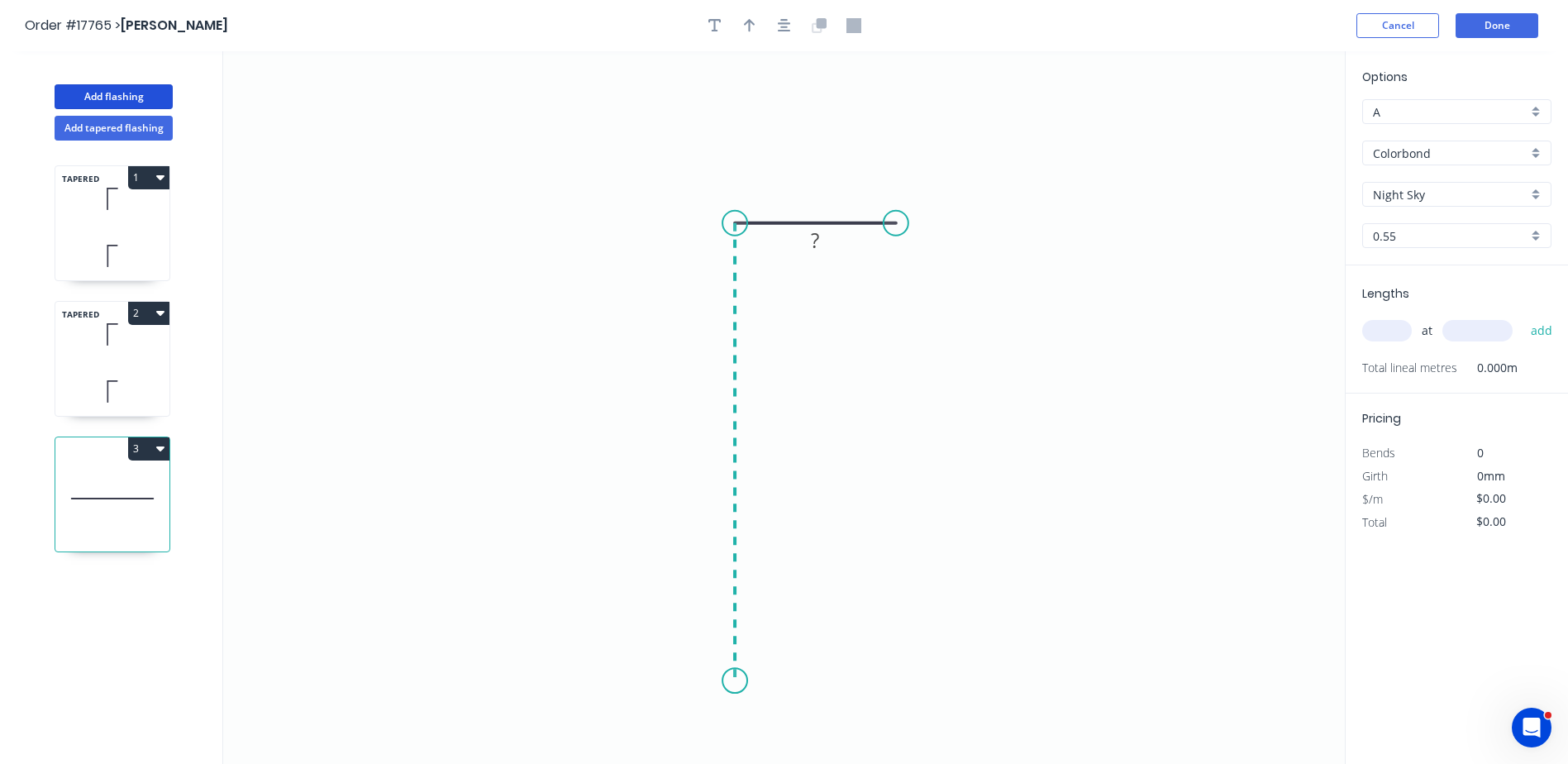
click at [730, 681] on icon "0 ?" at bounding box center [784, 407] width 1121 height 713
click at [730, 681] on circle at bounding box center [735, 680] width 25 height 25
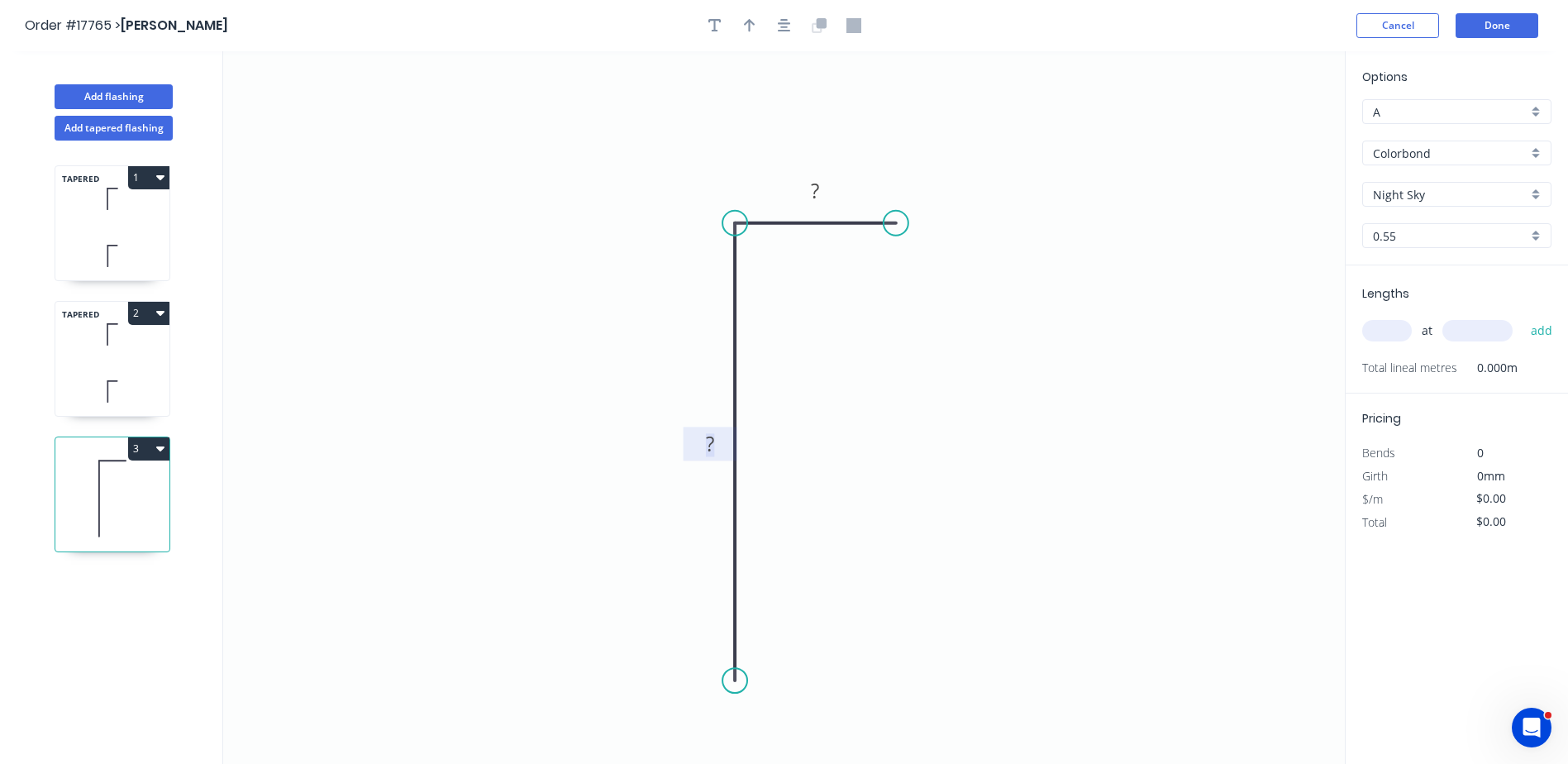
click at [710, 441] on tspan "?" at bounding box center [710, 443] width 9 height 28
click at [1378, 332] on input "text" at bounding box center [1387, 330] width 49 height 22
type input "$14.46"
type input "2"
type input "5000"
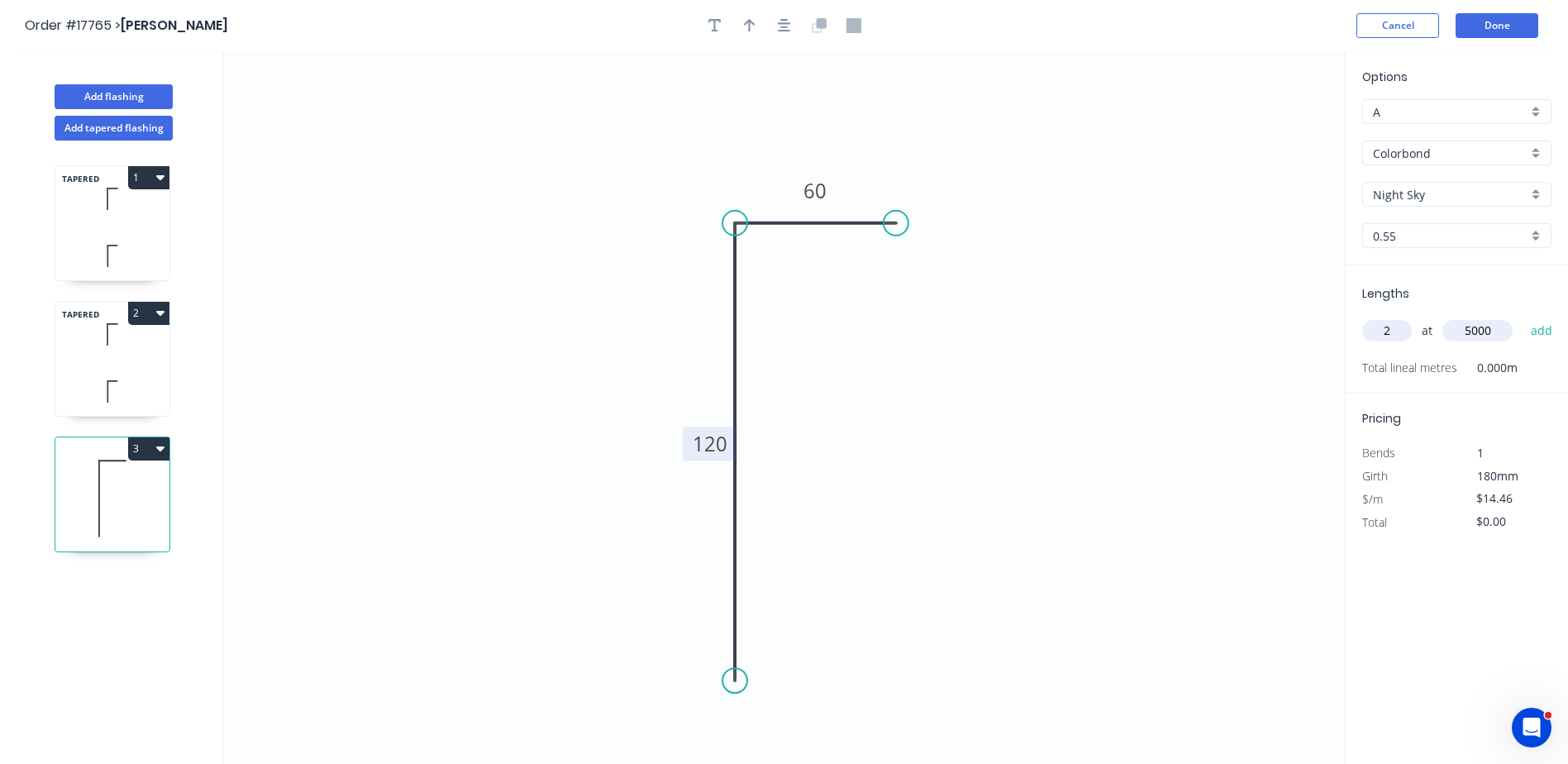
click at [1522, 317] on button "add" at bounding box center [1541, 331] width 39 height 28
type input "$144.60"
type input "3"
type input "50"
click at [1522, 317] on button "add" at bounding box center [1541, 331] width 39 height 28
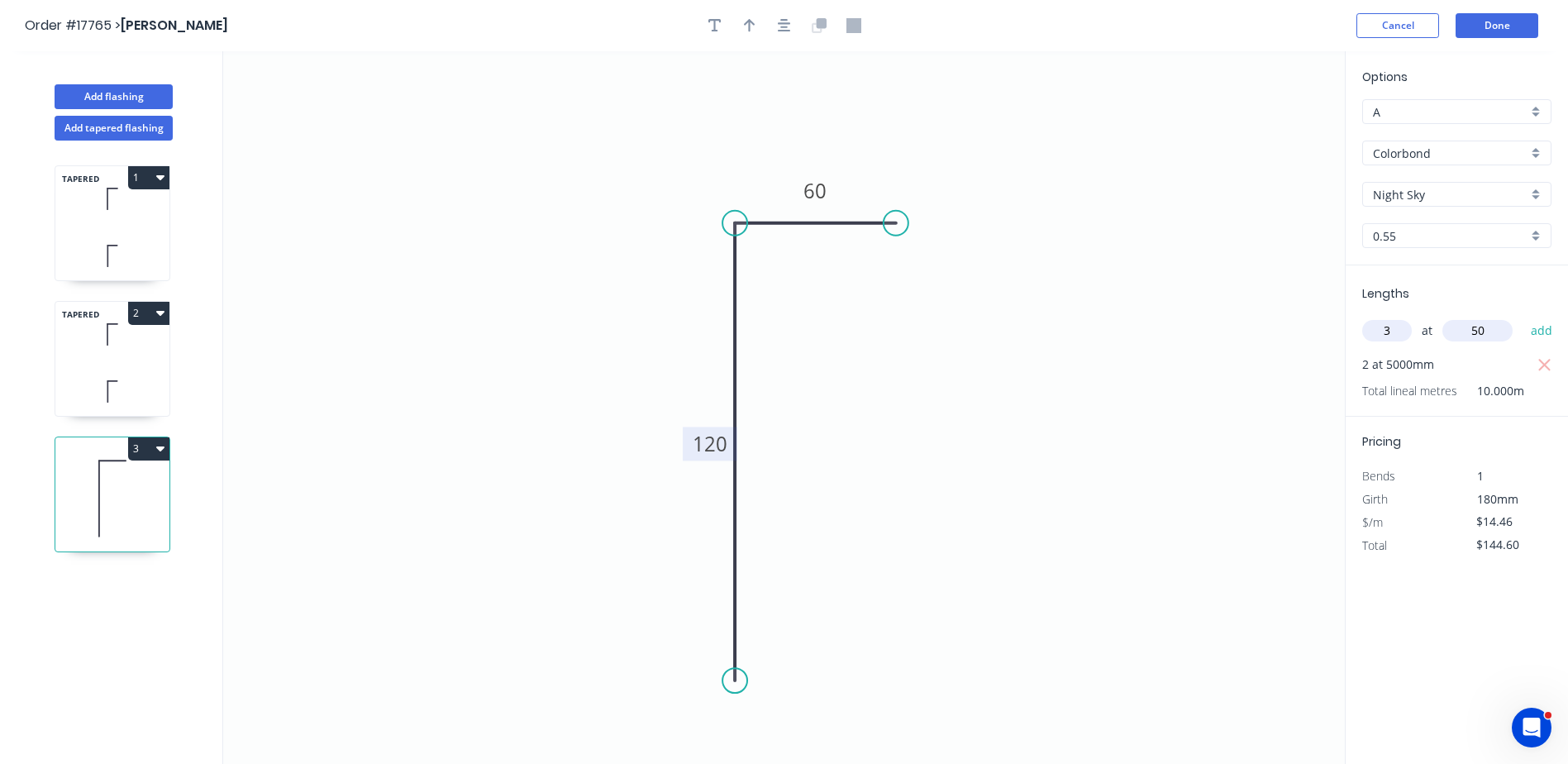
type input "$187.98"
click at [1507, 25] on button "Done" at bounding box center [1496, 26] width 83 height 25
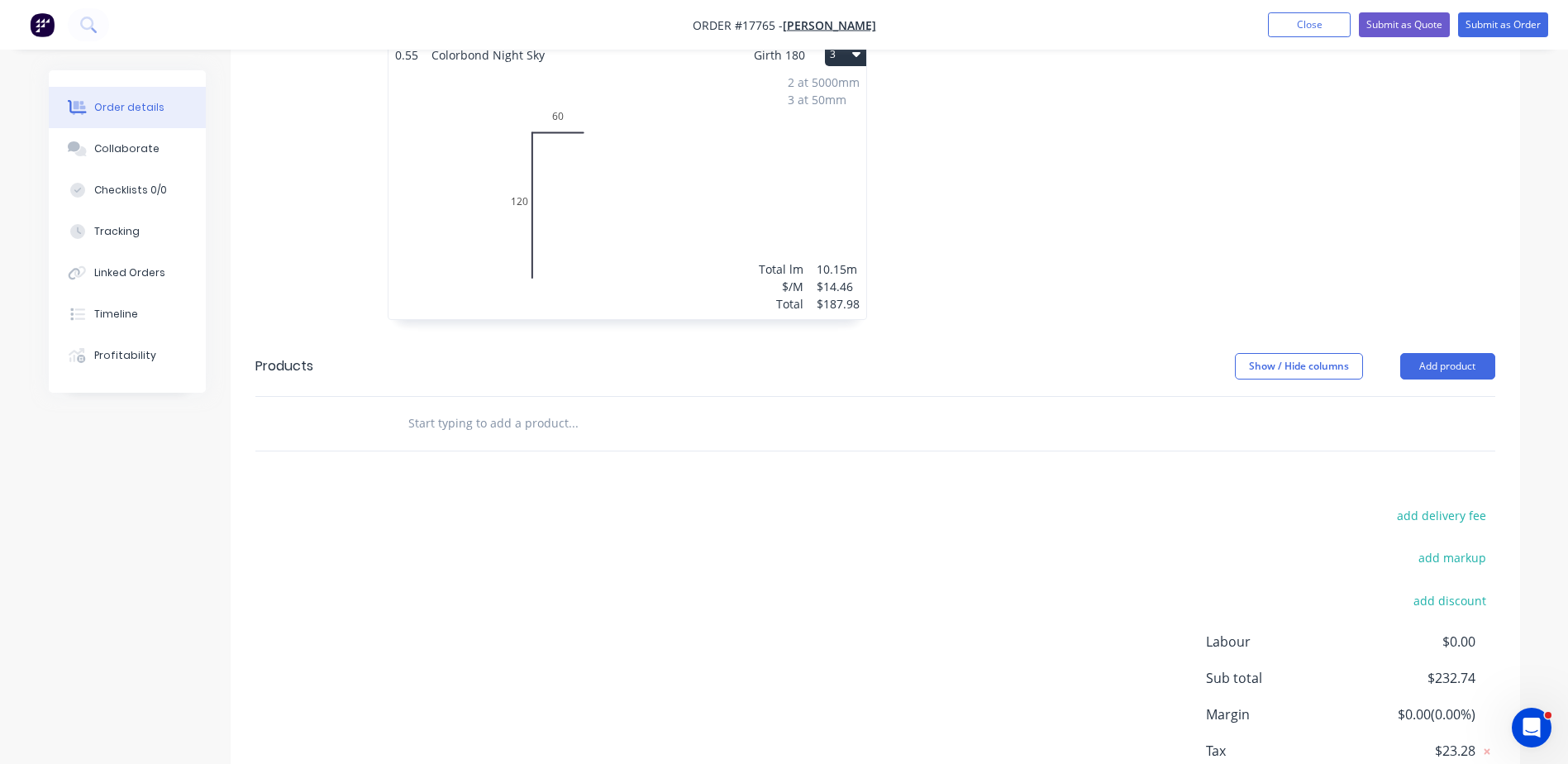
scroll to position [1240, 0]
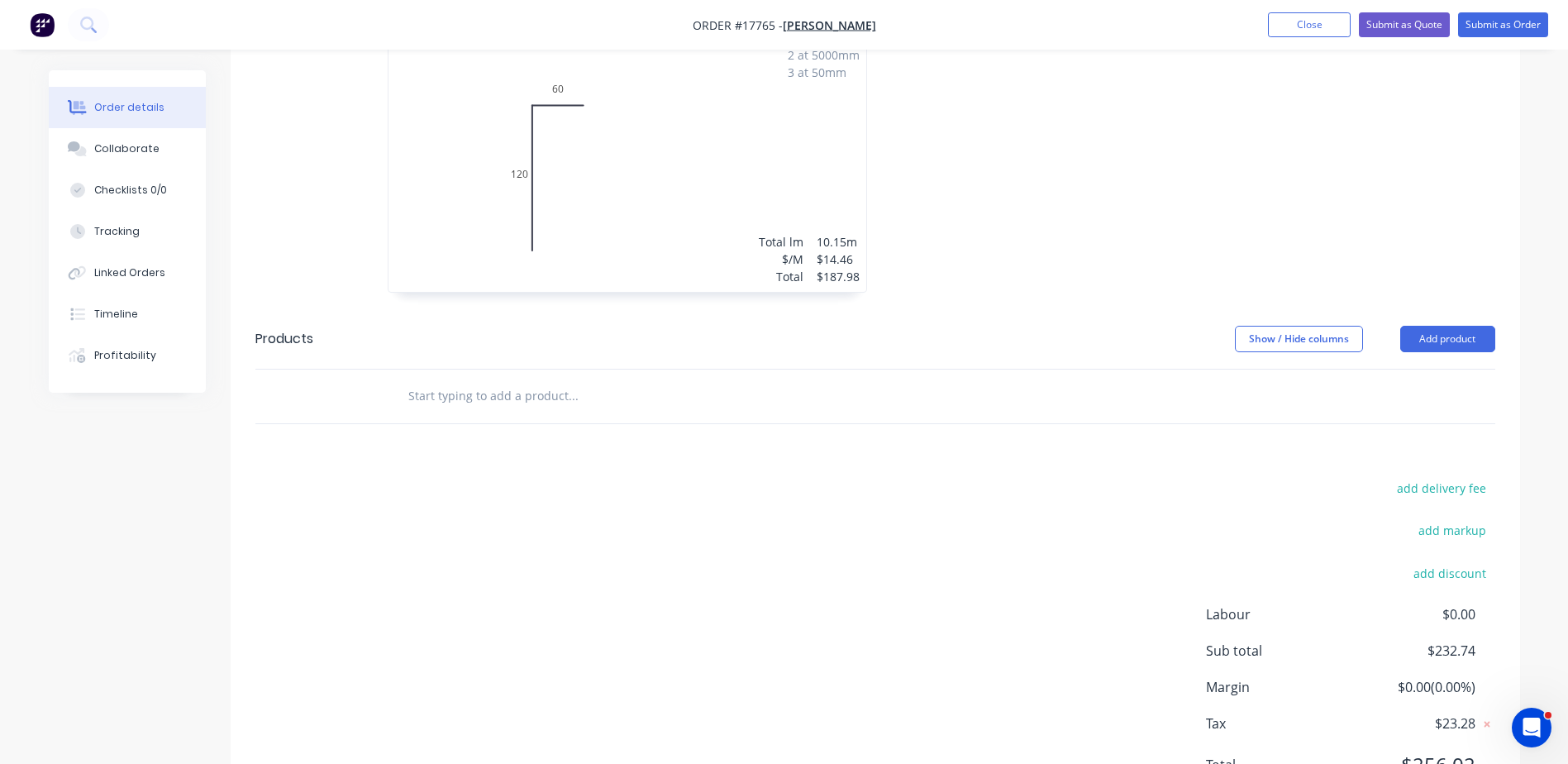
click at [484, 380] on input "text" at bounding box center [573, 396] width 331 height 33
type input "n"
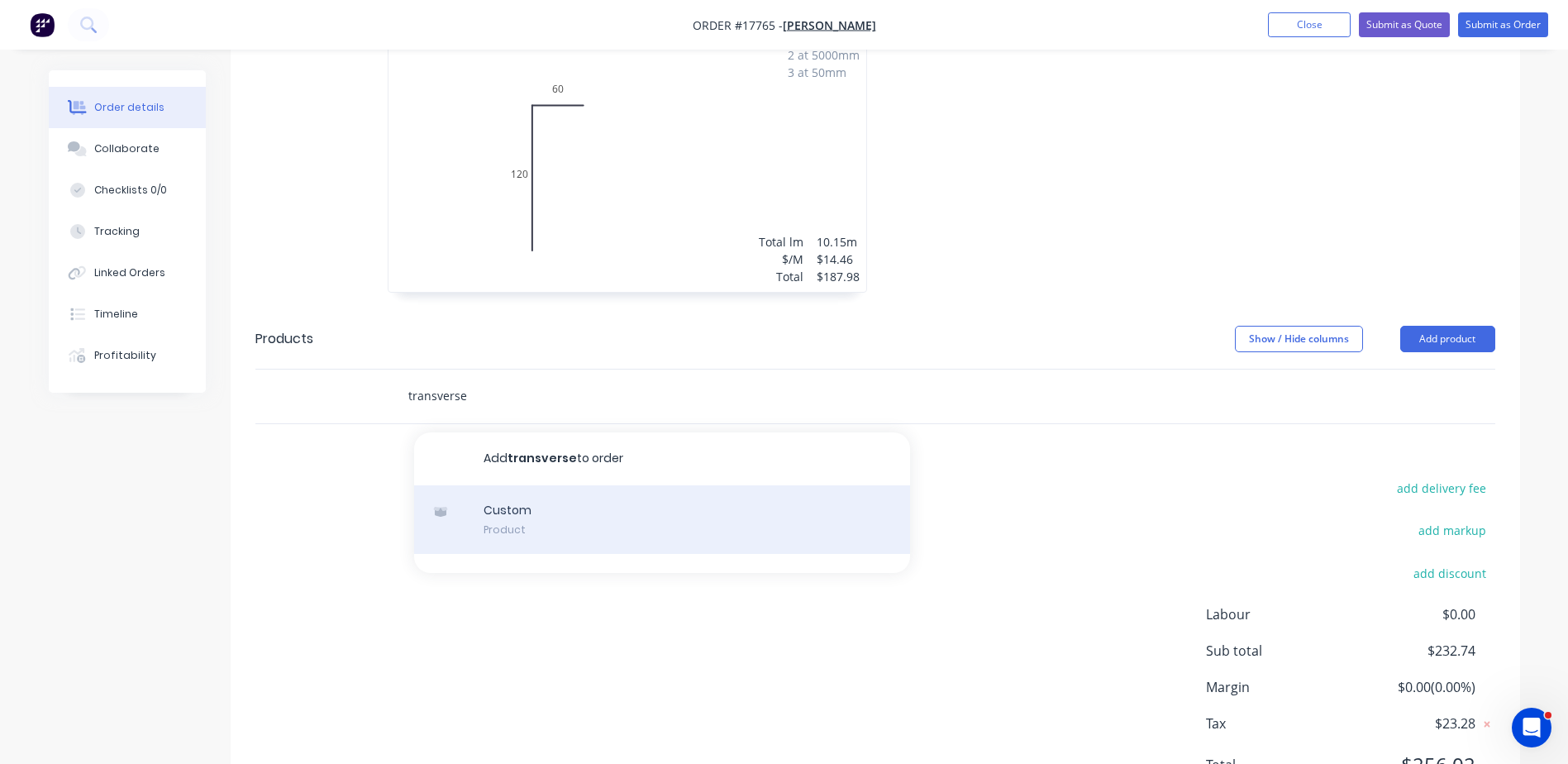
type input "transverse"
click at [509, 499] on div "Custom Product" at bounding box center [662, 519] width 496 height 69
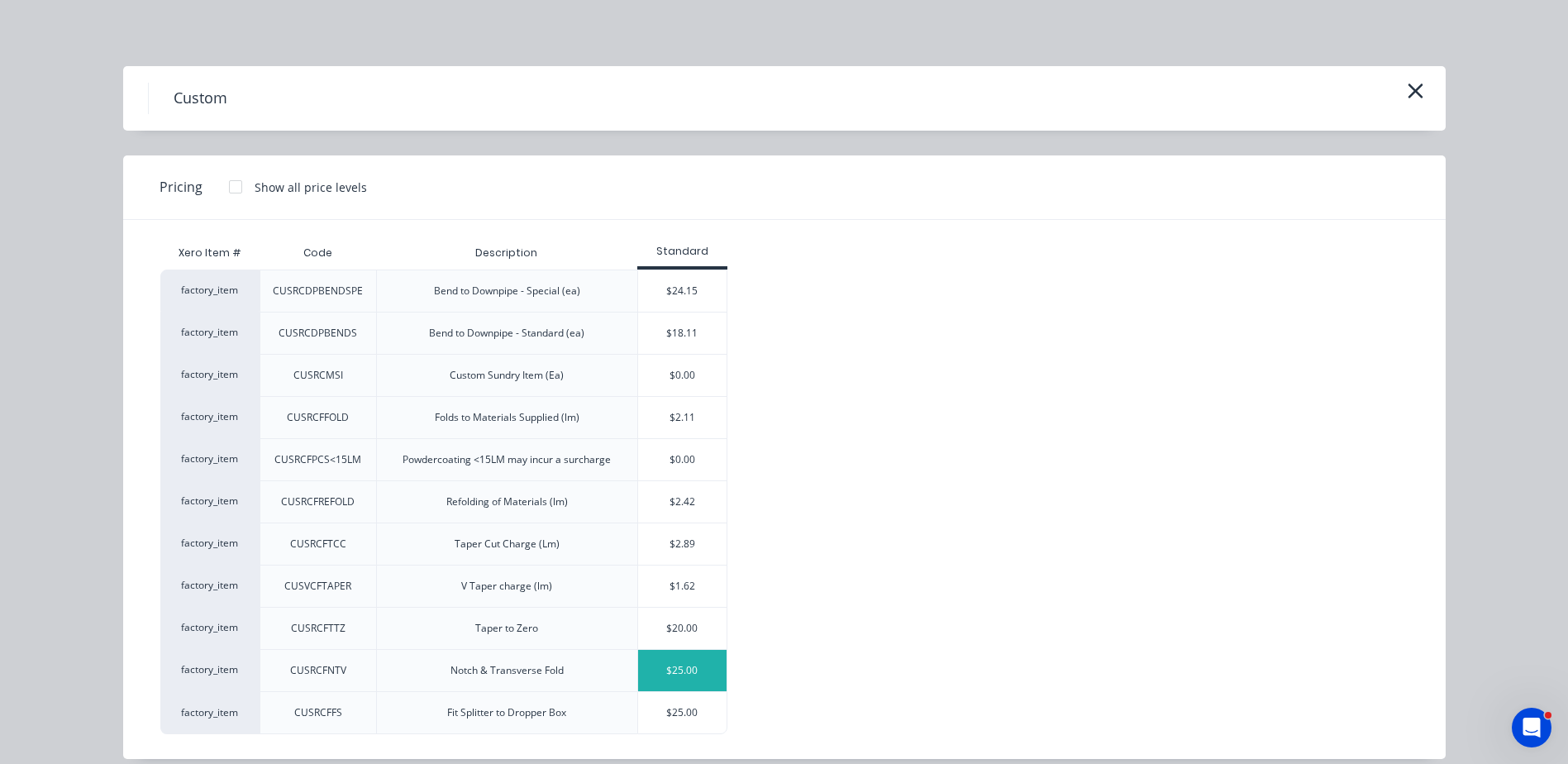
click at [652, 674] on div "$25.00" at bounding box center [682, 671] width 88 height 42
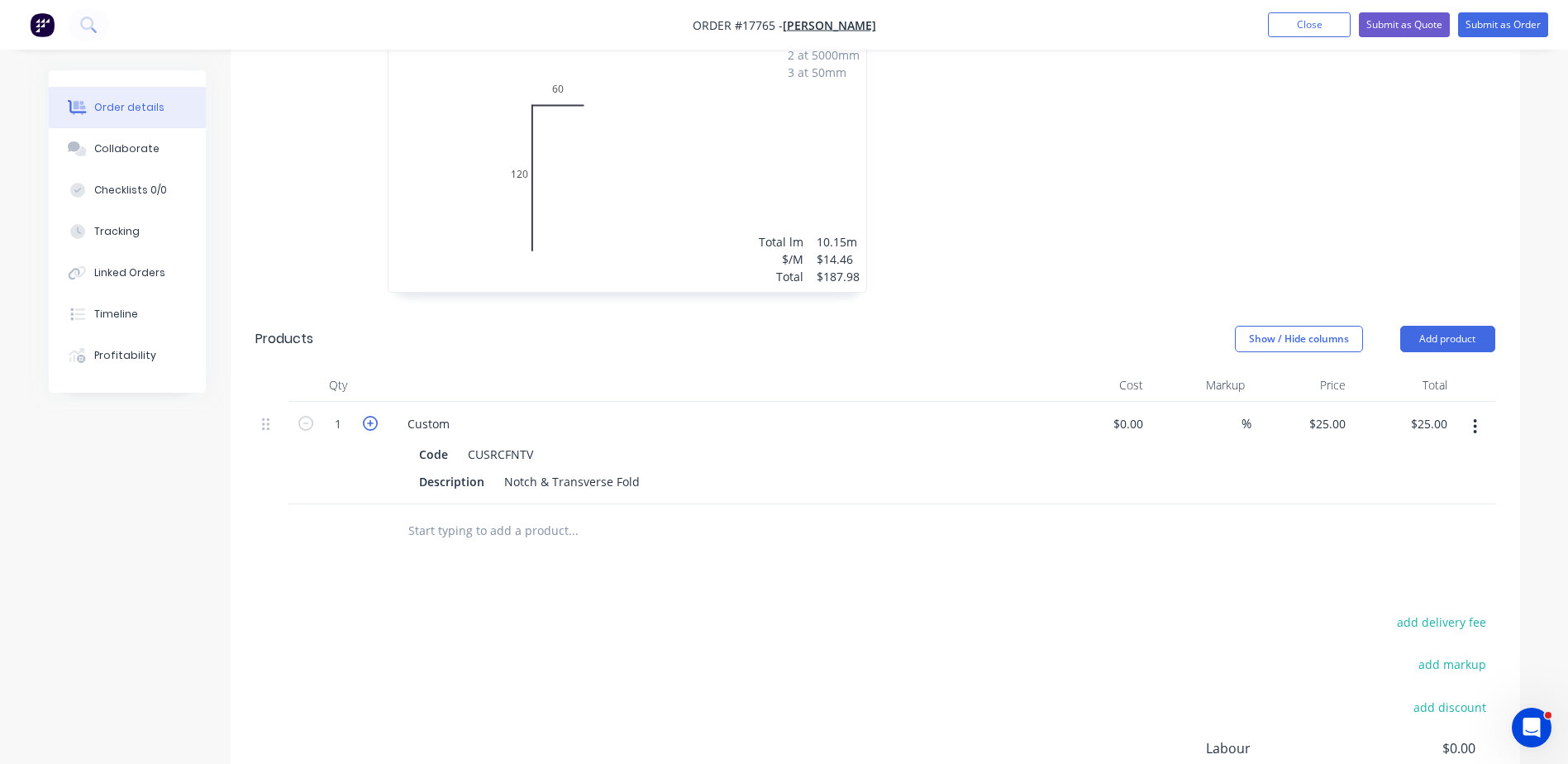
click at [364, 416] on icon "button" at bounding box center [371, 423] width 15 height 15
type input "2"
type input "$50.00"
click at [1498, 23] on button "Submit as Order" at bounding box center [1503, 25] width 90 height 25
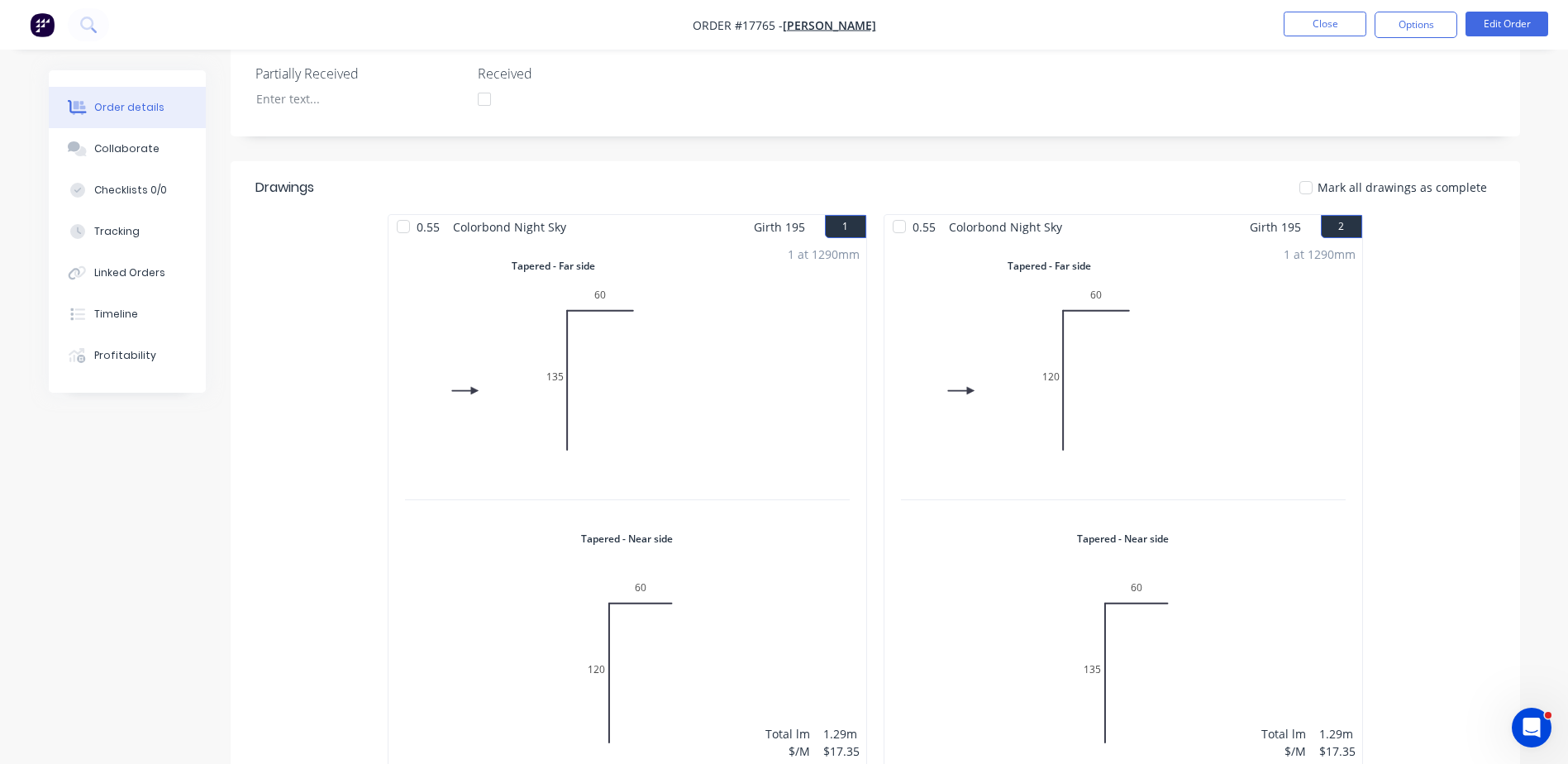
scroll to position [243, 0]
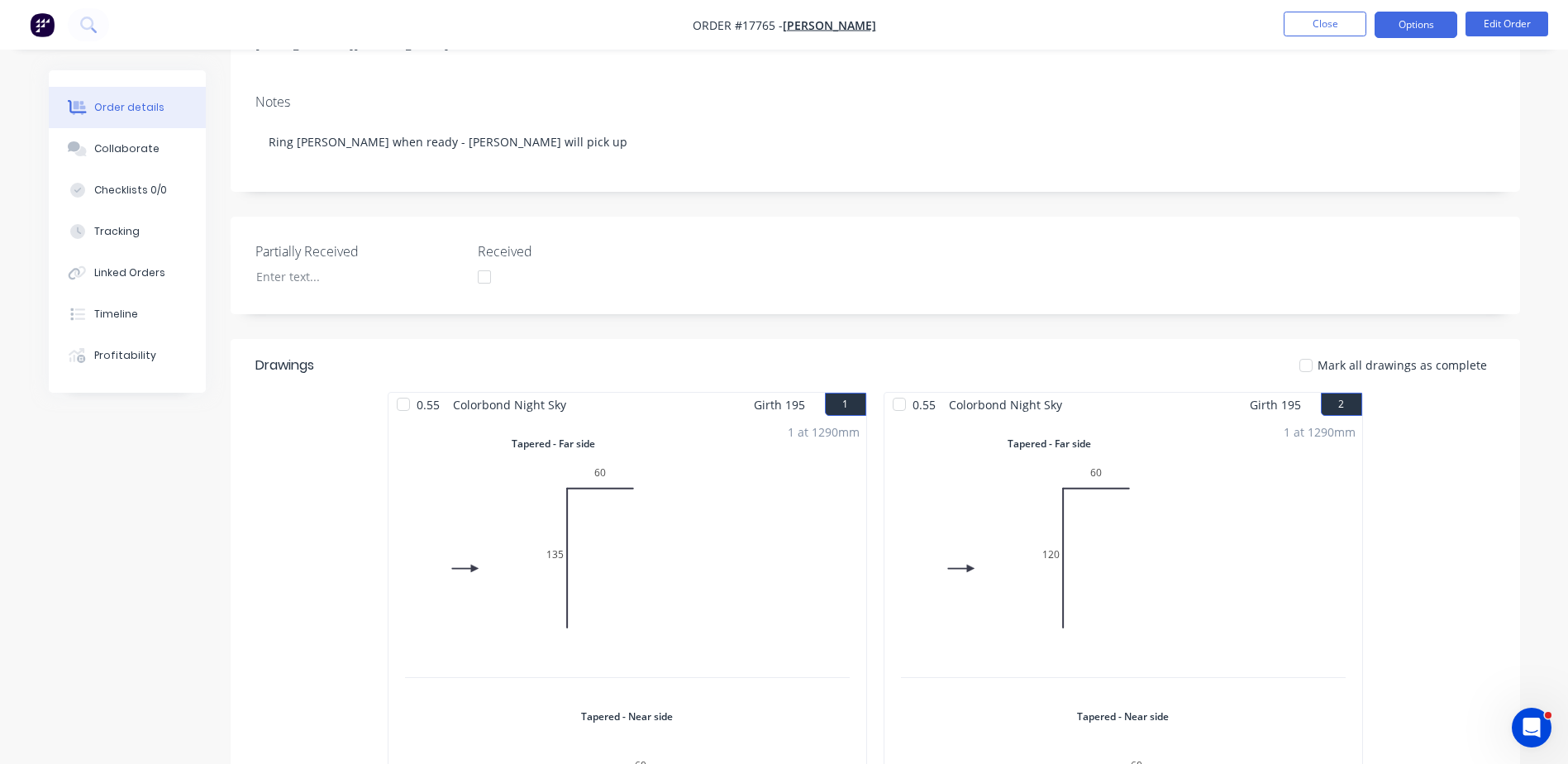
click at [1422, 13] on button "Options" at bounding box center [1415, 25] width 83 height 27
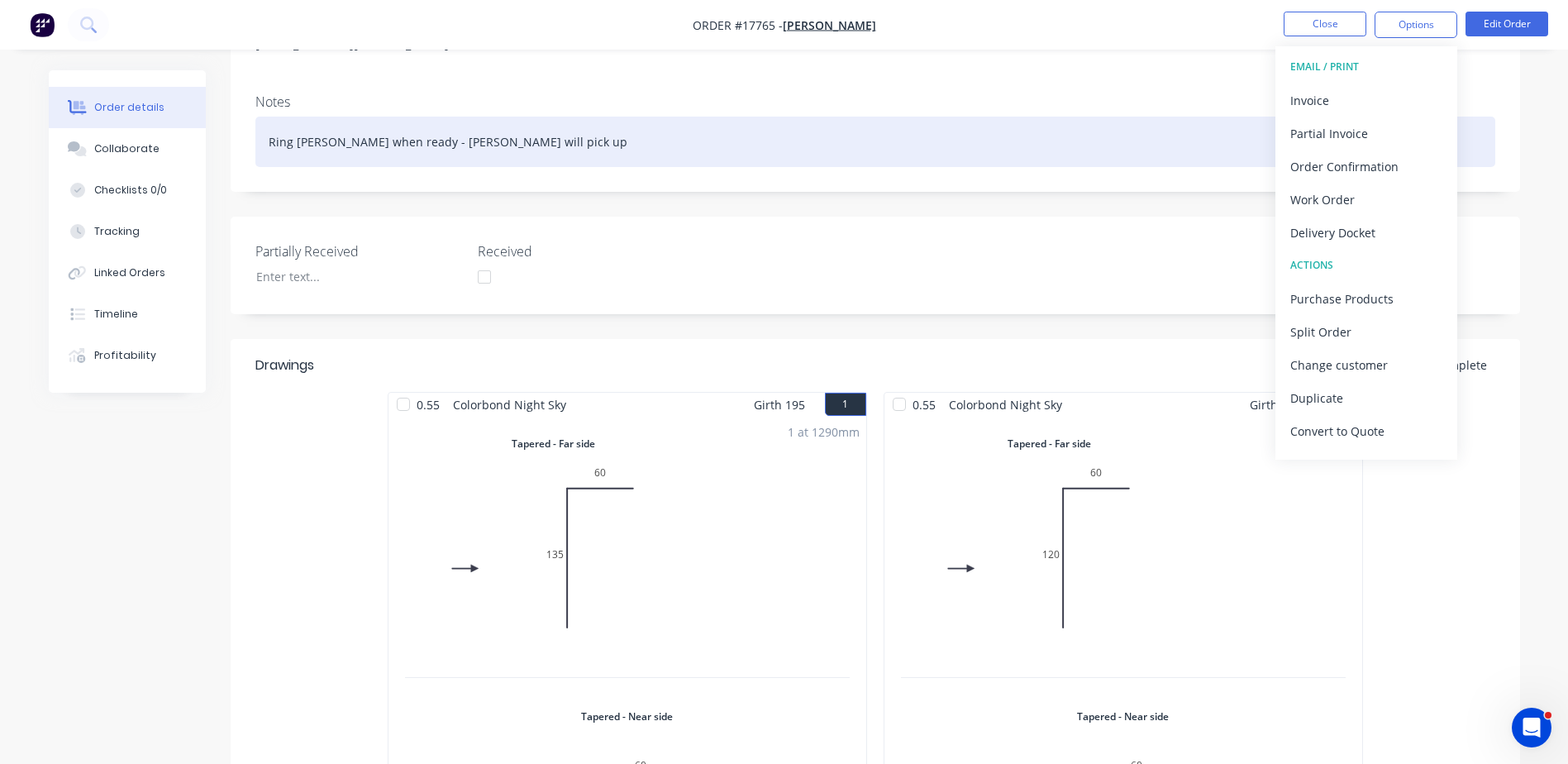
drag, startPoint x: 1340, startPoint y: 100, endPoint x: 1098, endPoint y: 125, distance: 243.3
click at [1098, 124] on div "Order #17765 - [PERSON_NAME] Close Options EMAIL / PRINT Invoice Partial Invoic…" at bounding box center [784, 768] width 1568 height 2022
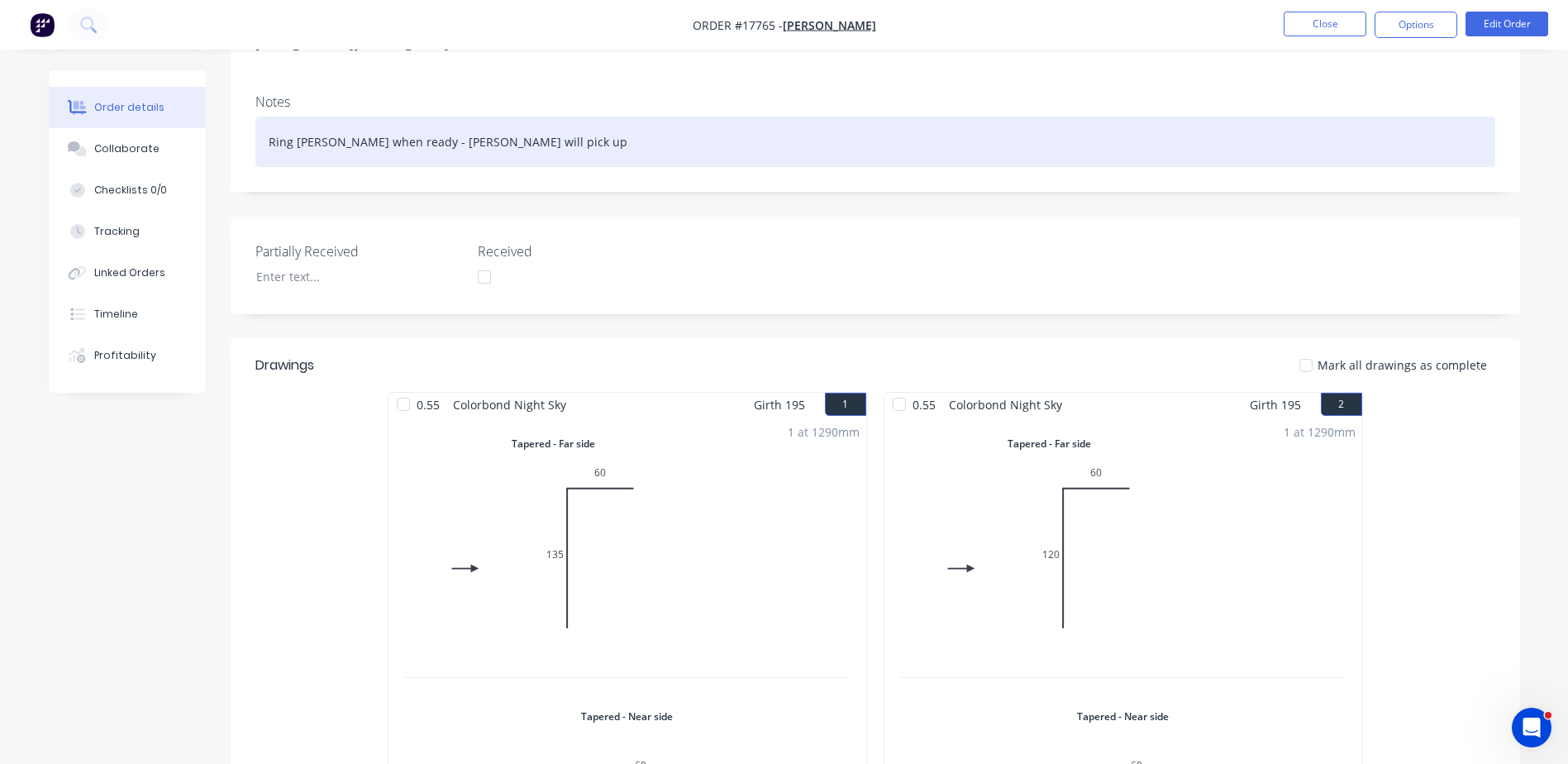
click at [1097, 125] on div "Ring [PERSON_NAME] when ready - [PERSON_NAME] will pick up" at bounding box center [875, 141] width 1240 height 50
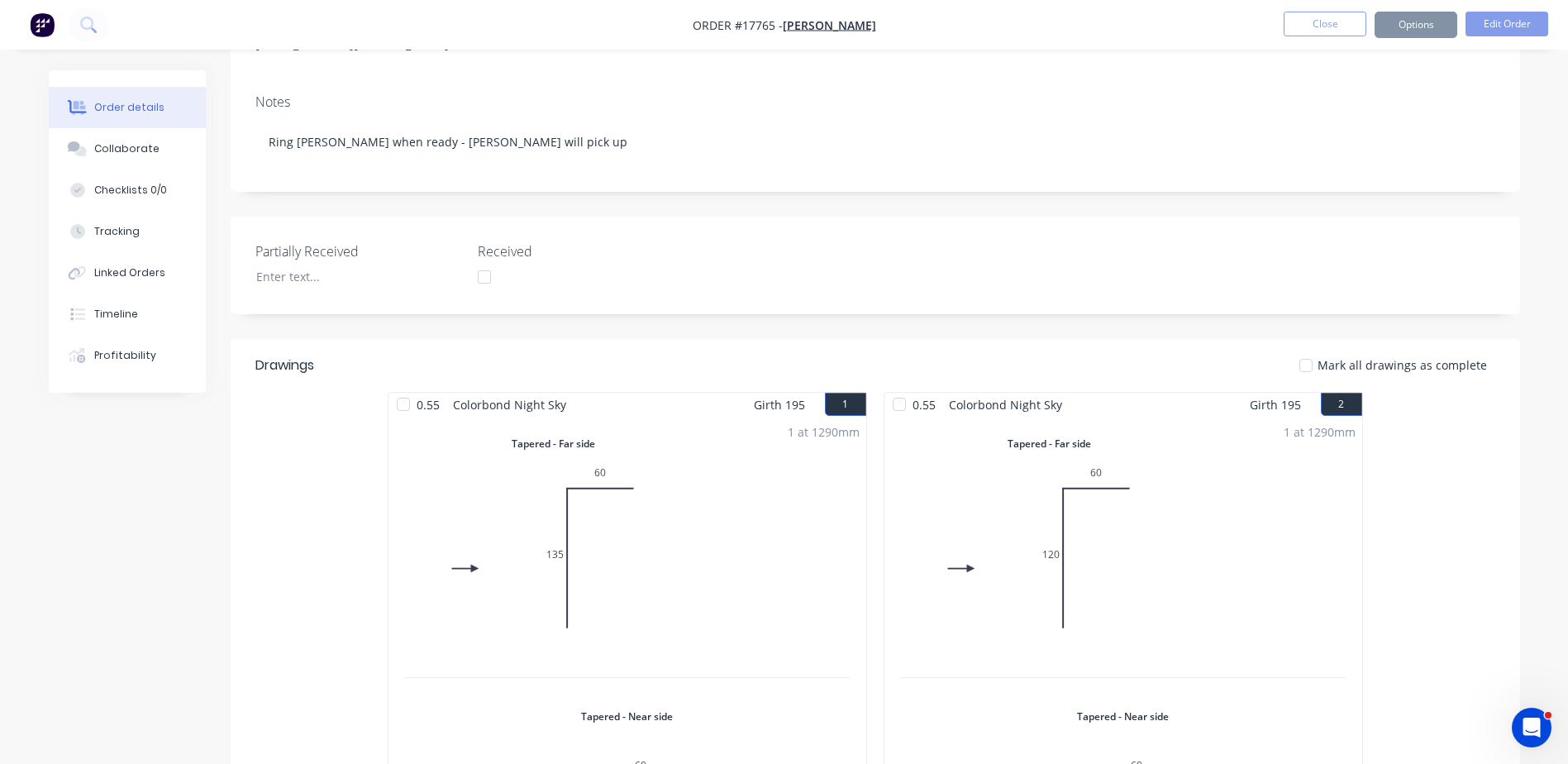
click at [1408, 28] on button "Options" at bounding box center [1415, 25] width 83 height 27
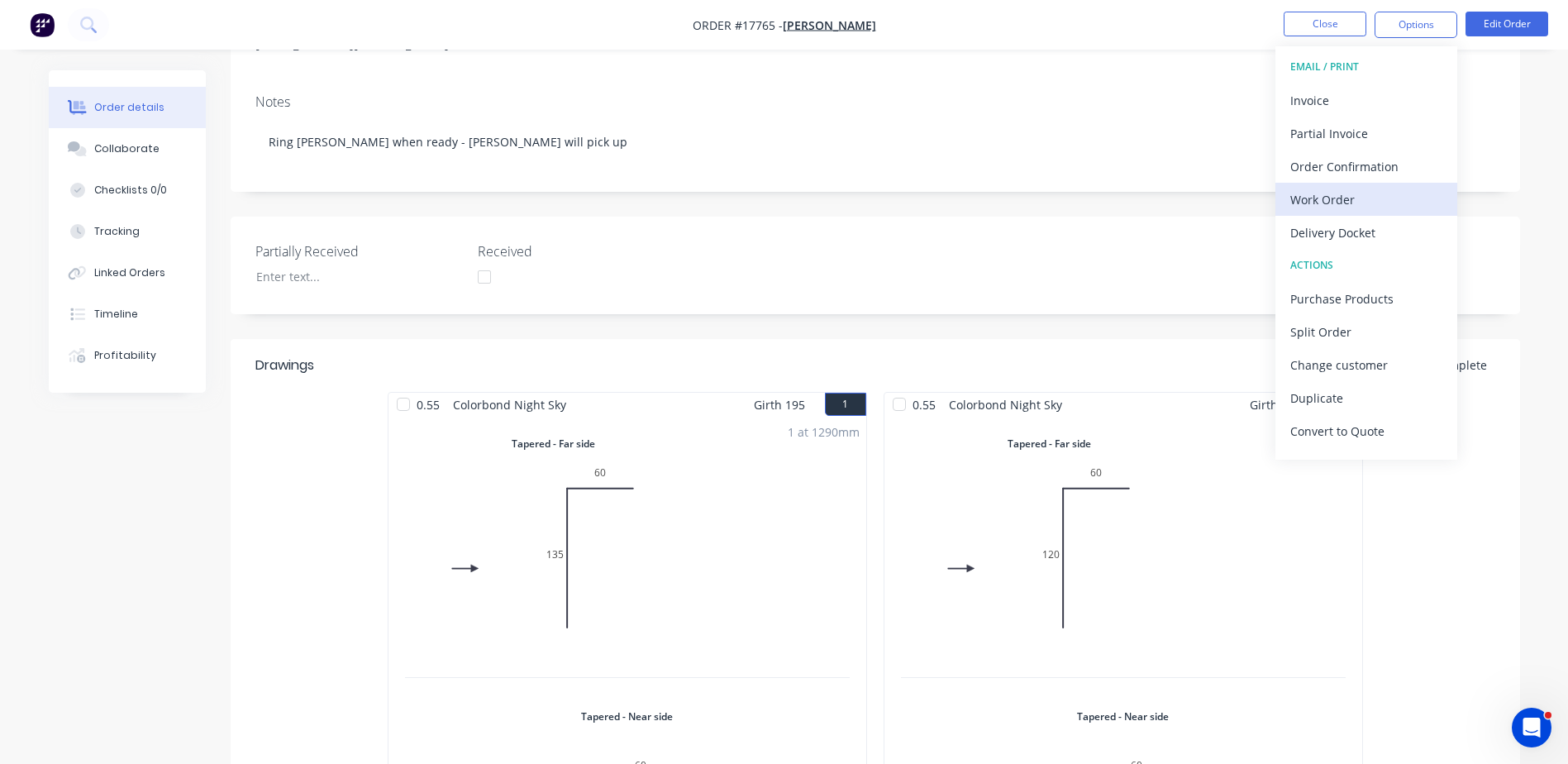
click at [1341, 213] on button "Work Order" at bounding box center [1366, 199] width 182 height 33
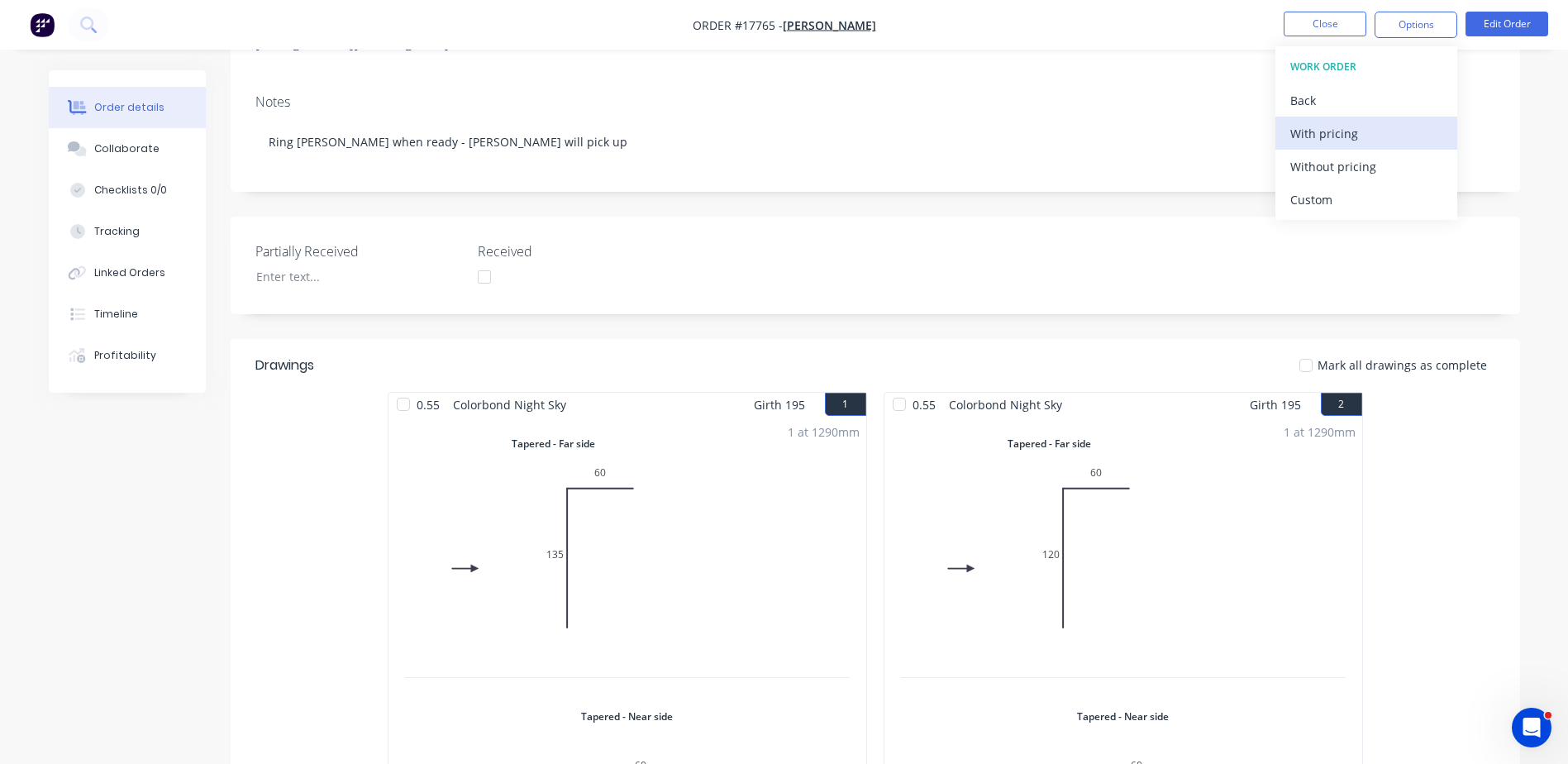
click at [1341, 138] on div "With pricing" at bounding box center [1366, 133] width 152 height 24
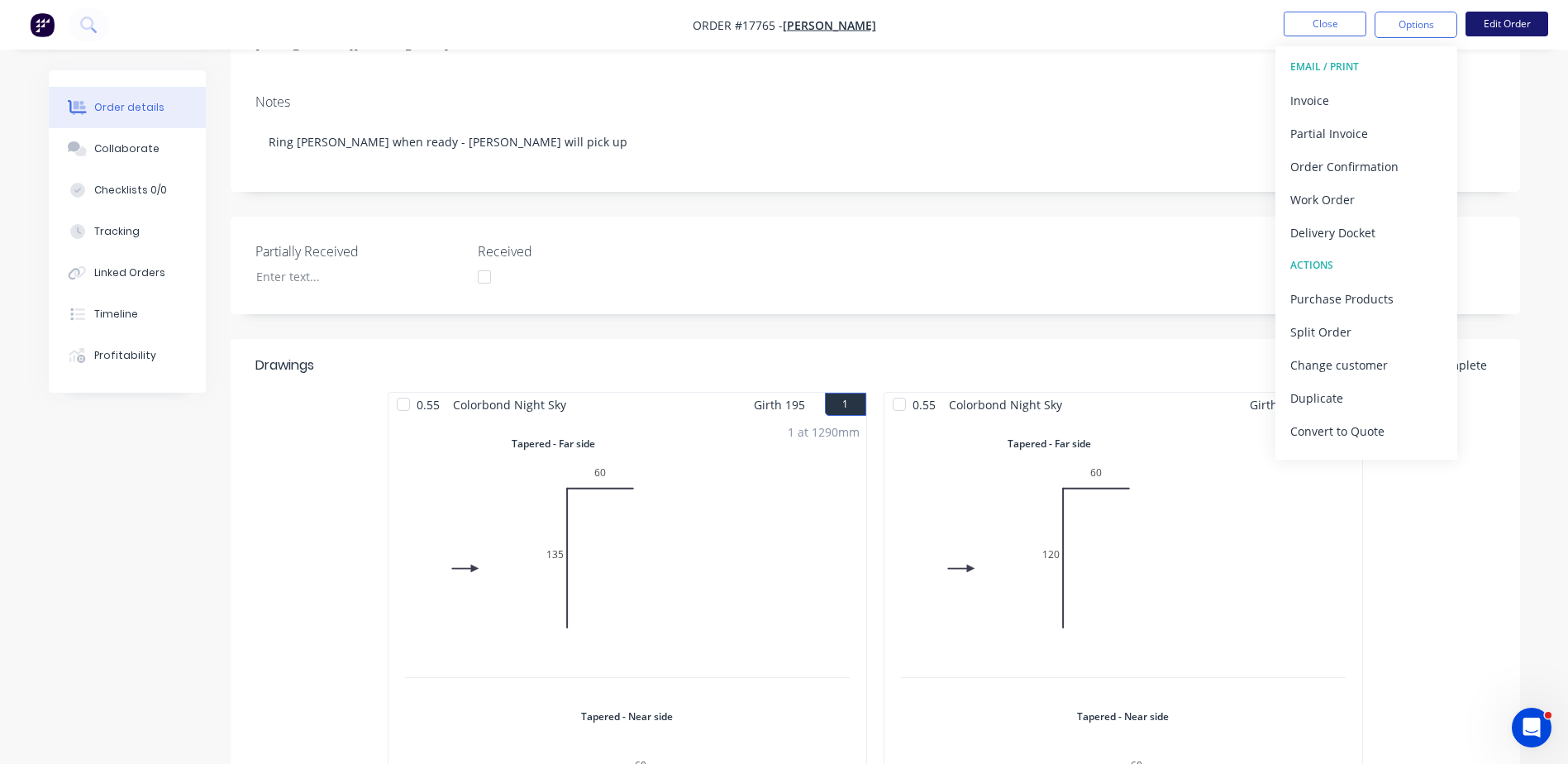
click at [1508, 29] on button "Edit Order" at bounding box center [1506, 24] width 83 height 25
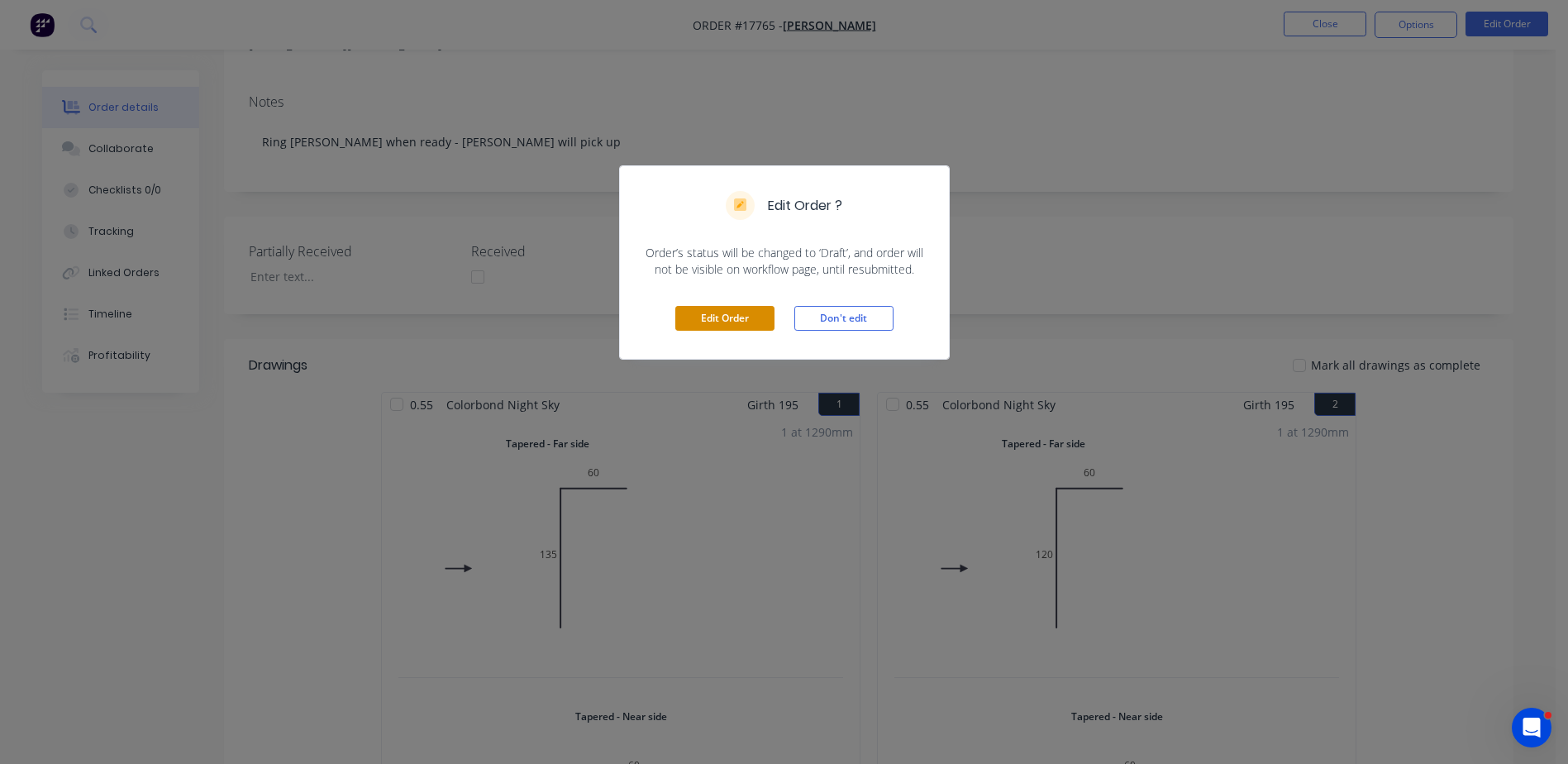
click at [742, 318] on button "Edit Order" at bounding box center [725, 318] width 100 height 25
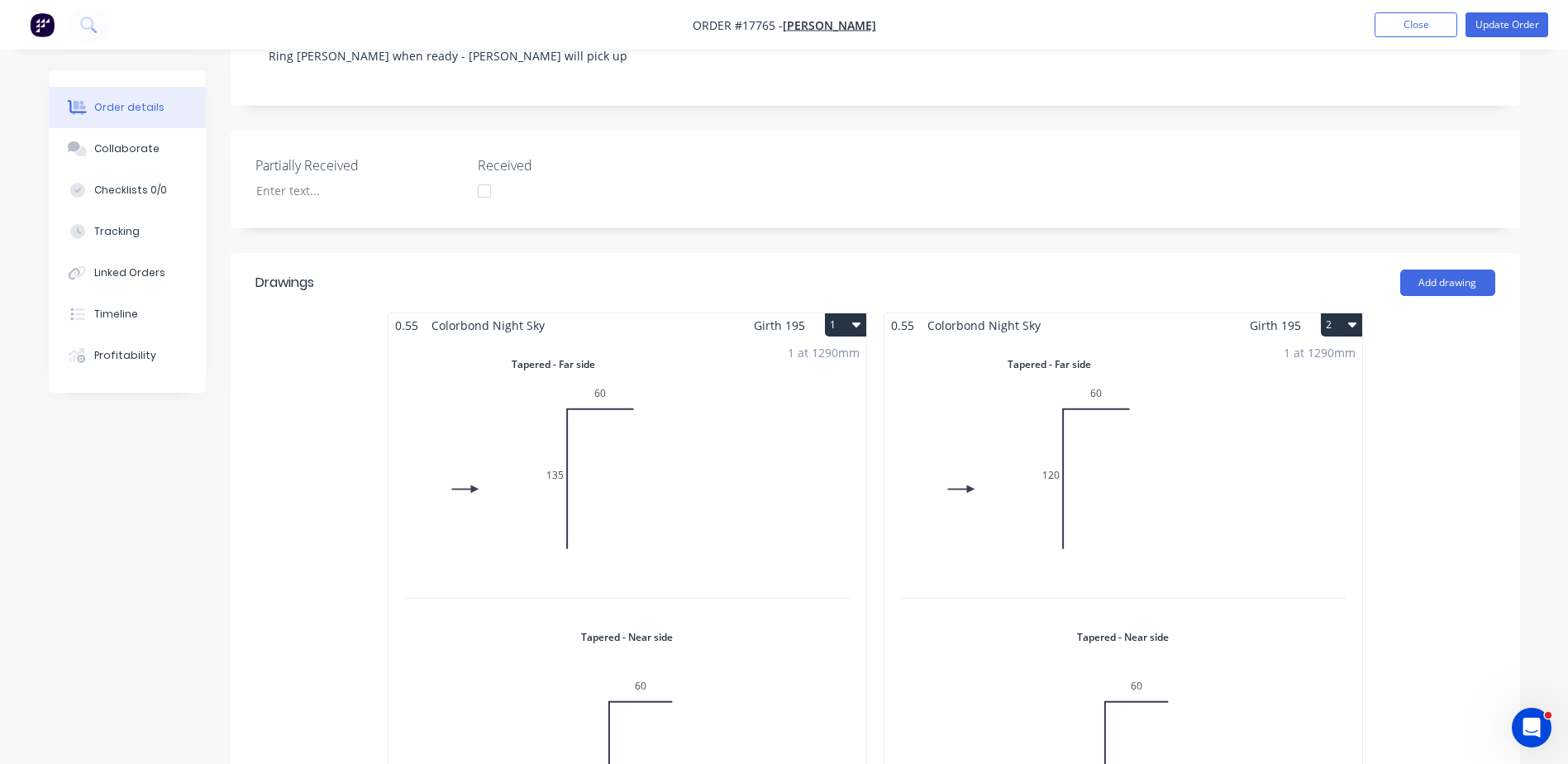
scroll to position [496, 0]
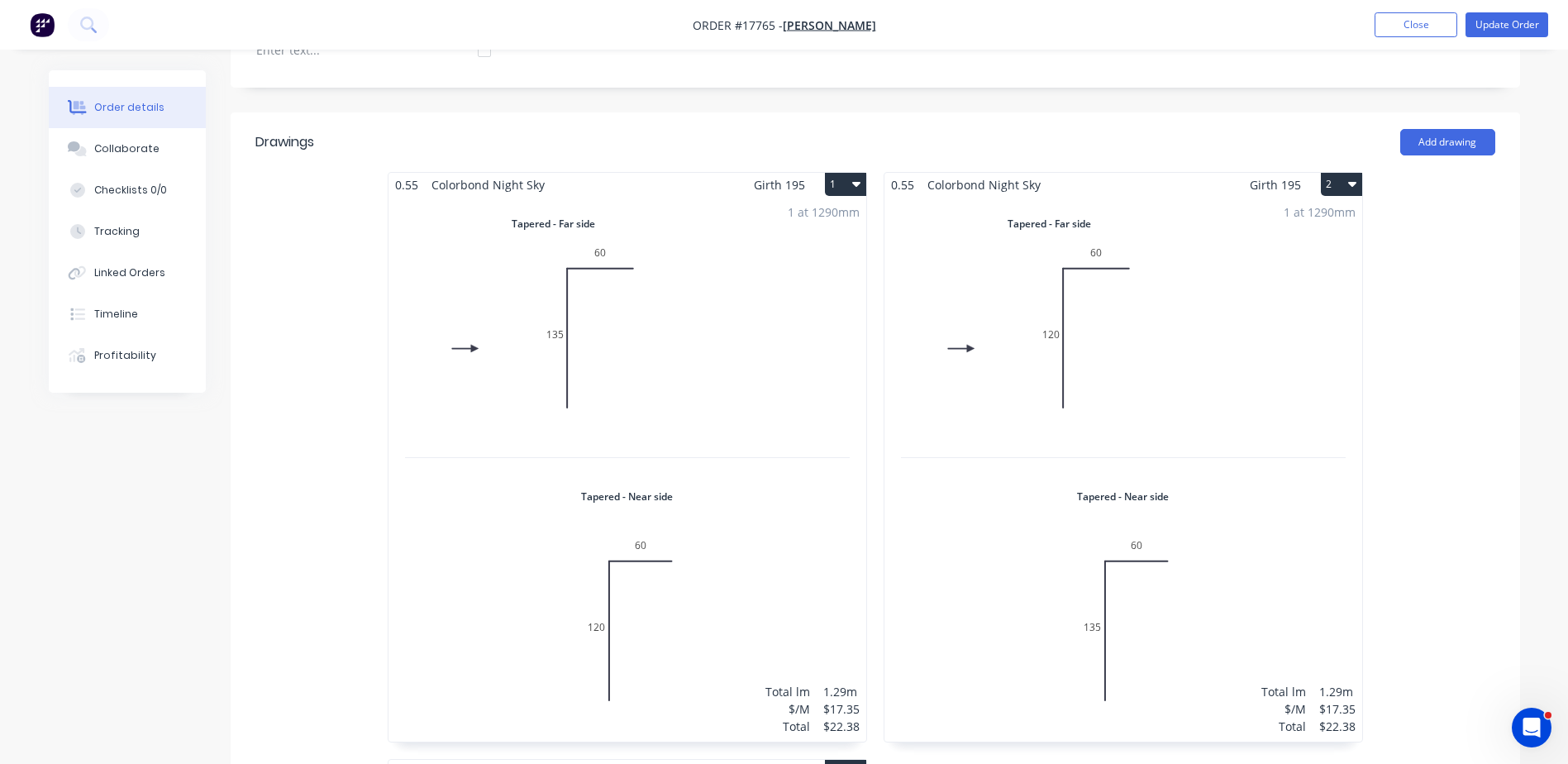
click at [680, 304] on div "1 at 1290mm Total lm $/M Total 1.29m $17.35 $22.38" at bounding box center [628, 469] width 478 height 545
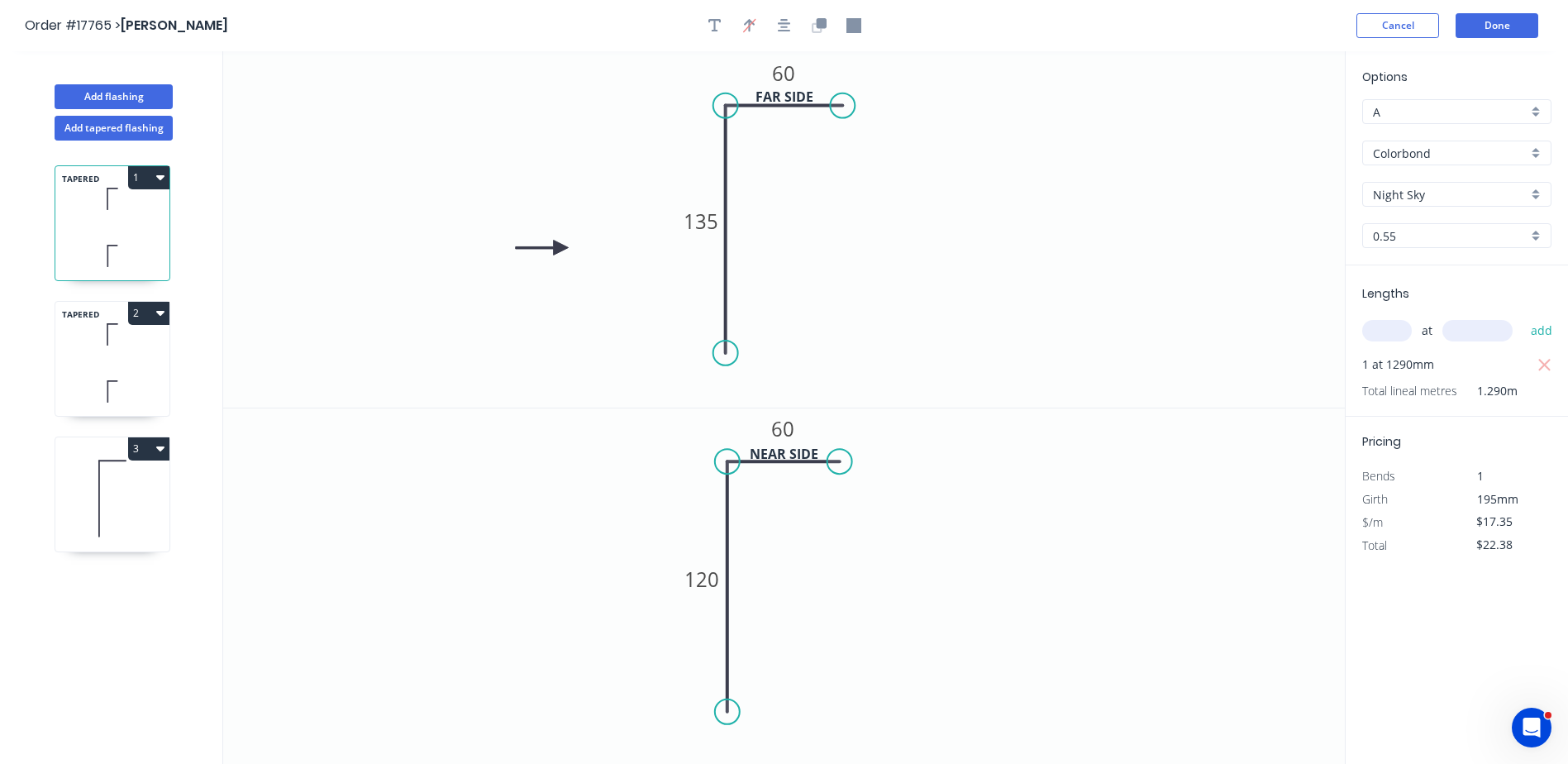
click at [1391, 329] on input "text" at bounding box center [1387, 330] width 49 height 22
type input "1"
type input "1590"
click at [1522, 317] on button "add" at bounding box center [1541, 331] width 39 height 28
click at [1541, 364] on icon "button" at bounding box center [1545, 365] width 15 height 20
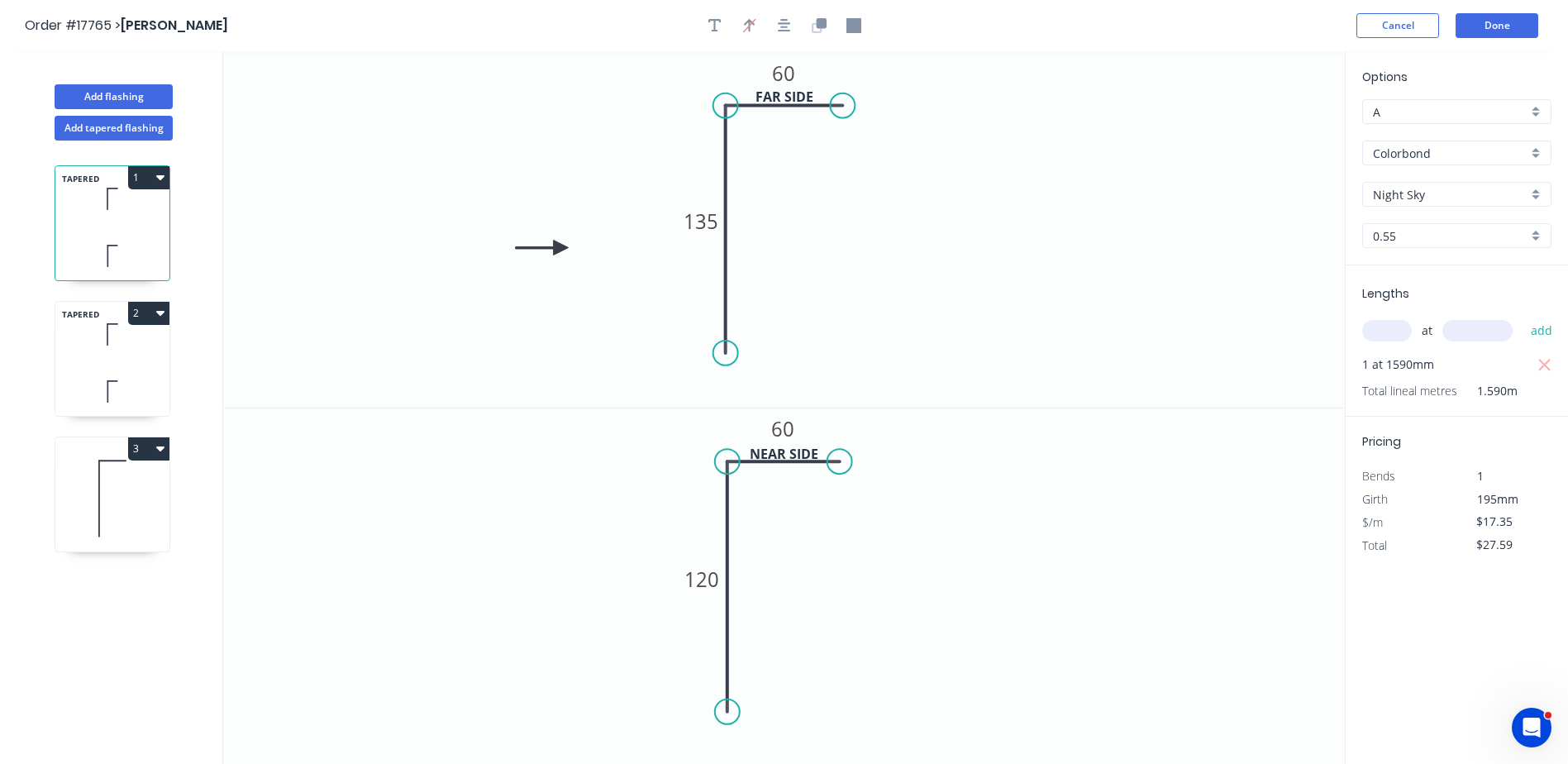
click at [113, 336] on icon at bounding box center [112, 334] width 114 height 48
type input "$22.38"
click at [1404, 327] on input "text" at bounding box center [1387, 330] width 49 height 22
type input "1"
type input "1590"
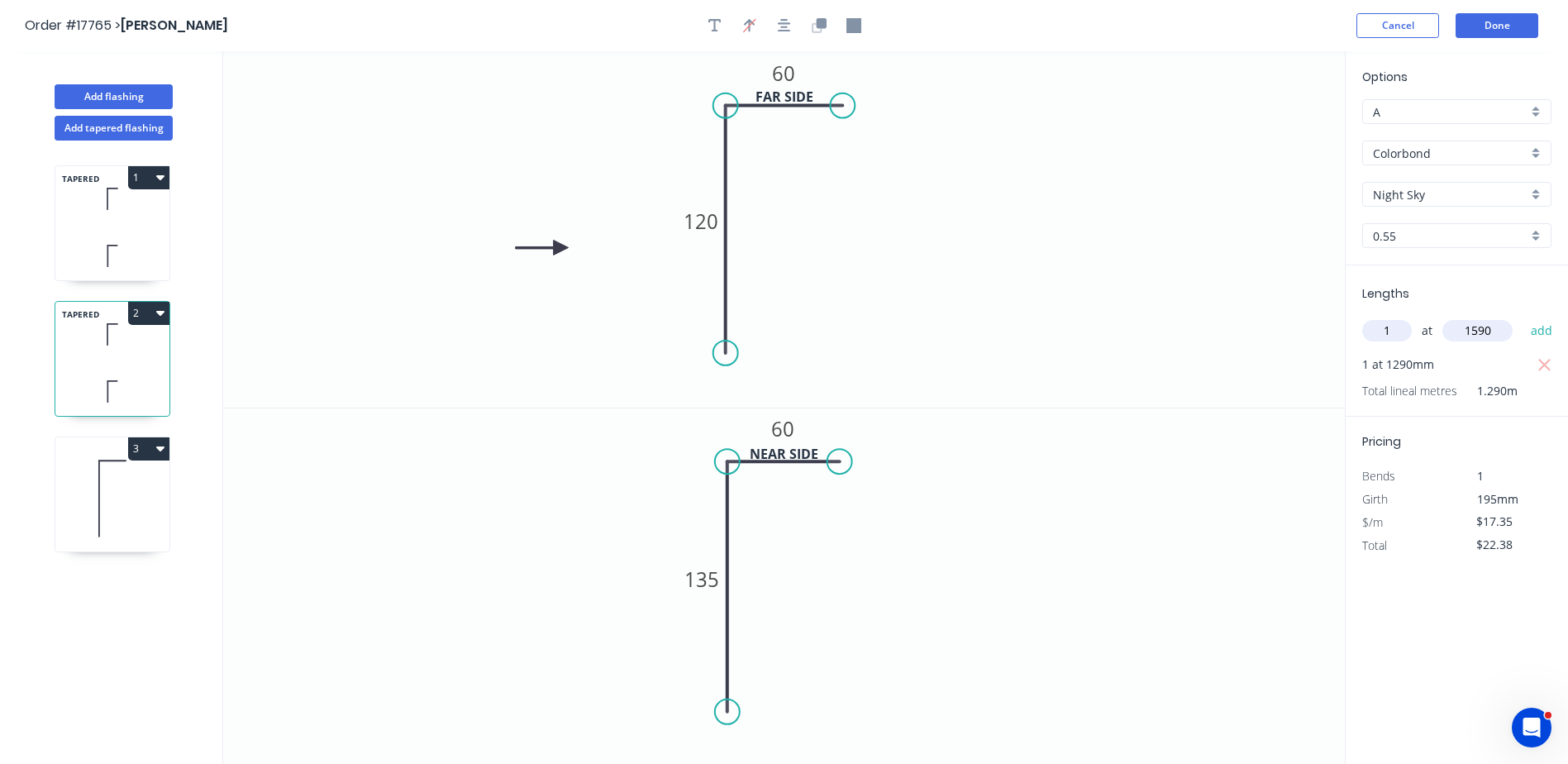
click at [1522, 317] on button "add" at bounding box center [1541, 331] width 39 height 28
click at [1533, 364] on div "1 at 1290mm" at bounding box center [1458, 364] width 193 height 23
click at [1541, 365] on icon "button" at bounding box center [1545, 365] width 15 height 20
type input "$27.59"
click at [1492, 27] on button "Done" at bounding box center [1496, 26] width 83 height 25
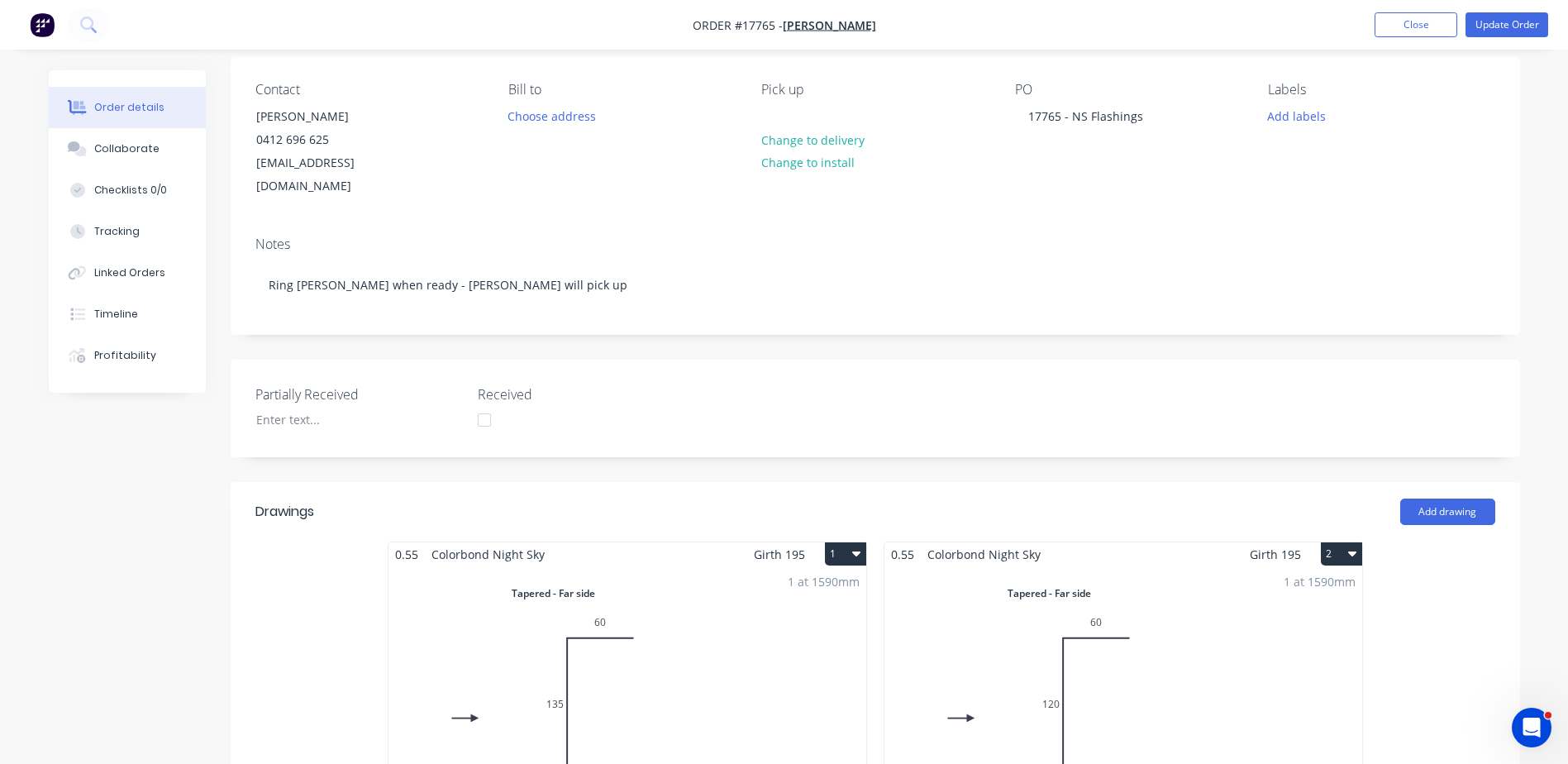
scroll to position [110, 0]
